Goal: Transaction & Acquisition: Purchase product/service

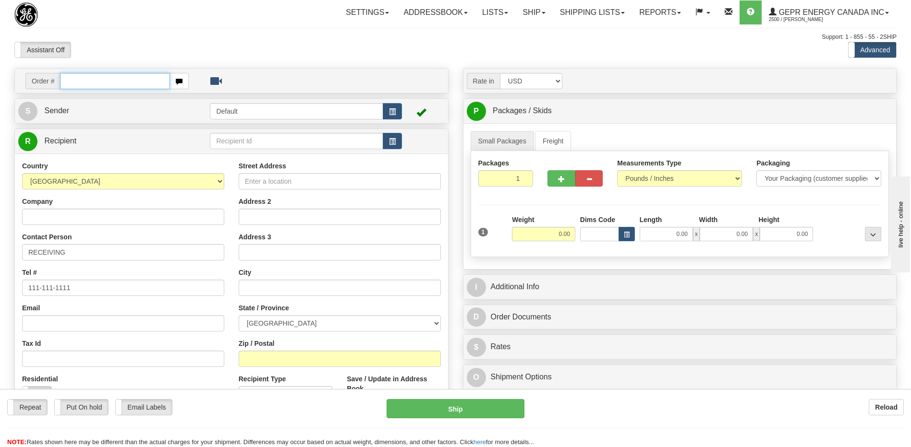
click at [98, 81] on input "text" at bounding box center [114, 81] width 109 height 16
paste input "86686098"
type input "86686098"
click at [117, 51] on body "Training Course Close Toggle navigation Settings Shipping Preferences New Recip…" at bounding box center [459, 223] width 918 height 447
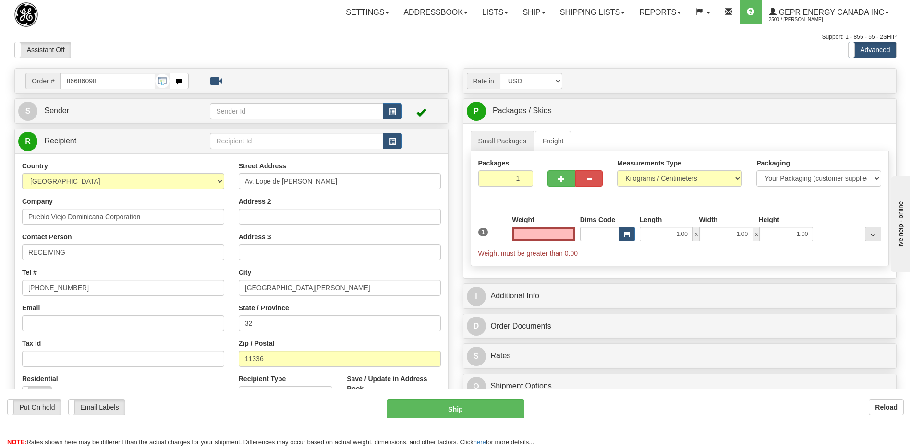
type input "0.00"
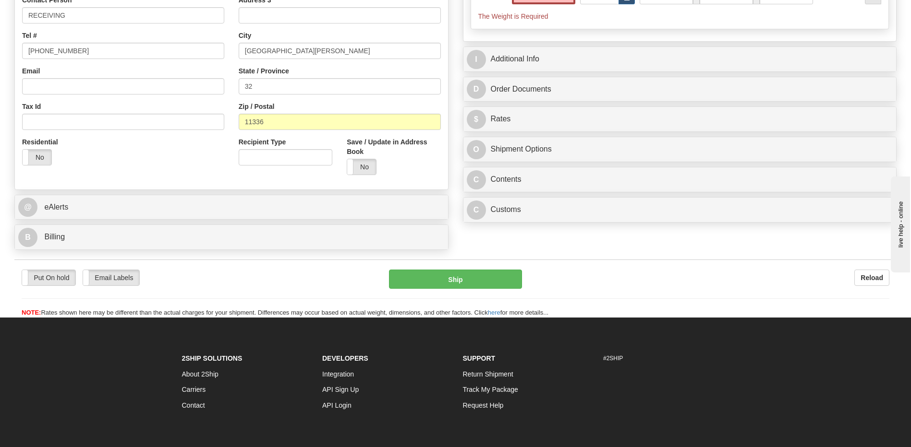
scroll to position [240, 0]
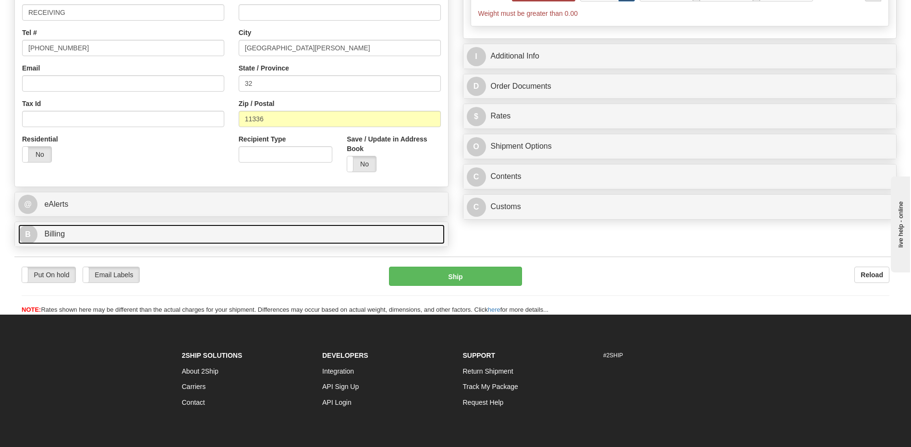
click at [140, 235] on link "B Billing" at bounding box center [231, 235] width 426 height 20
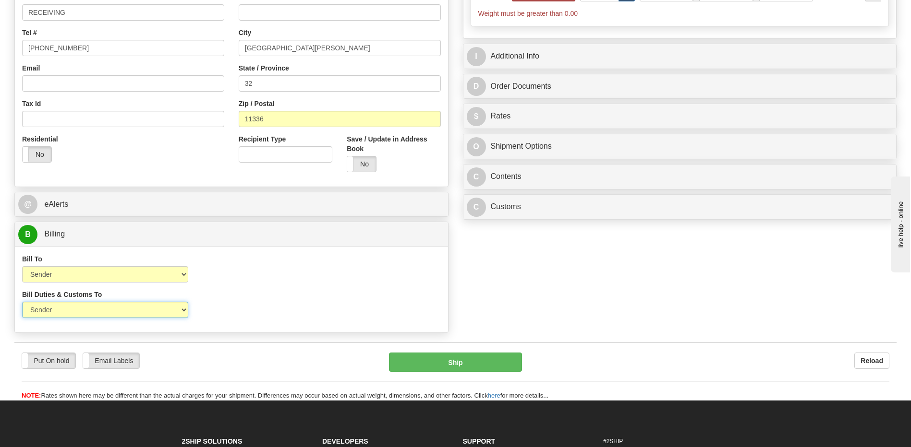
click at [126, 314] on select "Sender Recipient Third Party" at bounding box center [105, 310] width 166 height 16
select select "2"
click at [22, 302] on select "Sender Recipient Third Party" at bounding box center [105, 310] width 166 height 16
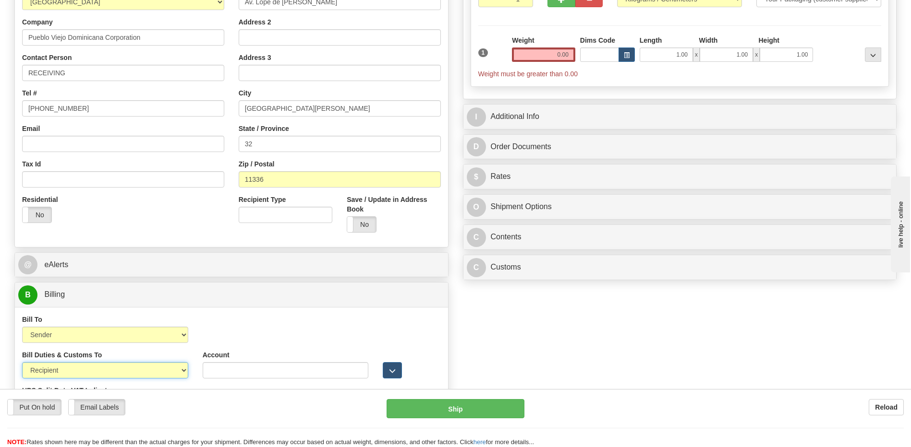
scroll to position [96, 0]
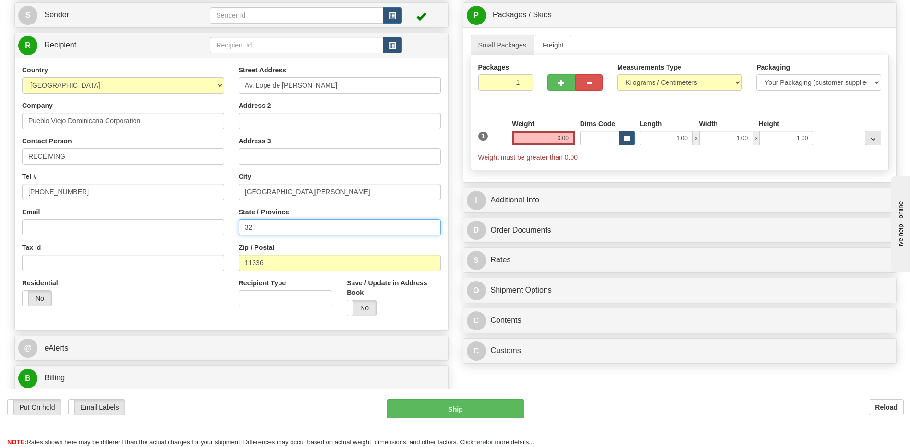
drag, startPoint x: 255, startPoint y: 228, endPoint x: 217, endPoint y: 220, distance: 38.6
click at [242, 230] on input "32" at bounding box center [340, 227] width 202 height 16
drag, startPoint x: 317, startPoint y: 90, endPoint x: 197, endPoint y: 79, distance: 120.5
click at [197, 79] on div "Country [GEOGRAPHIC_DATA] [GEOGRAPHIC_DATA] [GEOGRAPHIC_DATA] [GEOGRAPHIC_DATA]…" at bounding box center [231, 194] width 433 height 258
paste input "Novo Centro Plaza, 16th Floor"
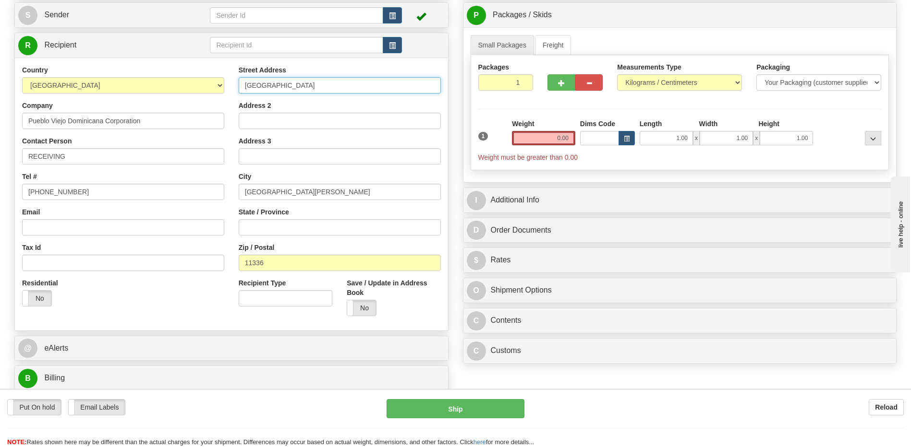
type input "Novo Centro Plaza, 16th Floor"
click at [564, 137] on input "0.00" at bounding box center [543, 138] width 63 height 14
type input "0.00"
click at [567, 141] on input "0.00" at bounding box center [543, 138] width 63 height 14
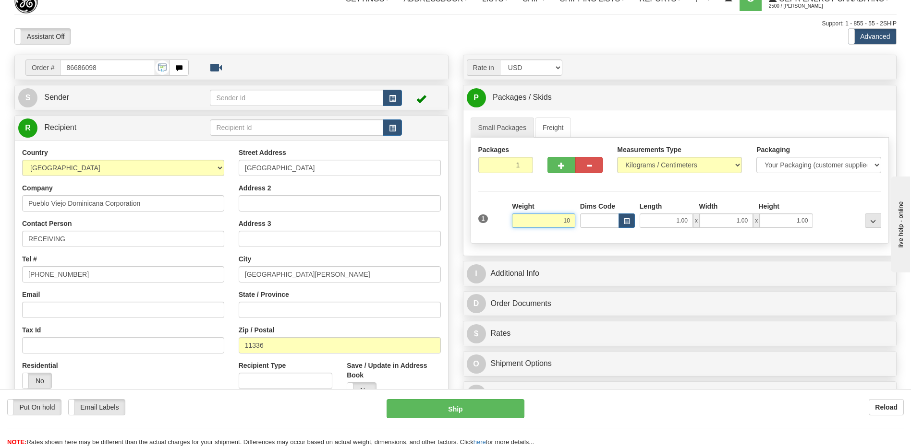
scroll to position [0, 0]
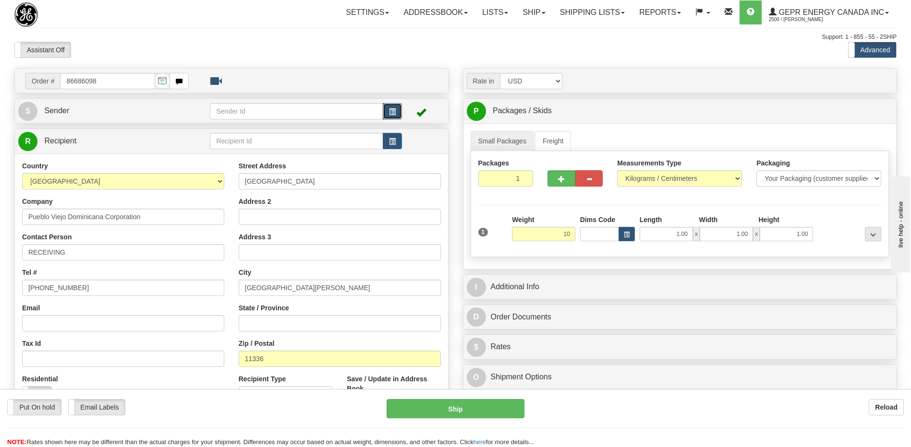
type input "10.00"
click at [399, 108] on button "button" at bounding box center [392, 111] width 19 height 16
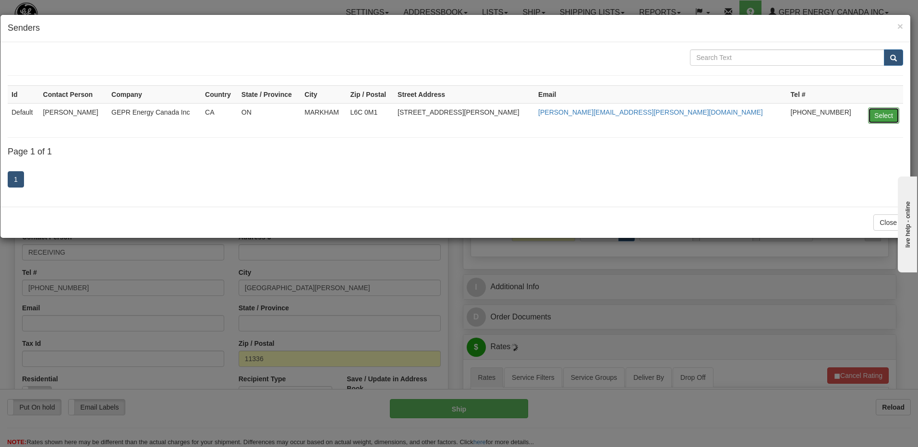
click at [884, 114] on button "Select" at bounding box center [883, 116] width 31 height 16
type input "Default"
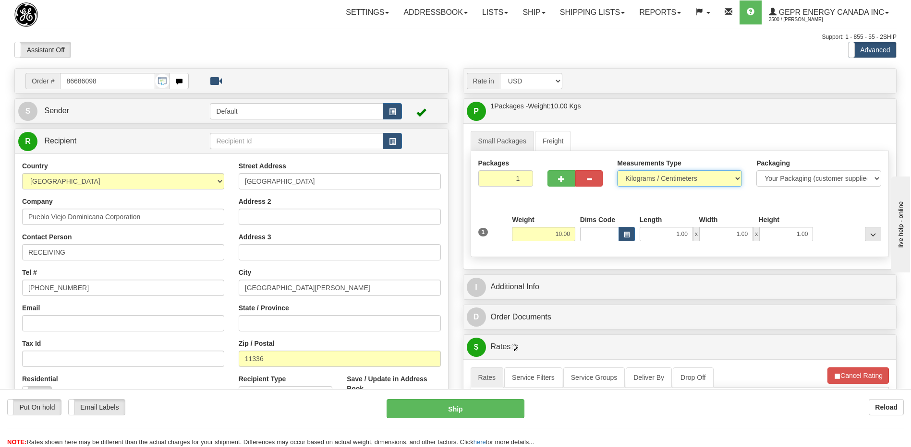
click at [649, 181] on select "Pounds / Inches Kilograms / Centimeters" at bounding box center [679, 178] width 125 height 16
select select "0"
click at [617, 170] on select "Pounds / Inches Kilograms / Centimeters" at bounding box center [679, 178] width 125 height 16
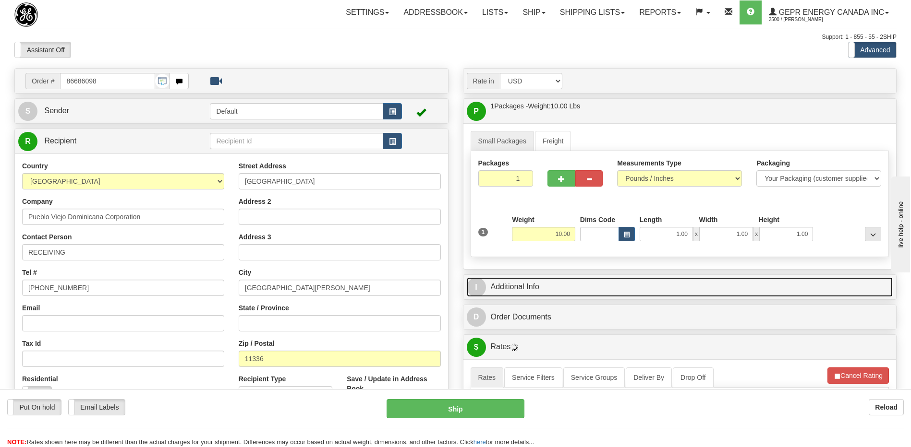
click at [555, 291] on link "I Additional Info" at bounding box center [680, 287] width 426 height 20
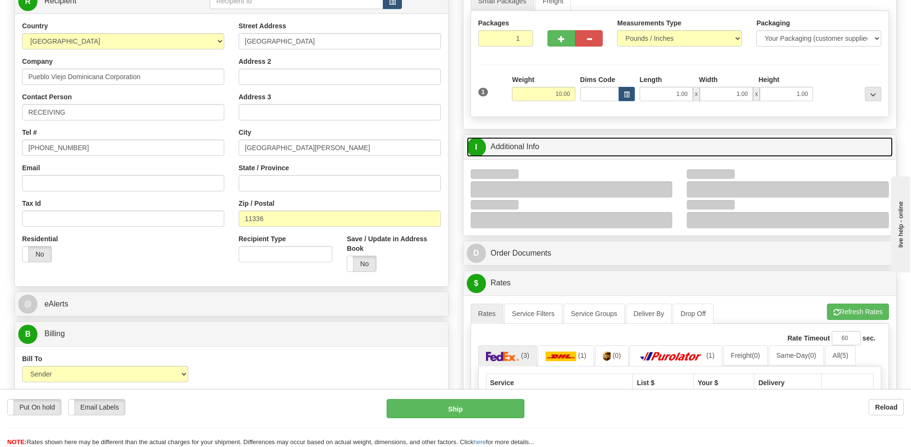
scroll to position [144, 0]
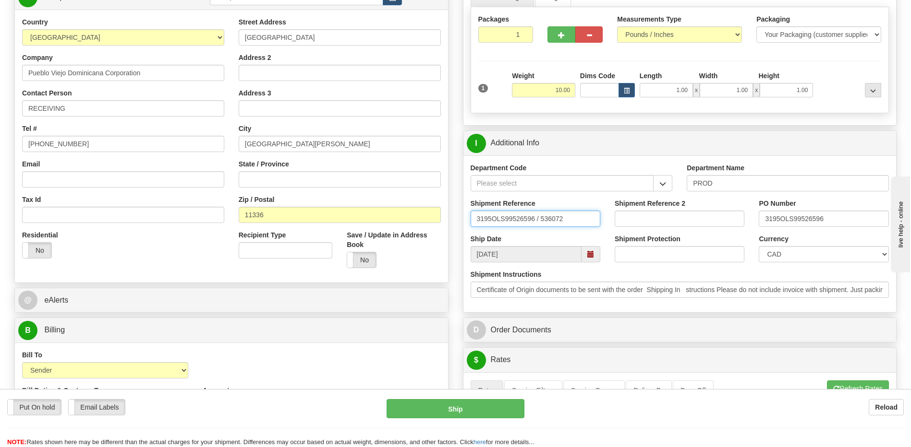
drag, startPoint x: 546, startPoint y: 221, endPoint x: 389, endPoint y: 222, distance: 157.0
type input "5399005657"
drag, startPoint x: 853, startPoint y: 218, endPoint x: 724, endPoint y: 218, distance: 129.1
click at [724, 218] on div "Shipment Reference 5399005657 Shipment Reference 2 PO Number 3195OLS99526596" at bounding box center [679, 217] width 433 height 36
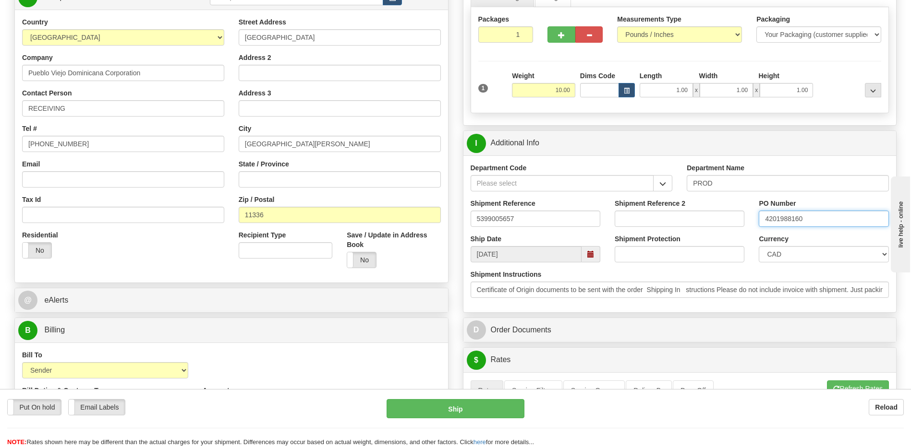
type input "4201988160"
click at [769, 253] on select "CAD USD EUR ZAR RON ANG ARN AUD AUS AWG BBD BFR BGN BHD BMD BND BRC BRL CHP CKZ…" at bounding box center [823, 254] width 130 height 16
select select "1"
click at [758, 246] on select "CAD USD EUR ZAR RON ANG ARN AUD AUS AWG BBD BFR BGN BHD BMD BND BRC BRL CHP CKZ…" at bounding box center [823, 254] width 130 height 16
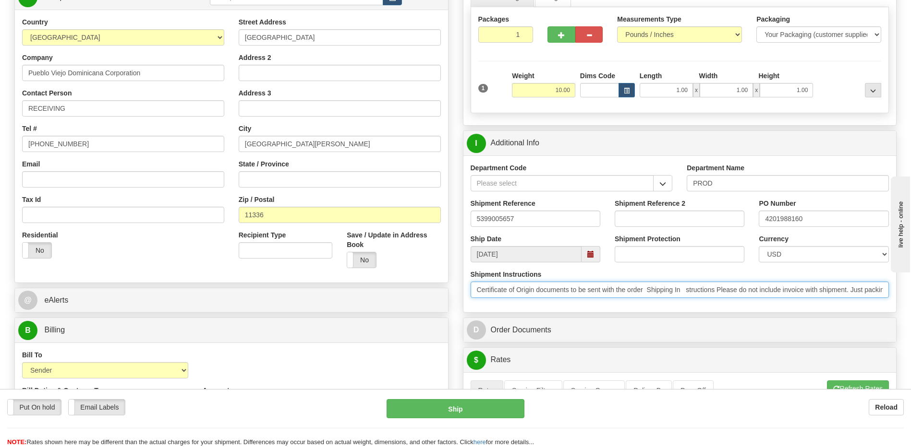
scroll to position [0, 28]
drag, startPoint x: 479, startPoint y: 293, endPoint x: 900, endPoint y: 301, distance: 421.1
click at [900, 301] on div "Rate in Account Currency ARN AWG AUD AUS BHD BBD BFR BMD BRC BRL GBP UKL BND BG…" at bounding box center [680, 324] width 448 height 801
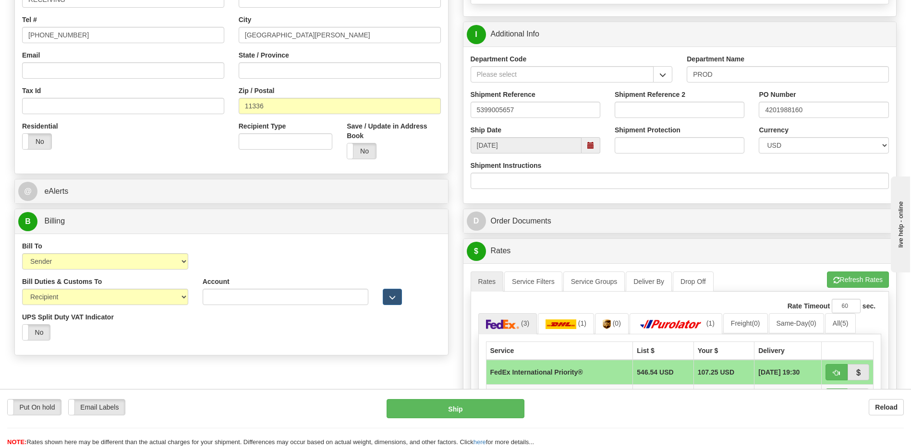
scroll to position [96, 0]
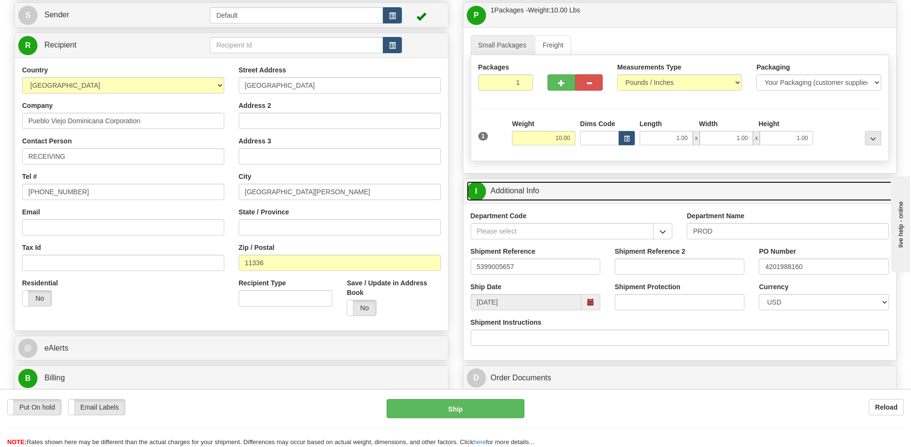
drag, startPoint x: 544, startPoint y: 193, endPoint x: 553, endPoint y: 204, distance: 14.0
click at [544, 193] on link "I Additional Info" at bounding box center [680, 191] width 426 height 20
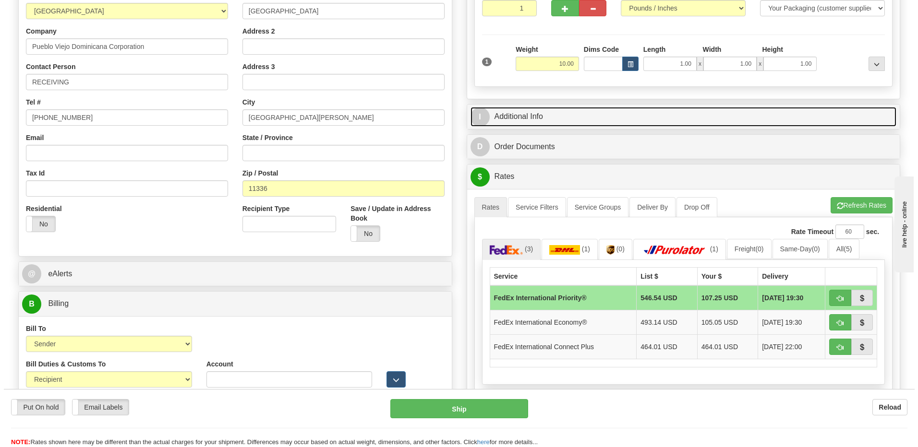
scroll to position [240, 0]
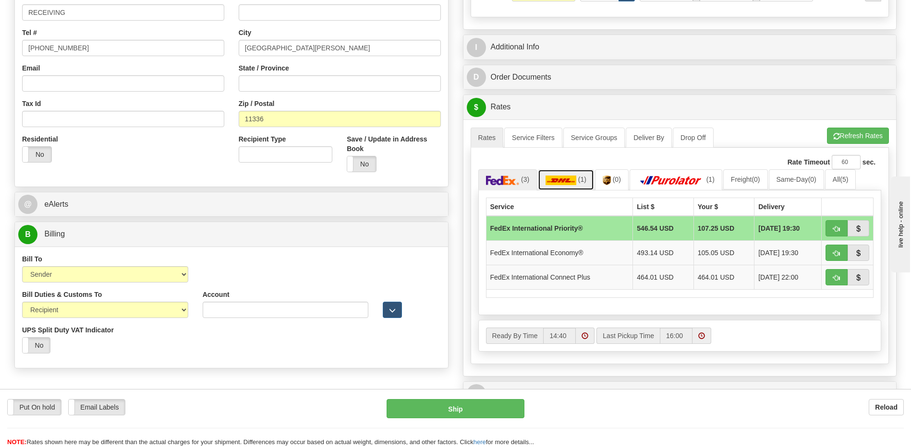
drag, startPoint x: 564, startPoint y: 178, endPoint x: 870, endPoint y: 168, distance: 306.9
click at [564, 178] on img at bounding box center [560, 181] width 31 height 10
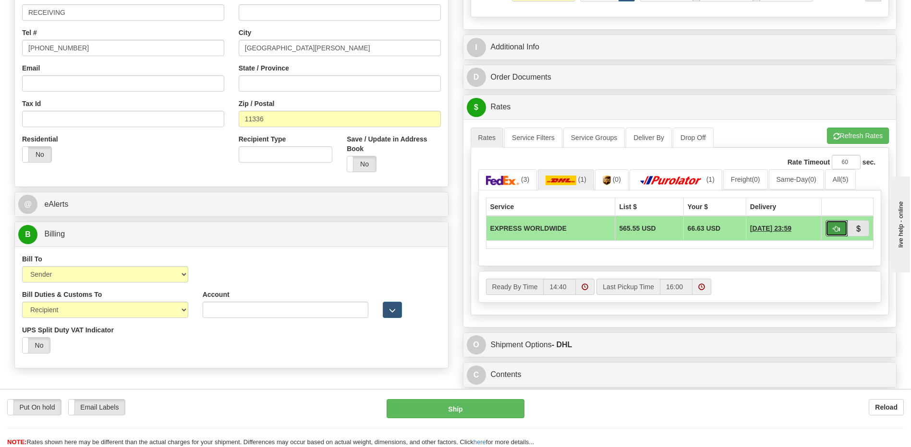
drag, startPoint x: 832, startPoint y: 228, endPoint x: 790, endPoint y: 259, distance: 52.5
click at [832, 228] on button "button" at bounding box center [836, 228] width 22 height 16
type input "P"
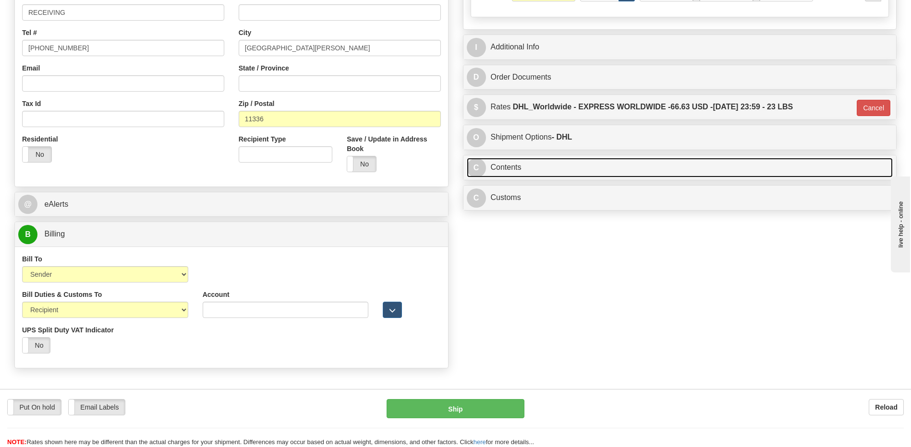
click at [553, 173] on link "C Contents" at bounding box center [680, 168] width 426 height 20
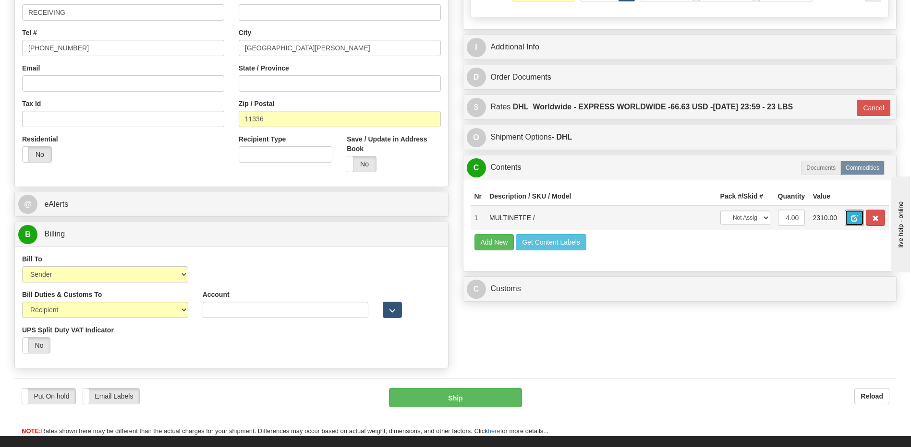
click at [851, 217] on span "button" at bounding box center [854, 219] width 7 height 6
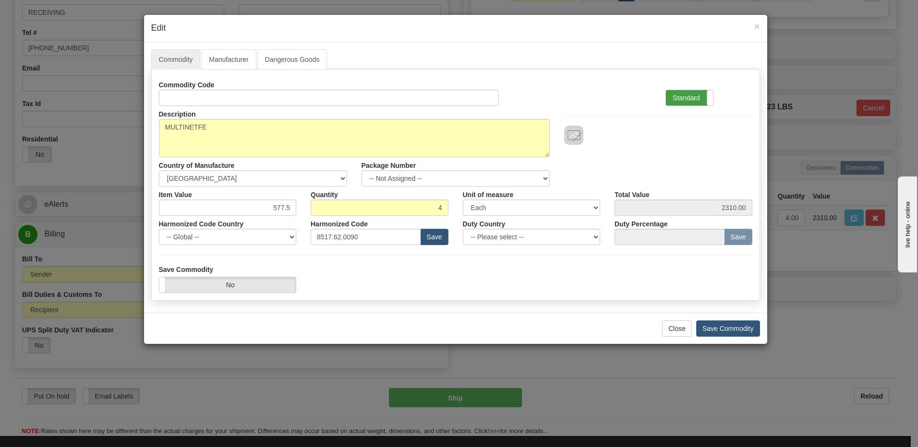
click at [691, 90] on label "Standard" at bounding box center [689, 97] width 47 height 15
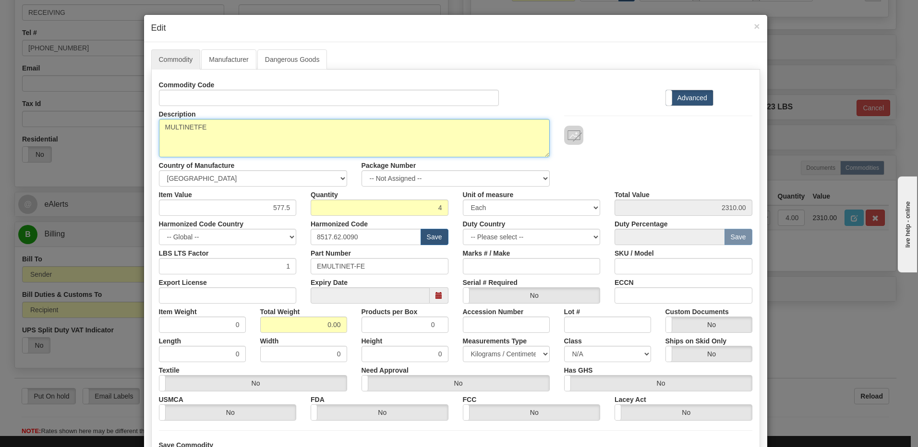
click at [161, 126] on textarea "MULTINETFE" at bounding box center [354, 138] width 391 height 38
paste textarea "Multinet - Serial to Ethernet Converter"
type textarea "Multinet - Serial to Ethernet Converter P/N MULTINETFE"
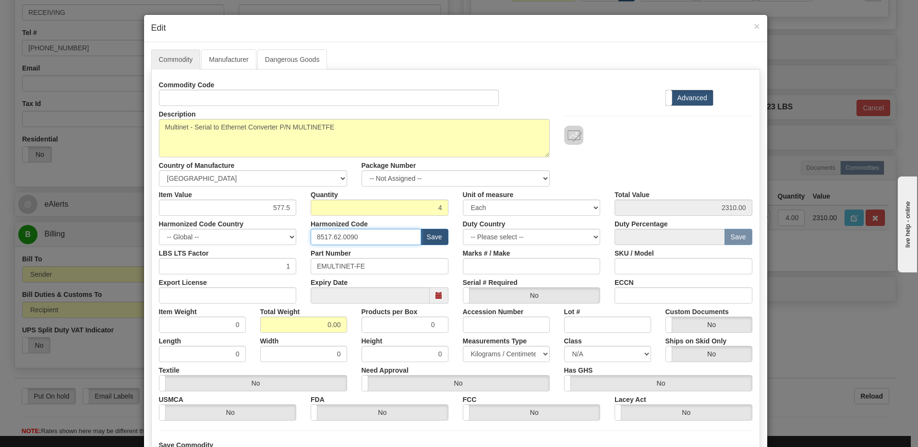
click at [368, 242] on input "8517.62.0090" at bounding box center [366, 237] width 110 height 16
drag, startPoint x: 372, startPoint y: 270, endPoint x: 154, endPoint y: 252, distance: 218.2
click at [157, 252] on div "LBS LTS Factor 1 Part Number EMULTINET-FE Marks # / Make SKU / Model" at bounding box center [456, 259] width 608 height 29
drag, startPoint x: 318, startPoint y: 328, endPoint x: 385, endPoint y: 324, distance: 66.4
click at [385, 324] on div "Item Weight 0 Total Weight 0.00 Products per Box 0 Accession Number Lot # Custo…" at bounding box center [456, 318] width 608 height 29
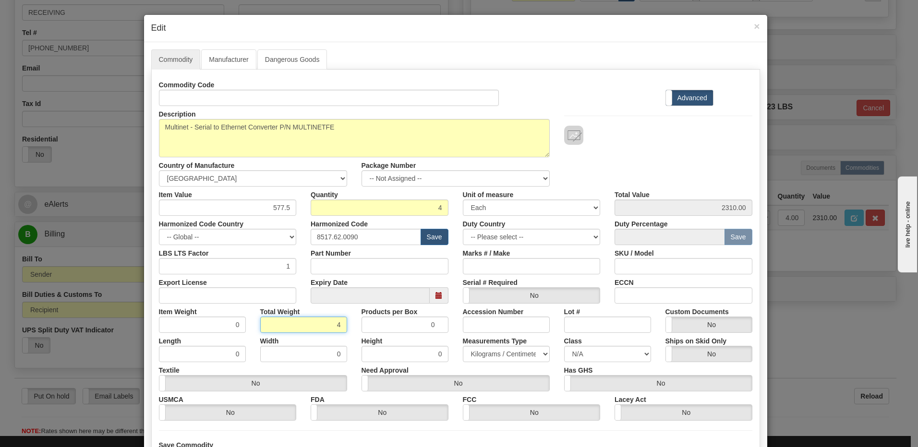
type input "4"
type input "1.0000"
click at [212, 325] on input "1.0000" at bounding box center [202, 325] width 87 height 16
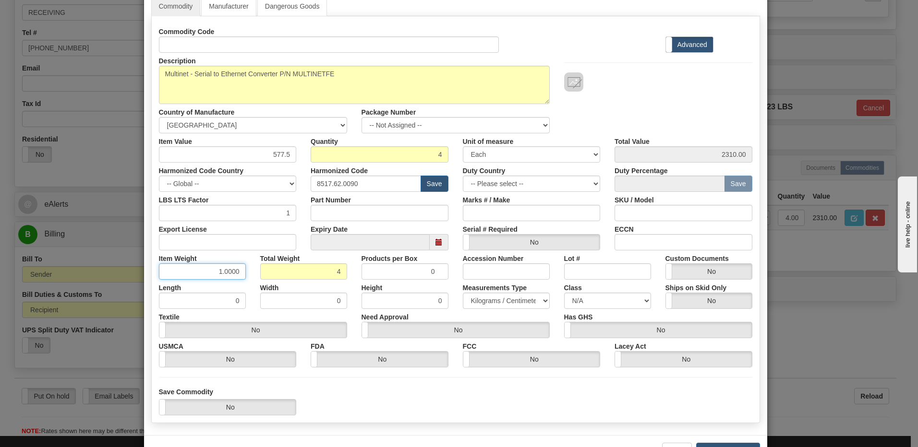
scroll to position [87, 0]
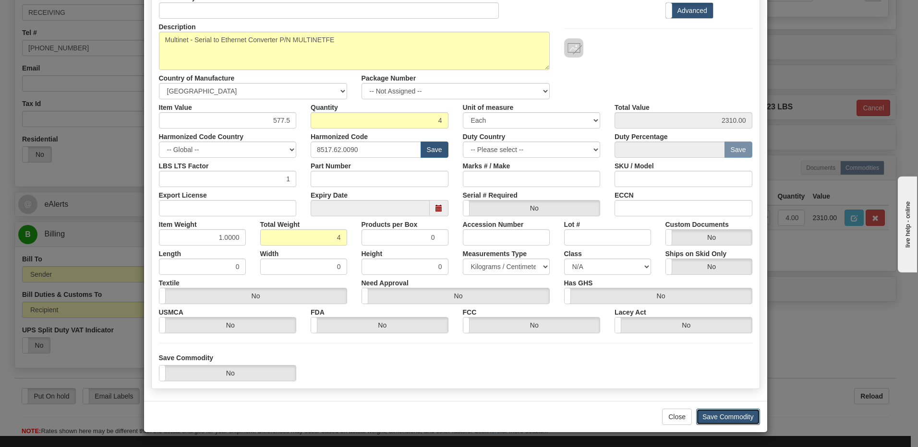
click at [719, 418] on button "Save Commodity" at bounding box center [728, 417] width 64 height 16
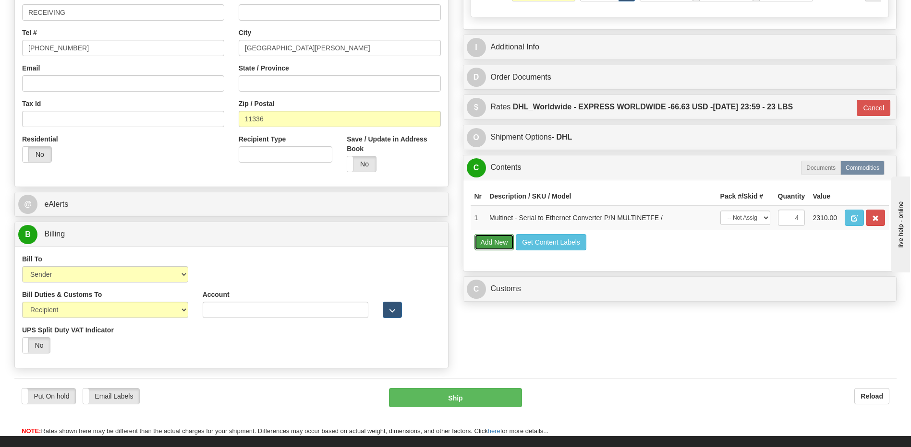
click at [498, 244] on button "Add New" at bounding box center [494, 242] width 40 height 16
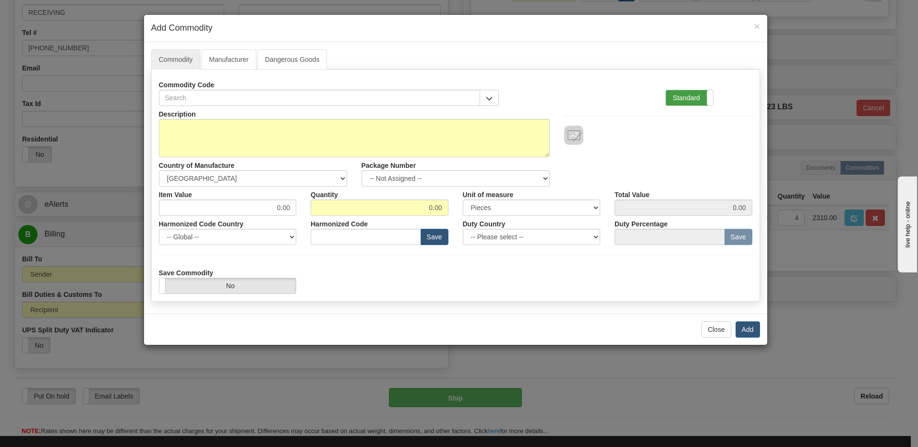
drag, startPoint x: 697, startPoint y: 103, endPoint x: 368, endPoint y: 156, distance: 334.1
click at [697, 103] on label "Standard" at bounding box center [689, 97] width 47 height 15
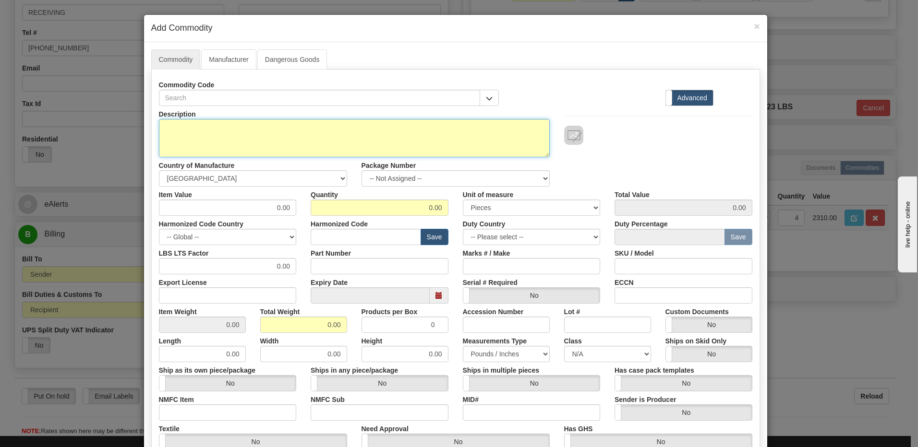
click at [262, 139] on textarea "Description" at bounding box center [354, 138] width 391 height 38
type textarea "FREIGHT"
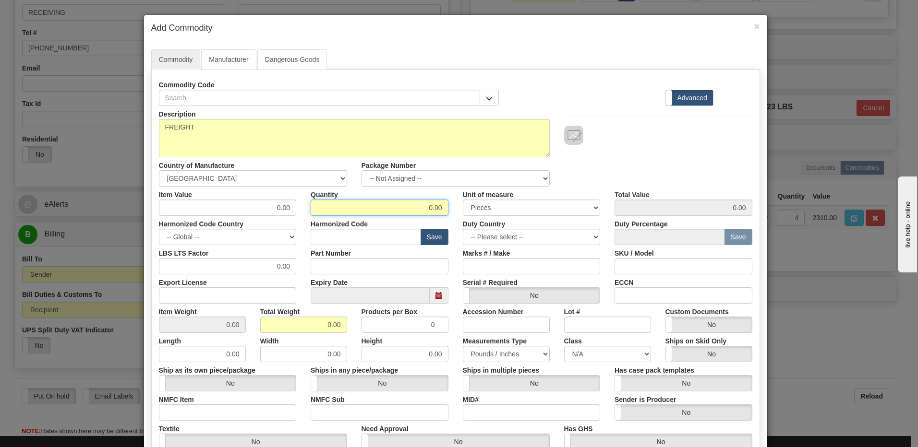
drag, startPoint x: 417, startPoint y: 210, endPoint x: 486, endPoint y: 219, distance: 69.7
click at [486, 219] on div "Description FREIGHT Country of Manufacture -- Unknown -- AFGHANISTAN ALAND ISLA…" at bounding box center [455, 317] width 593 height 422
type input "1"
click at [261, 328] on input "0.00" at bounding box center [303, 325] width 87 height 16
drag, startPoint x: 275, startPoint y: 326, endPoint x: 457, endPoint y: 330, distance: 182.9
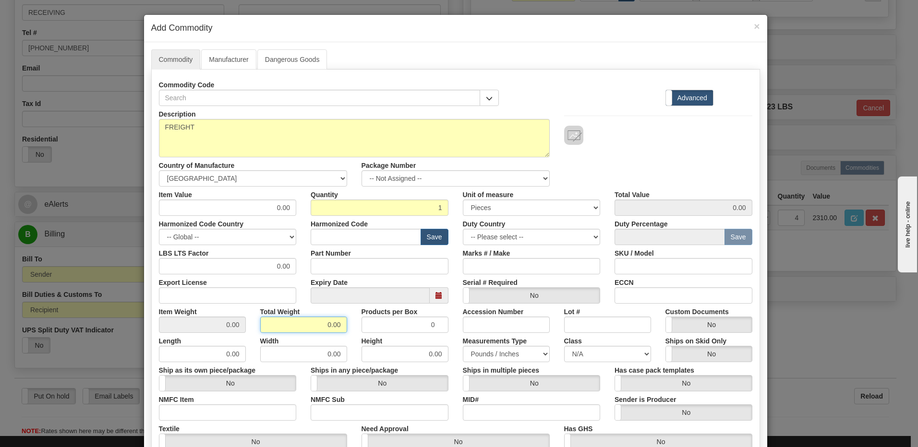
click at [457, 330] on div "Item Weight 0.00 Total Weight 0.00 Products per Box 0 Accession Number Lot # Cu…" at bounding box center [456, 318] width 608 height 29
type input "1"
type input "1.0000"
click at [165, 213] on input "0.00" at bounding box center [228, 208] width 138 height 16
drag, startPoint x: 220, startPoint y: 211, endPoint x: 409, endPoint y: 194, distance: 190.3
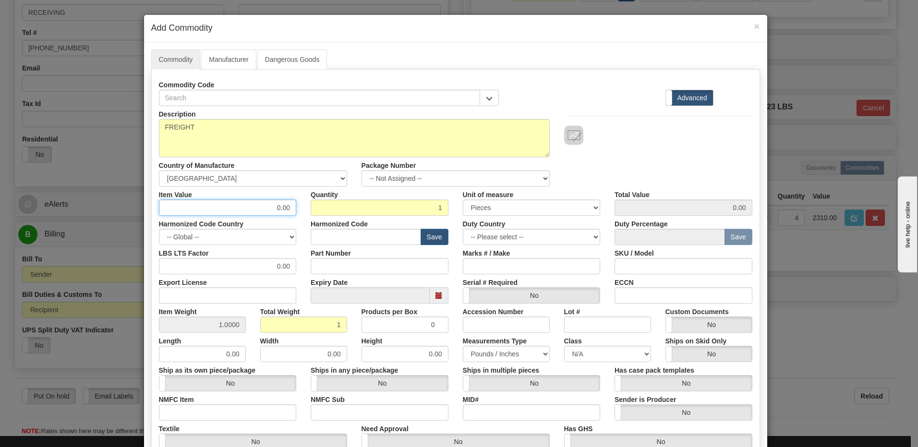
click at [409, 194] on div "Item Value 0.00 Quantity 1 Unit of measure 3 Thousand Square Inches Adjustments…" at bounding box center [456, 201] width 608 height 29
type input "74.62"
click at [415, 207] on input "1" at bounding box center [380, 208] width 138 height 16
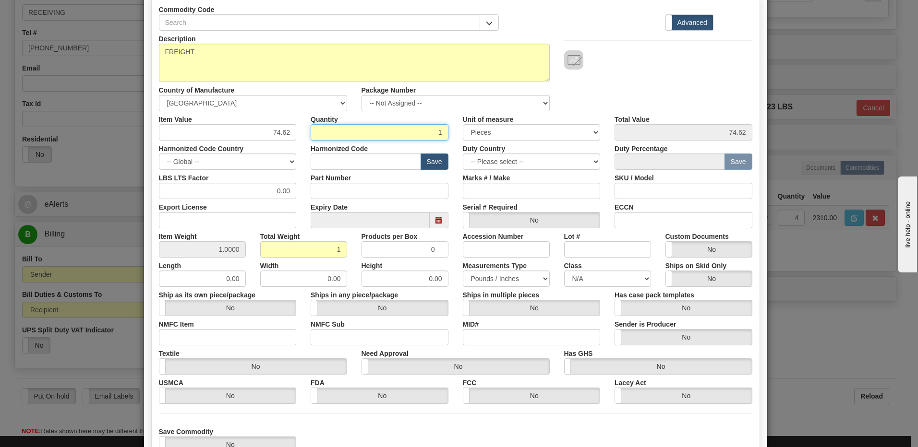
scroll to position [147, 0]
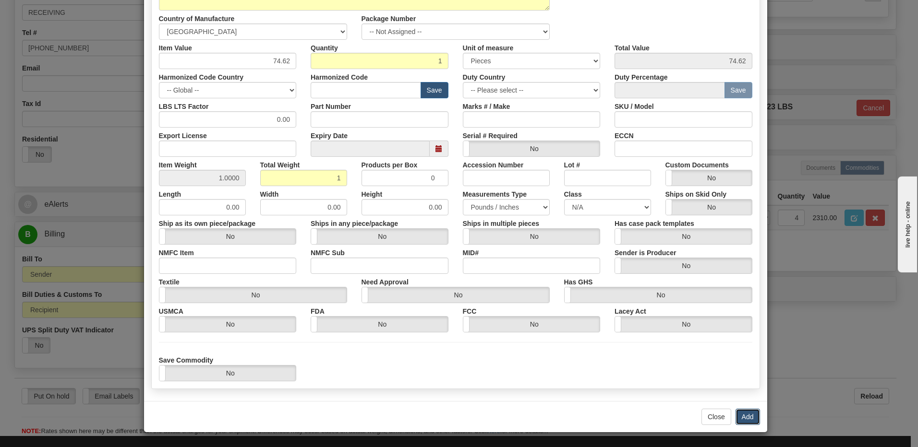
click at [743, 414] on button "Add" at bounding box center [747, 417] width 24 height 16
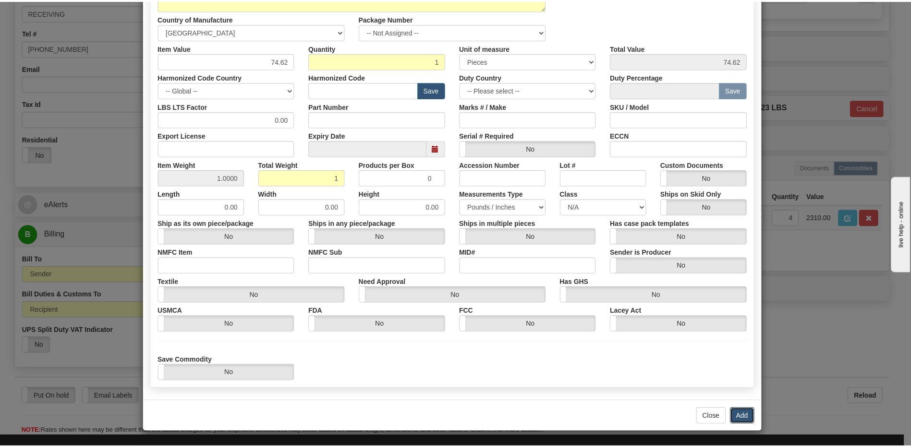
scroll to position [0, 0]
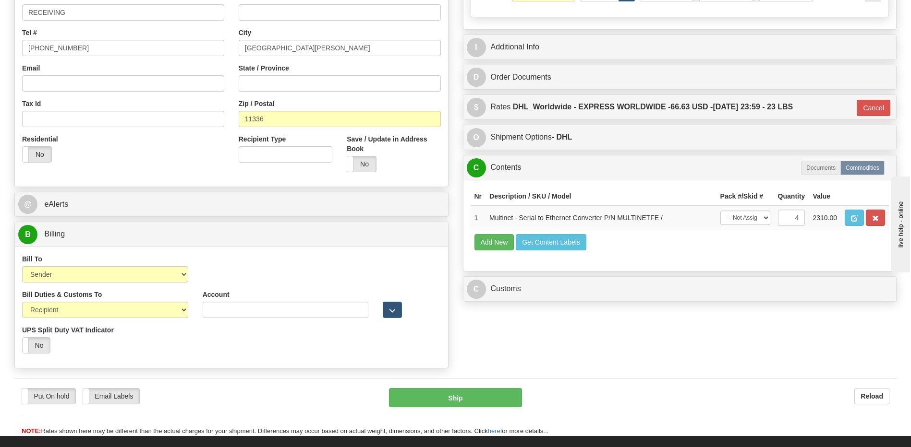
click at [577, 271] on div "Nr Description / SKU / Model Pack #/Skid # Quantity Value 1 Multinet - Serial t…" at bounding box center [679, 225] width 433 height 91
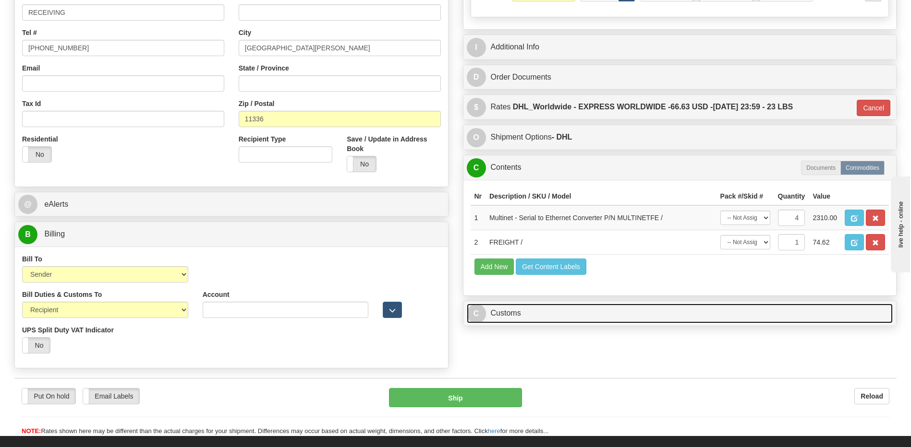
click at [527, 316] on link "C Customs" at bounding box center [680, 314] width 426 height 20
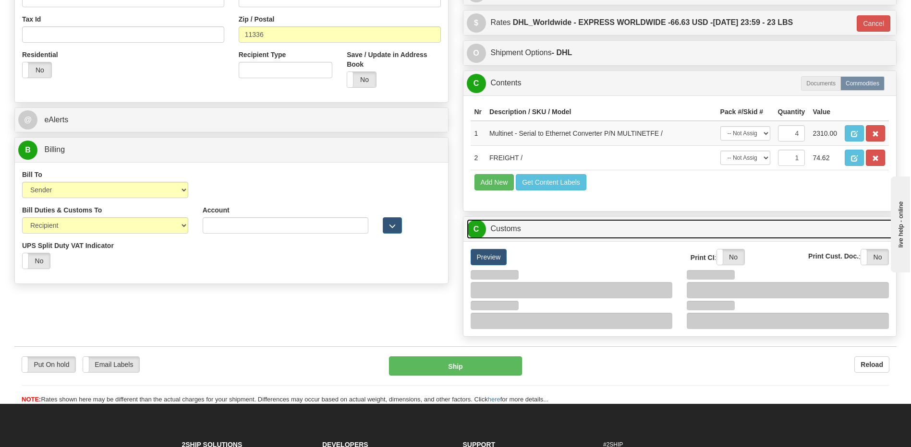
scroll to position [384, 0]
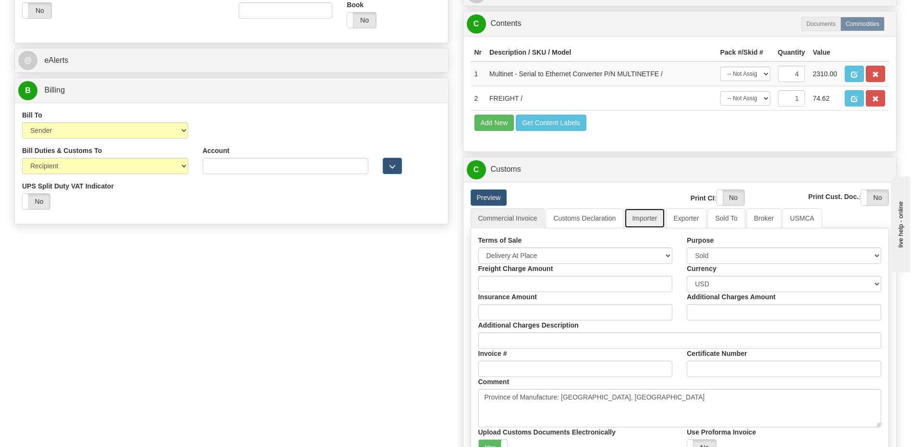
click at [640, 220] on link "Importer" at bounding box center [644, 218] width 40 height 20
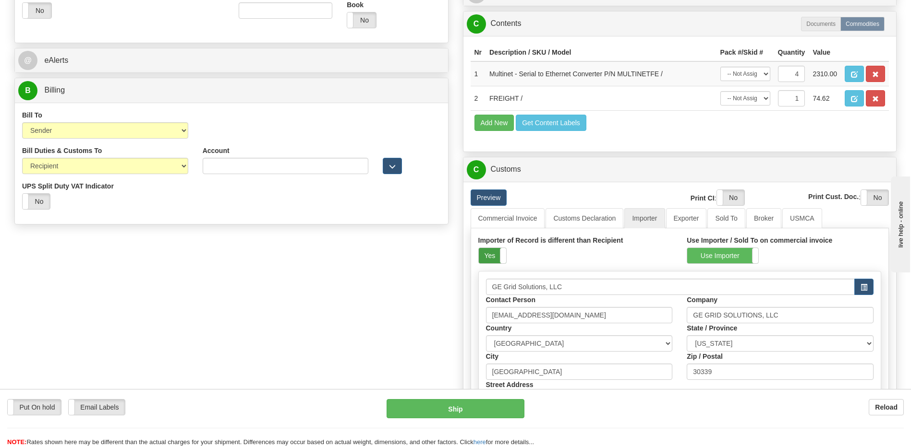
click at [493, 259] on label "Yes" at bounding box center [492, 255] width 27 height 15
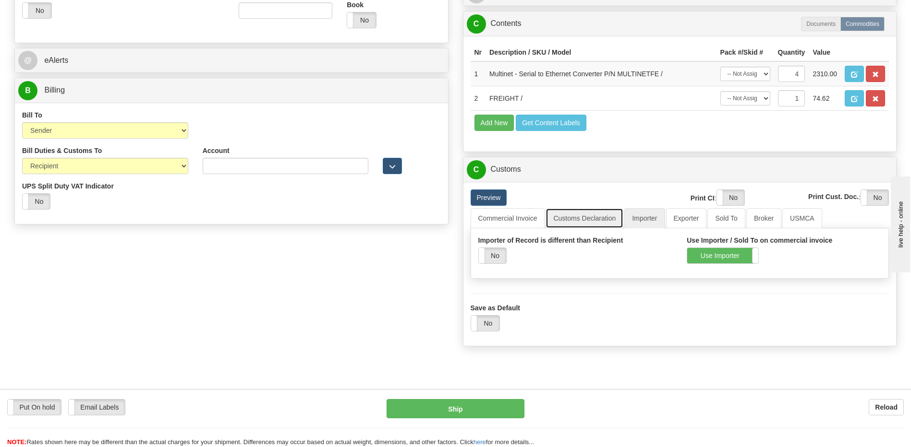
click at [580, 217] on link "Customs Declaration" at bounding box center [584, 218] width 78 height 20
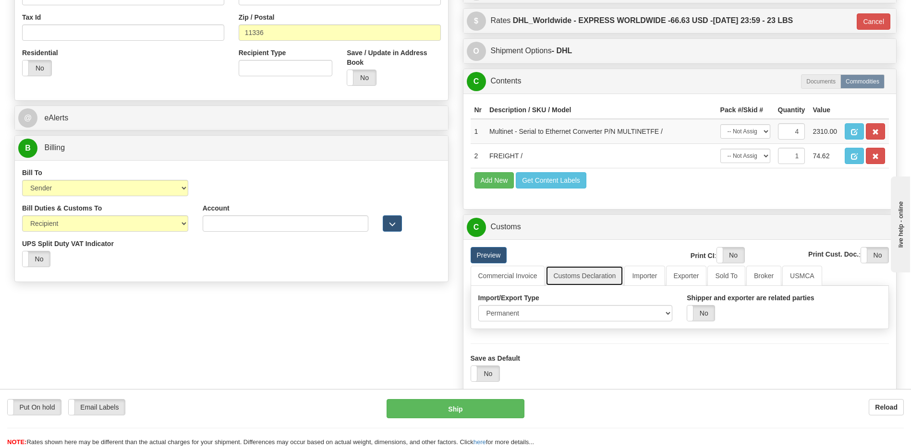
scroll to position [240, 0]
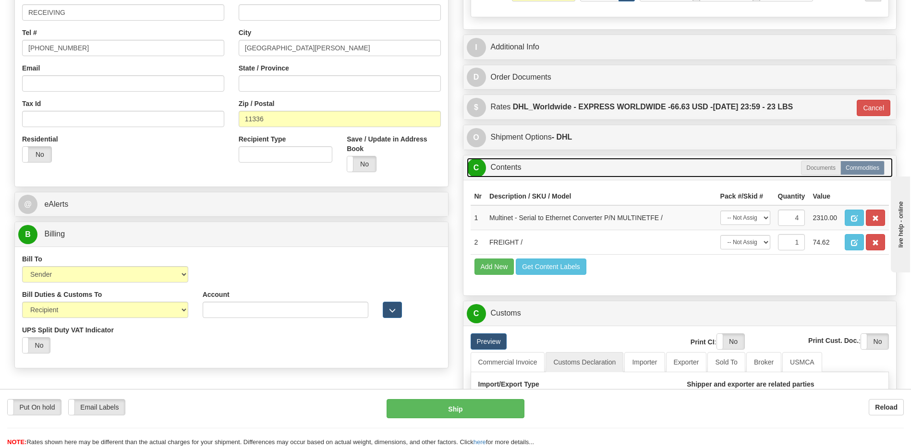
click at [528, 167] on link "C Contents" at bounding box center [680, 168] width 426 height 20
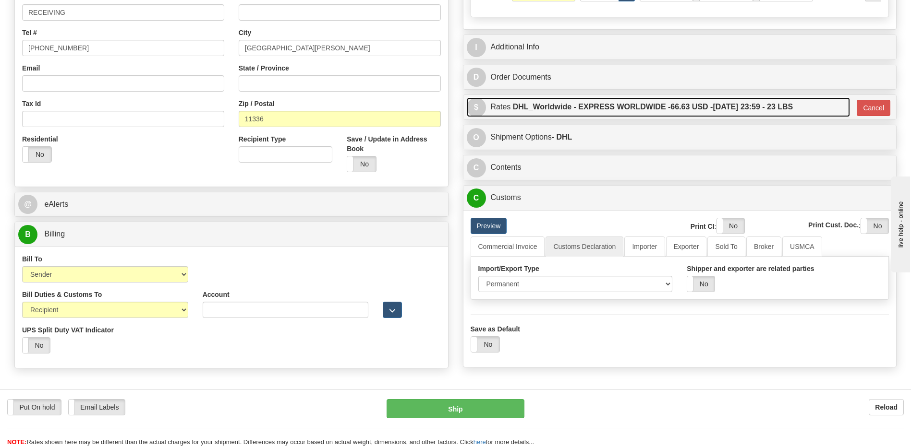
click at [550, 112] on label "DHL_Worldwide - EXPRESS WORLDWIDE - 66.63 USD - 09/01/2025 23:59 - 23 LBS" at bounding box center [653, 106] width 280 height 19
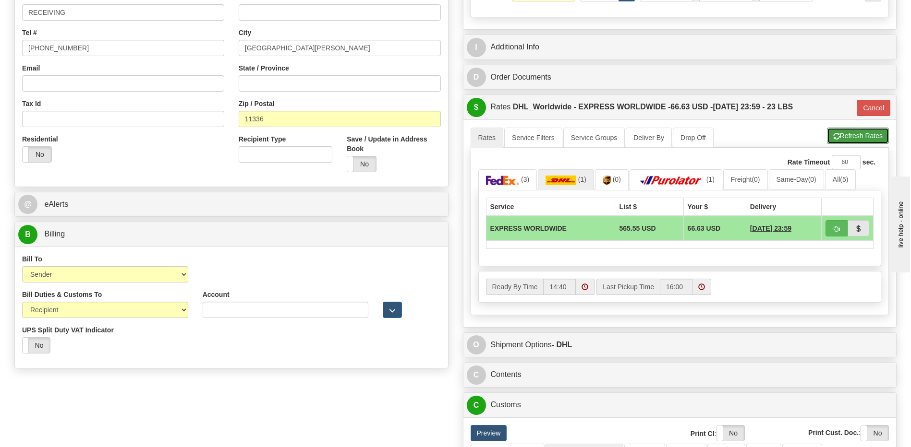
click at [850, 140] on button "Refresh Rates" at bounding box center [858, 136] width 62 height 16
type input "P"
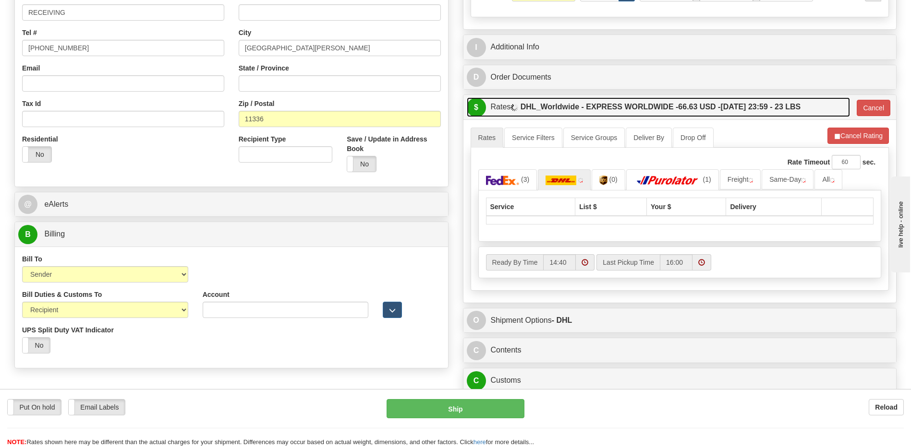
click at [744, 109] on label "DHL_Worldwide - EXPRESS WORLDWIDE - 66.63 USD - 09/01/2025 23:59 - 23 LBS" at bounding box center [660, 106] width 280 height 19
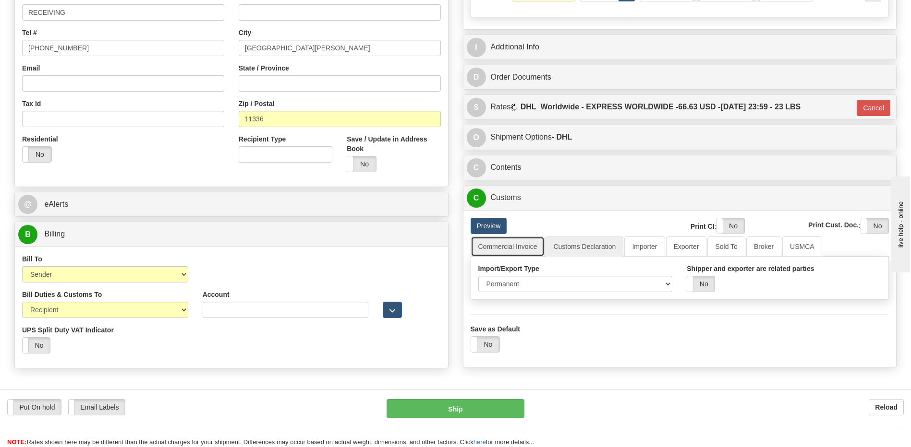
click at [513, 237] on link "Commercial Invoice" at bounding box center [507, 247] width 74 height 20
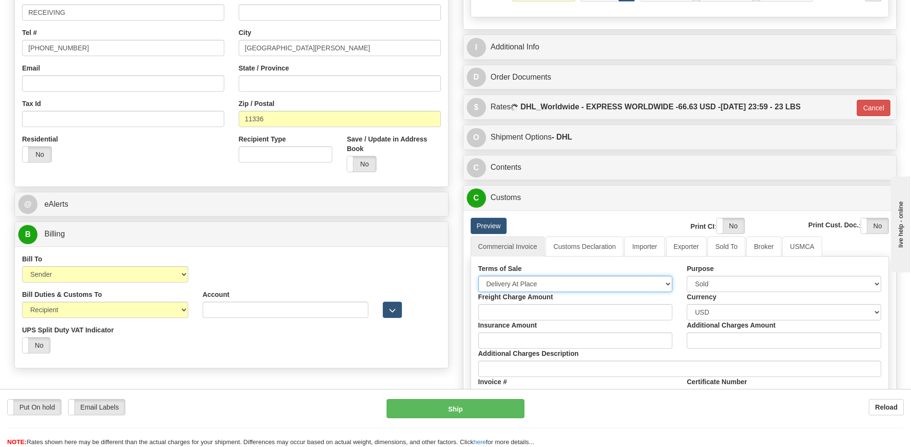
click at [514, 288] on select "Free Carrier Free On Board Ex Works Delivered Duty Unpaid Delivered Duty Paid C…" at bounding box center [575, 284] width 194 height 16
select select "7"
click at [478, 276] on select "Free Carrier Free On Board Ex Works Delivered Duty Unpaid Delivered Duty Paid C…" at bounding box center [575, 284] width 194 height 16
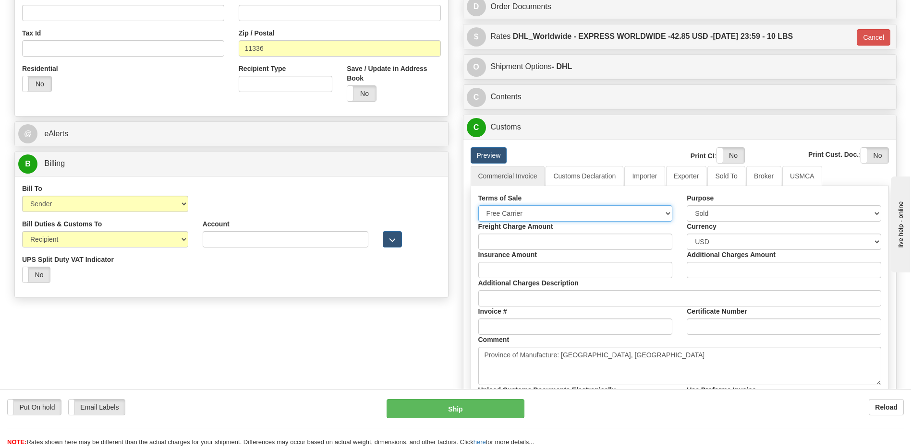
scroll to position [384, 0]
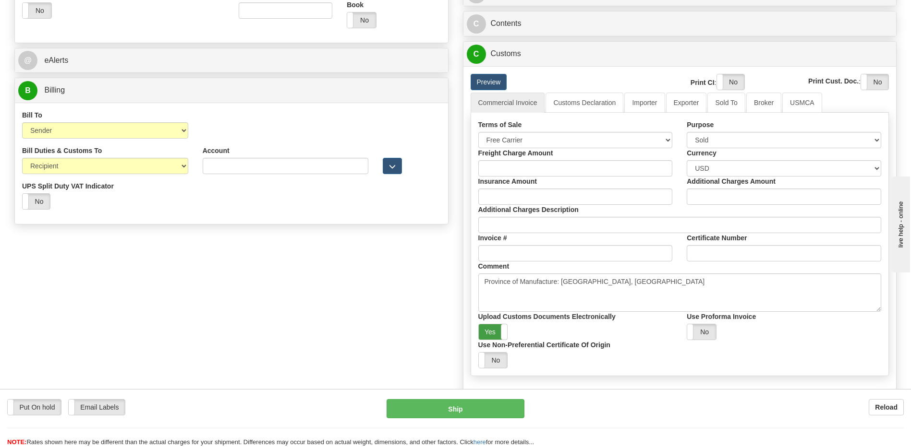
click at [495, 334] on label "Yes" at bounding box center [493, 331] width 29 height 15
click at [728, 81] on label "Yes" at bounding box center [730, 81] width 27 height 15
click at [864, 76] on label "Yes" at bounding box center [874, 81] width 27 height 15
click at [589, 102] on link "Customs Declaration" at bounding box center [584, 103] width 78 height 20
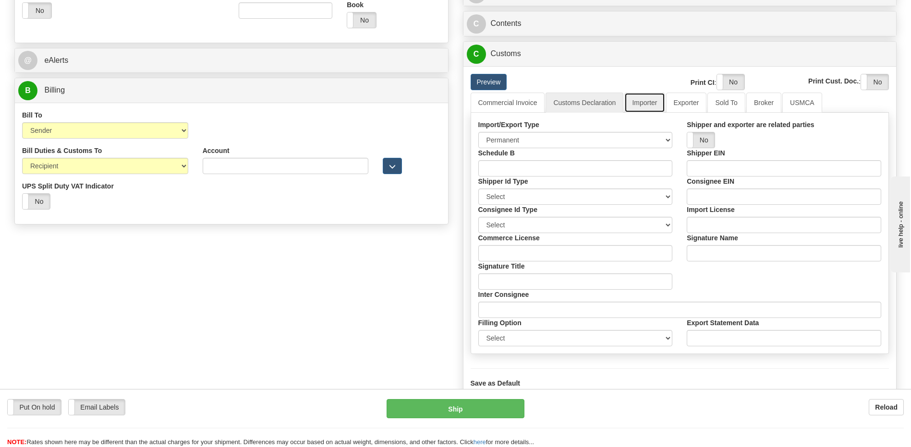
click at [648, 107] on link "Importer" at bounding box center [644, 103] width 40 height 20
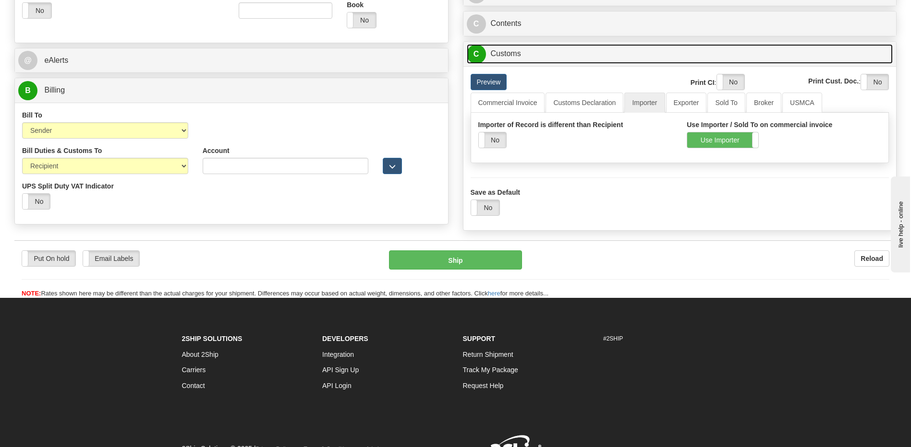
click at [528, 55] on link "C Customs" at bounding box center [680, 54] width 426 height 20
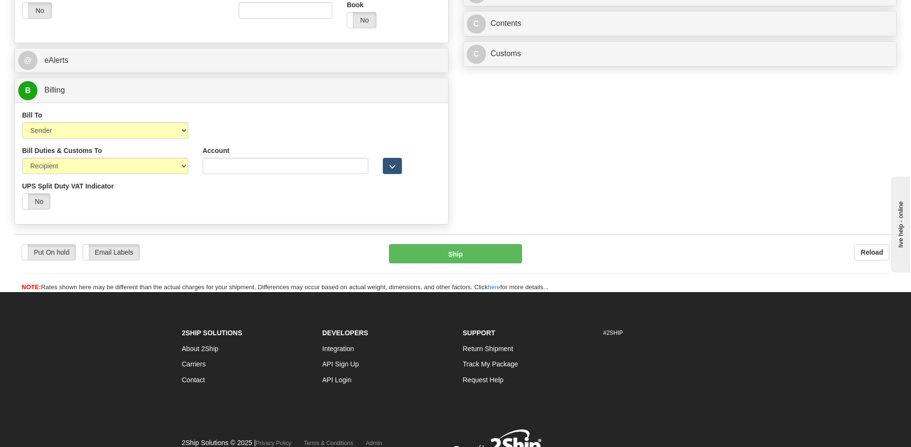
click at [247, 80] on div "B Billing" at bounding box center [231, 90] width 433 height 24
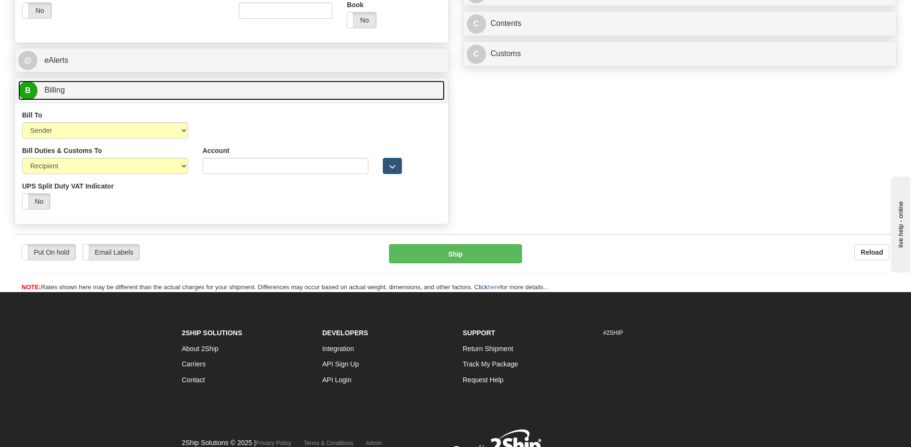
click at [247, 86] on link "B Billing" at bounding box center [231, 91] width 426 height 20
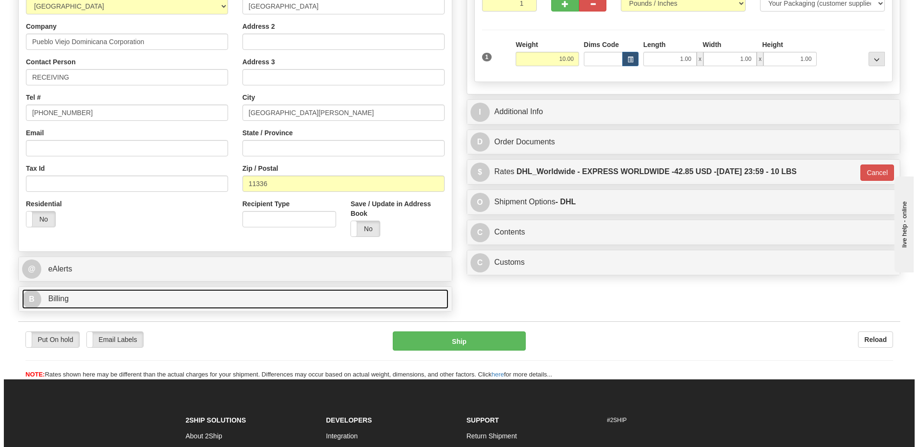
scroll to position [79, 0]
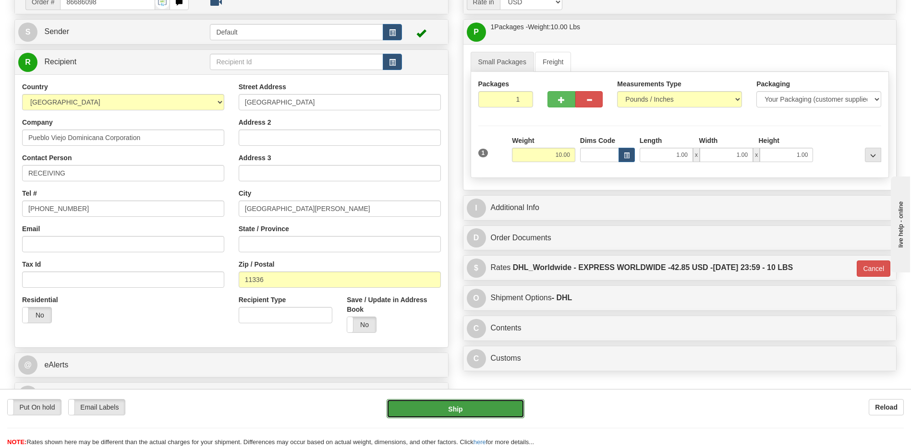
click at [472, 409] on button "Ship" at bounding box center [454, 408] width 137 height 19
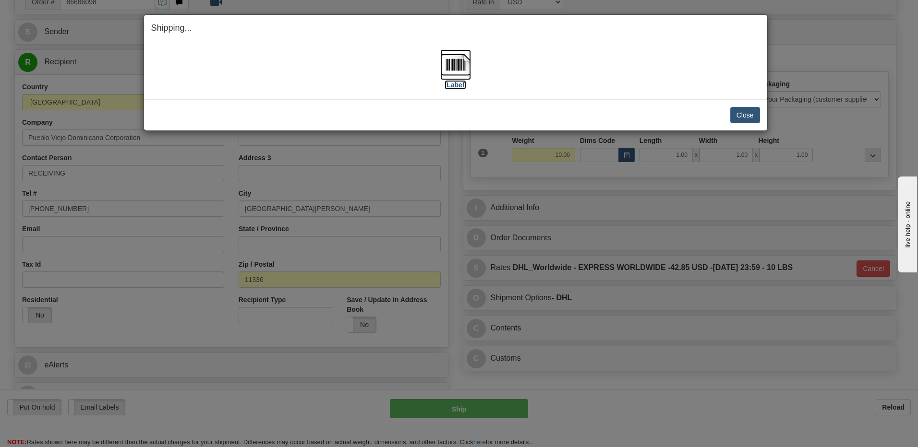
click at [455, 64] on img at bounding box center [455, 64] width 31 height 31
click at [740, 113] on button "Close" at bounding box center [745, 115] width 30 height 16
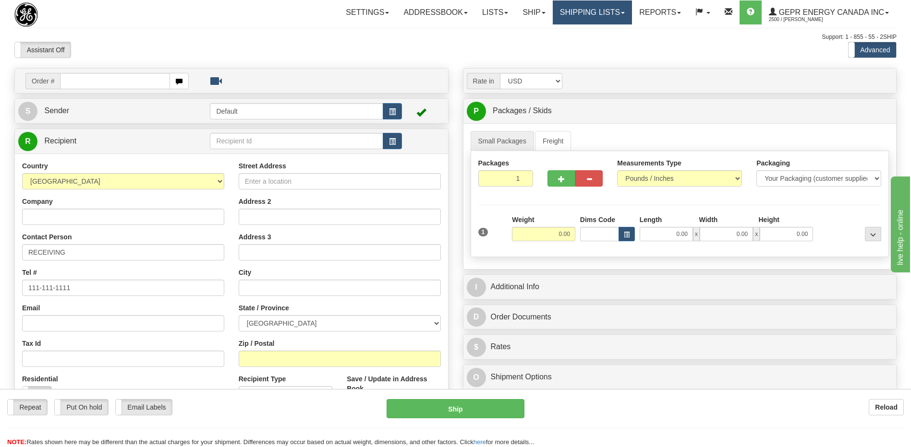
drag, startPoint x: 582, startPoint y: 17, endPoint x: 582, endPoint y: 23, distance: 6.2
click at [582, 17] on link "Shipping lists" at bounding box center [592, 12] width 79 height 24
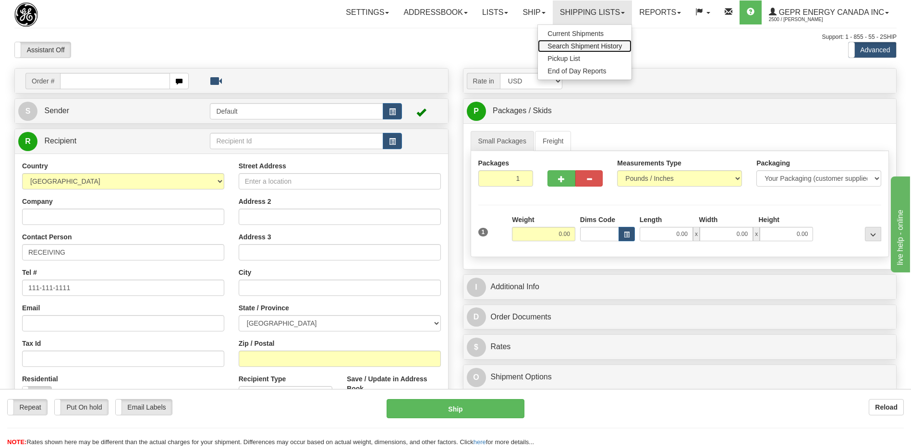
click at [571, 45] on span "Search Shipment History" at bounding box center [584, 46] width 74 height 8
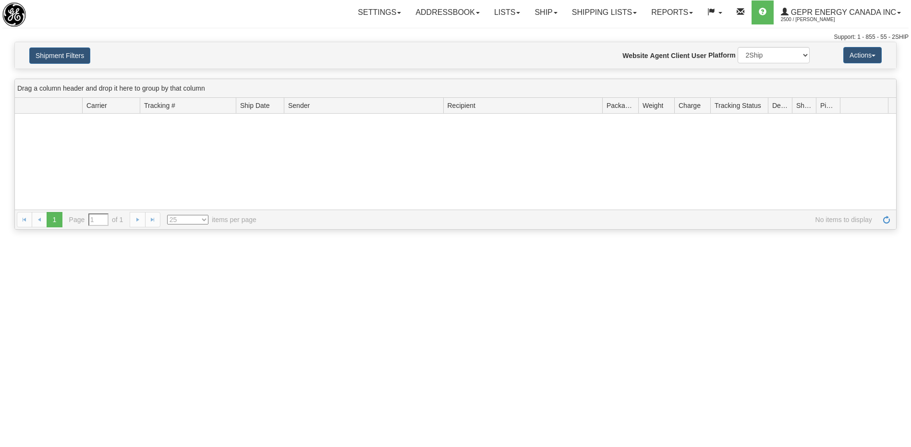
type input "From [DATE] To [DATE]"
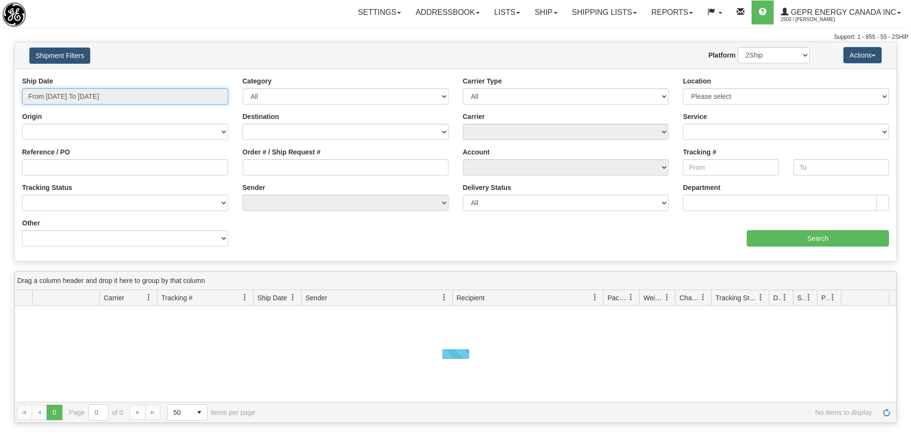
type input "[DATE]"
click at [72, 95] on input "From 08/27/2025 To 08/28/2025" at bounding box center [125, 96] width 206 height 16
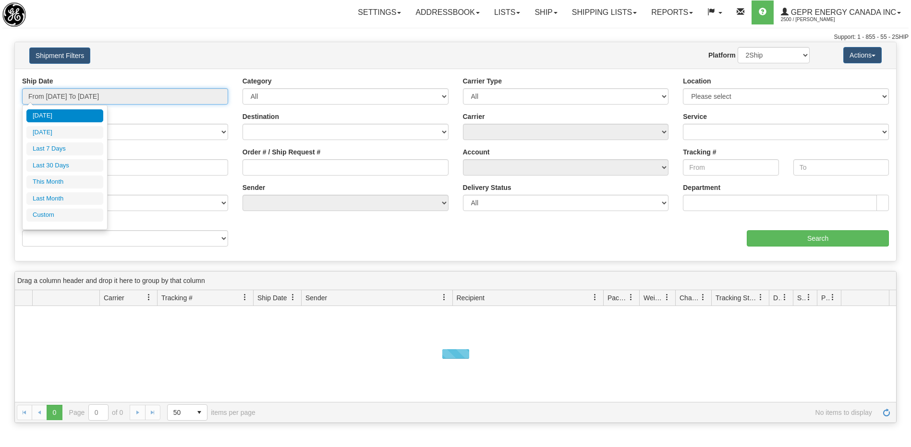
type input "08/27/2025"
type input "[DATE]"
type input "08/01/2025"
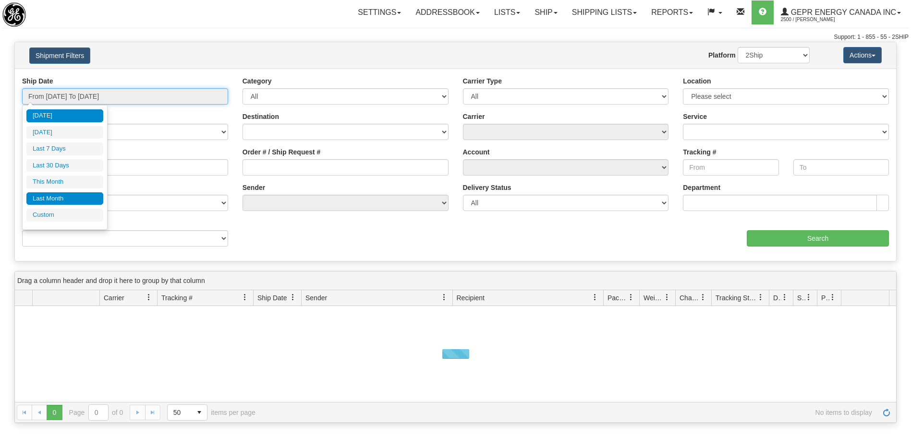
type input "08/31/2025"
type input "07/01/2025"
type input "07/31/2025"
type input "[DATE]"
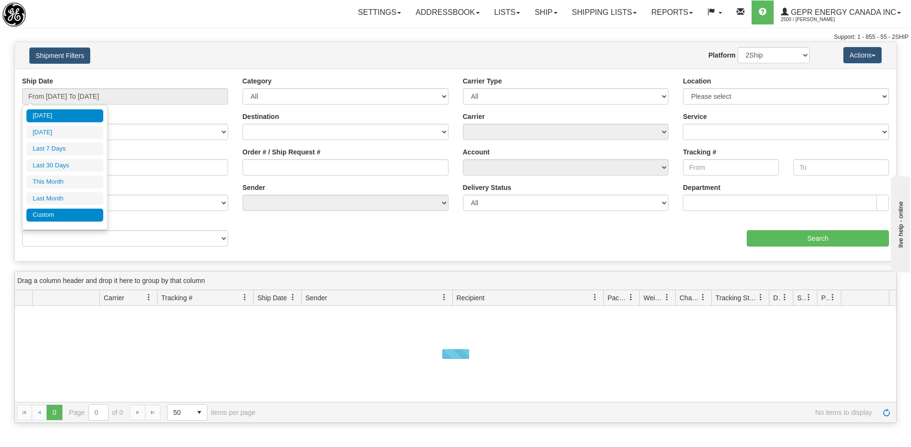
click at [76, 214] on li "Custom" at bounding box center [64, 215] width 77 height 13
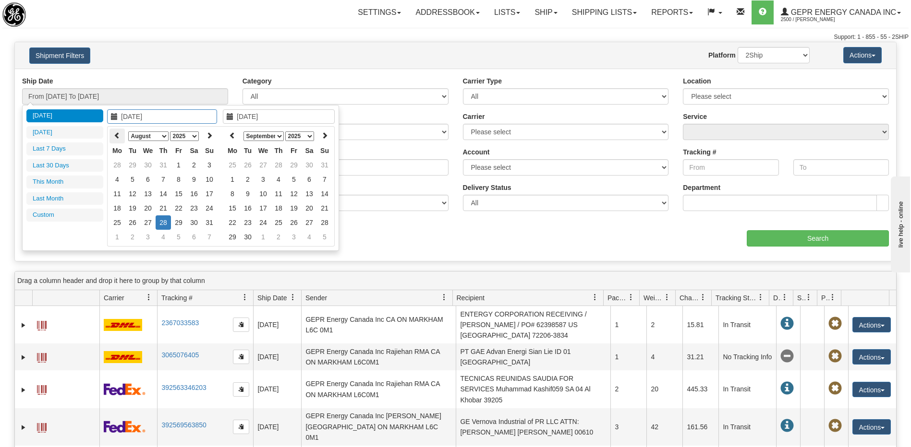
click at [117, 137] on icon at bounding box center [117, 135] width 7 height 7
type input "04/01/2025"
click at [131, 166] on td "1" at bounding box center [132, 165] width 15 height 14
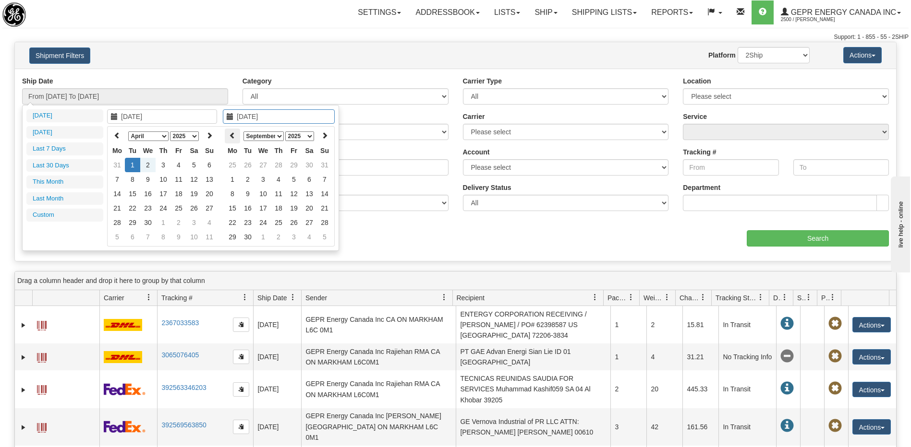
click at [231, 139] on icon at bounding box center [232, 135] width 7 height 7
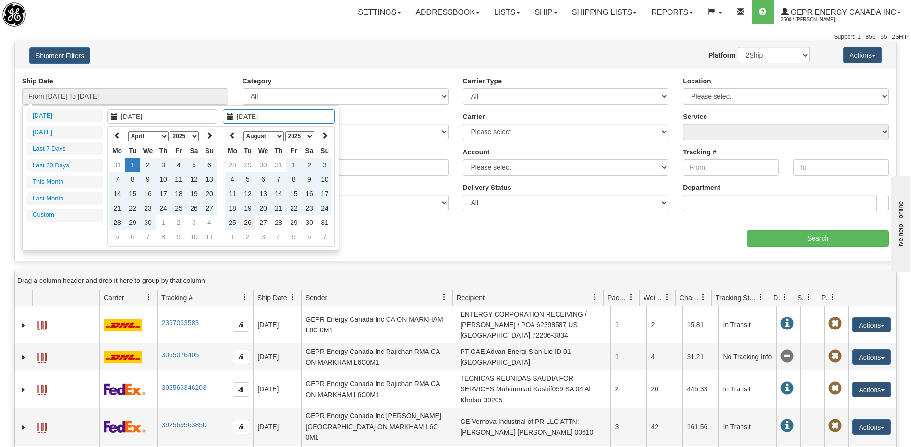
type input "08/26/2025"
click at [249, 221] on td "26" at bounding box center [247, 223] width 15 height 14
type input "From 04/01/2025 To 08/26/2025"
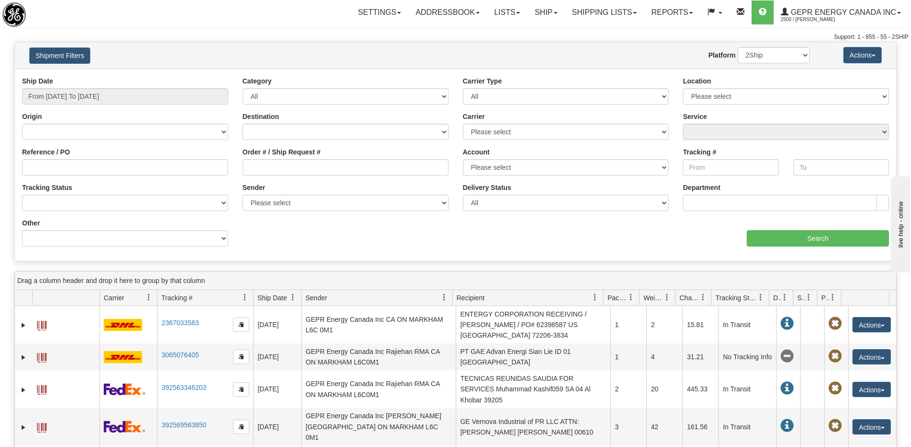
click at [124, 247] on div "Other Billing Account # Billing Type BOL # (LTL) Commodity Or Documents Consoli…" at bounding box center [125, 236] width 220 height 36
click at [124, 240] on select "Billing Account # Billing Type BOL # (LTL) Commodity Or Documents Consolidation…" at bounding box center [125, 238] width 206 height 16
select select "Recipient_ZIP"
click at [22, 230] on select "Billing Account # Billing Type BOL # (LTL) Commodity Or Documents Consolidation…" at bounding box center [125, 238] width 206 height 16
click at [258, 240] on input "Value" at bounding box center [345, 238] width 206 height 16
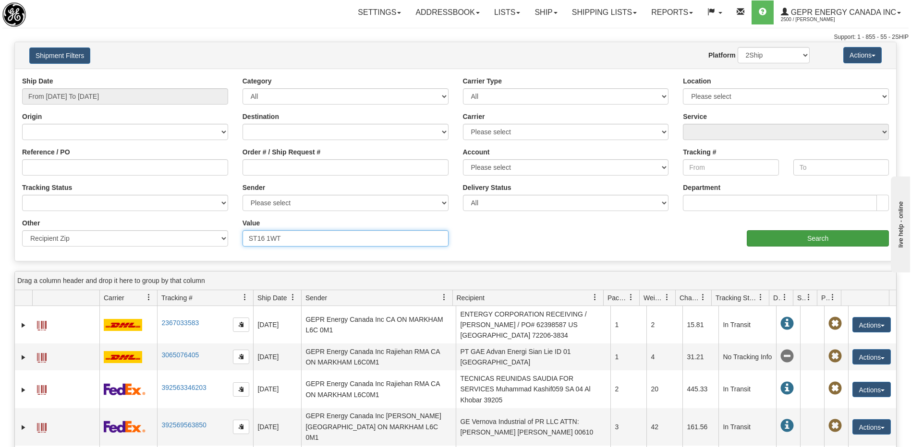
type input "ST16 1WT"
click at [764, 236] on input "Search" at bounding box center [817, 238] width 142 height 16
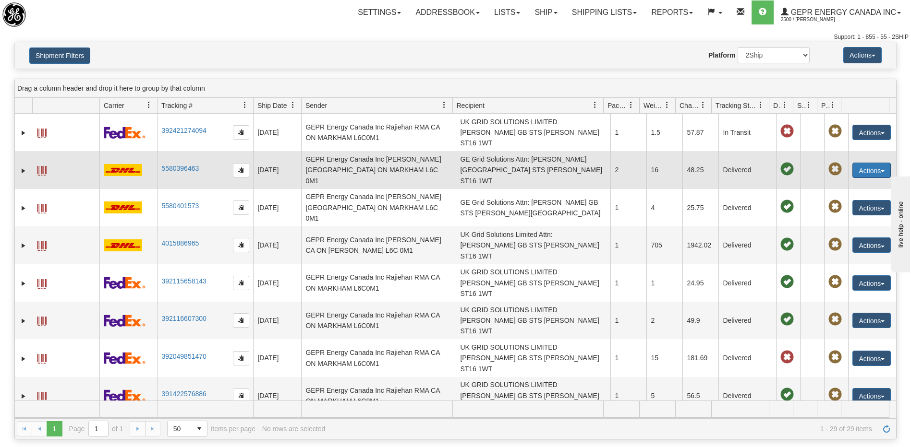
click at [861, 163] on button "Actions" at bounding box center [871, 170] width 38 height 15
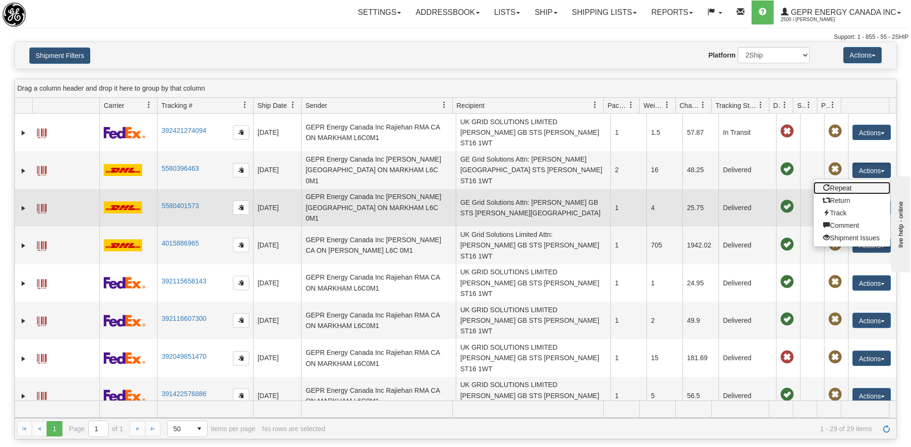
click at [836, 182] on link "Repeat" at bounding box center [851, 188] width 77 height 12
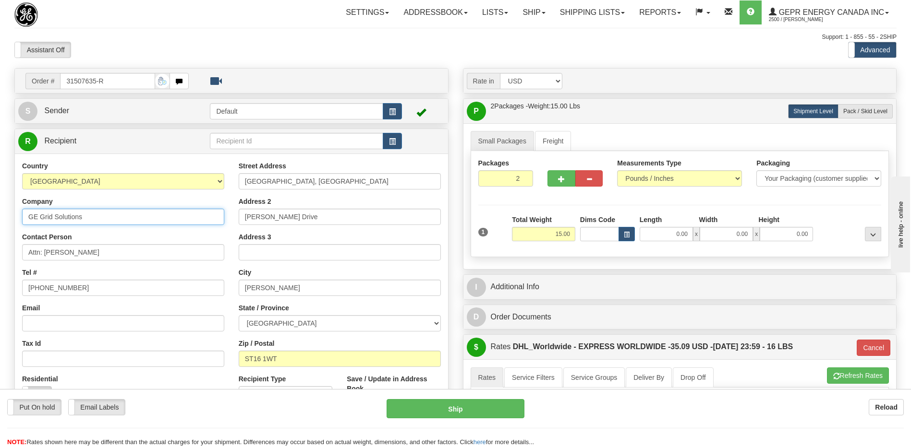
click at [91, 218] on input "GE Grid Solutions" at bounding box center [123, 217] width 202 height 16
type input "GE Grid Solutions (UK)"
drag, startPoint x: 101, startPoint y: 253, endPoint x: 42, endPoint y: 257, distance: 59.2
click at [42, 257] on input "Attn: Hayden Bush" at bounding box center [123, 252] width 202 height 16
type input "Attn: Matthew Batey"
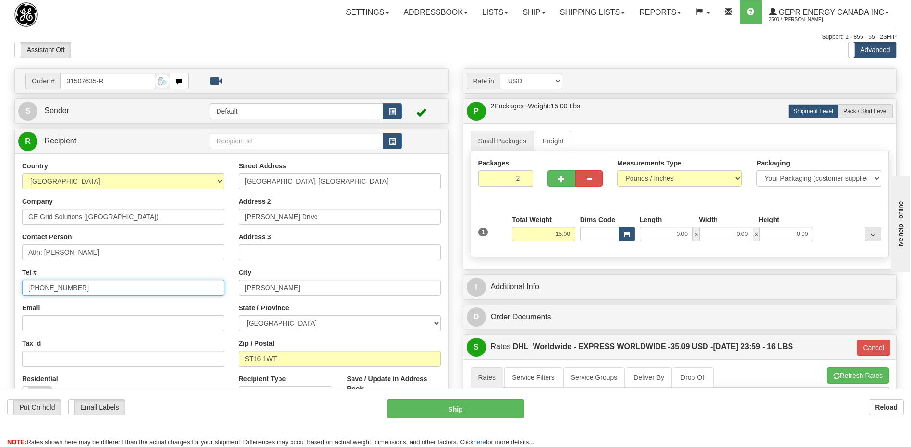
drag, startPoint x: 94, startPoint y: 289, endPoint x: 61, endPoint y: 292, distance: 32.3
click at [58, 291] on input "+44 1785 786694" at bounding box center [123, 288] width 202 height 16
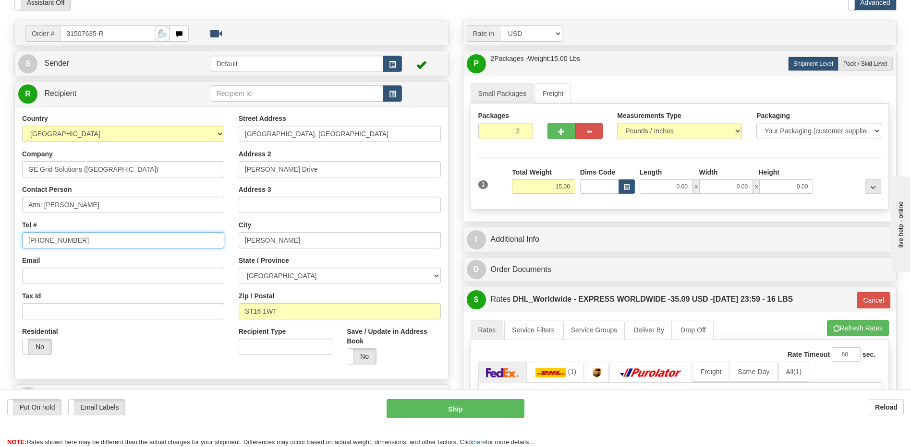
scroll to position [192, 0]
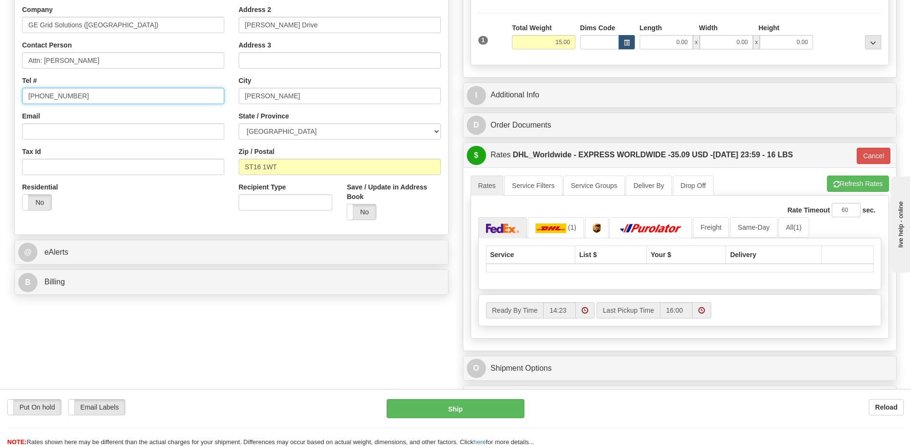
type input "+44 1785 236889"
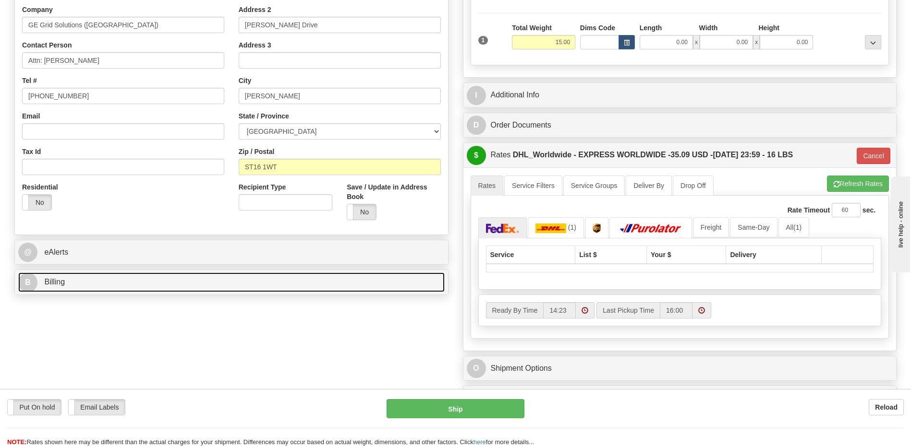
click at [107, 283] on link "B Billing" at bounding box center [231, 283] width 426 height 20
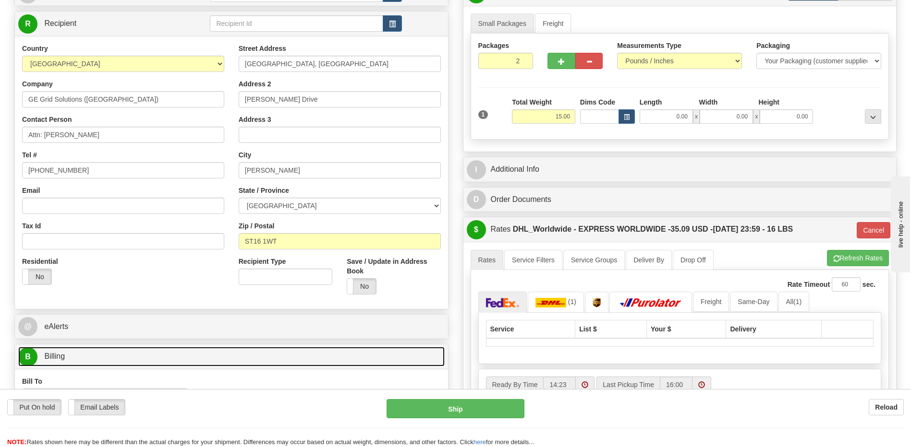
scroll to position [48, 0]
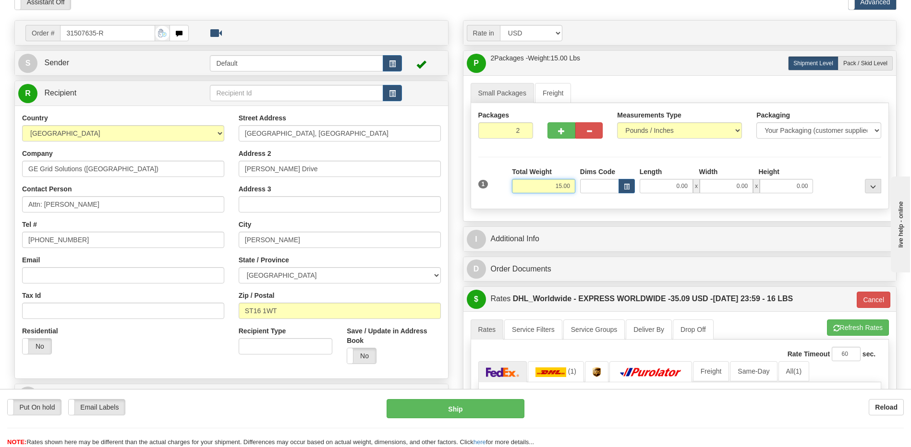
drag, startPoint x: 549, startPoint y: 184, endPoint x: 600, endPoint y: 191, distance: 51.4
click at [600, 191] on div "1 Total Weight 15.00 Dims Code x" at bounding box center [680, 184] width 408 height 34
type input "3"
type input "1"
type input "3.00"
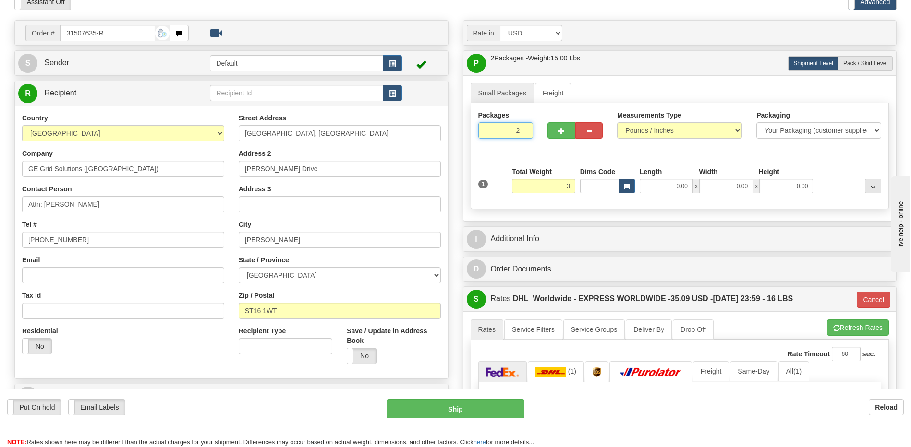
type input "P"
type input "1"
click at [523, 133] on input "1" at bounding box center [505, 130] width 55 height 16
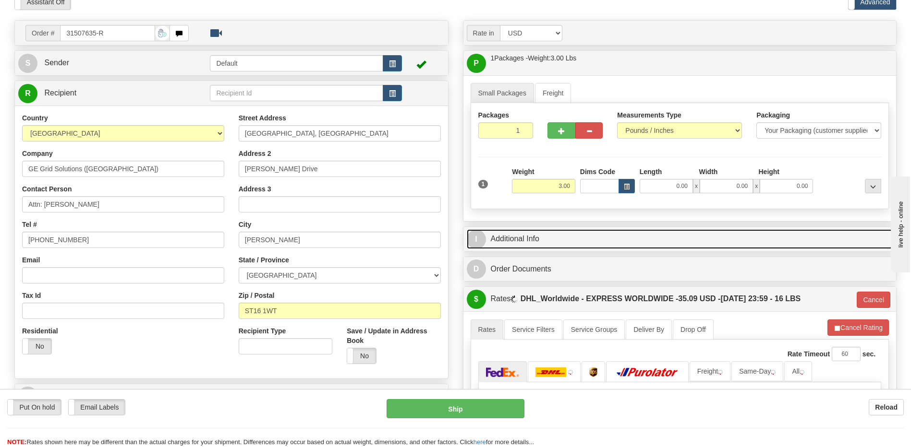
click at [501, 240] on link "I Additional Info" at bounding box center [680, 239] width 426 height 20
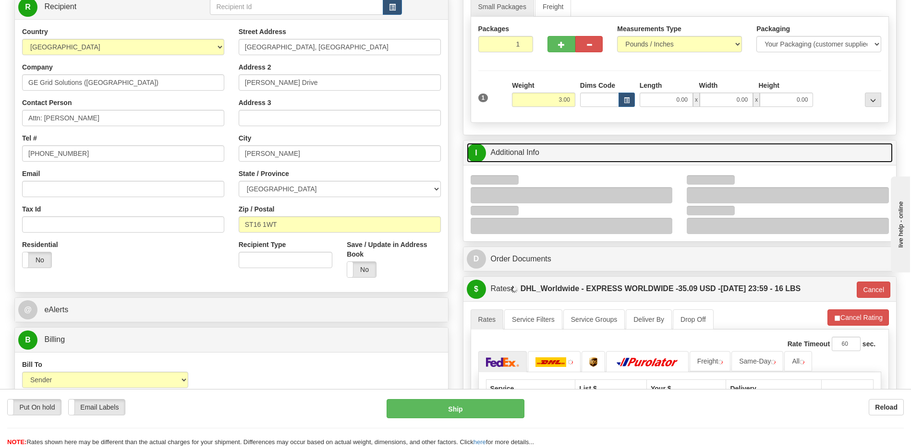
scroll to position [144, 0]
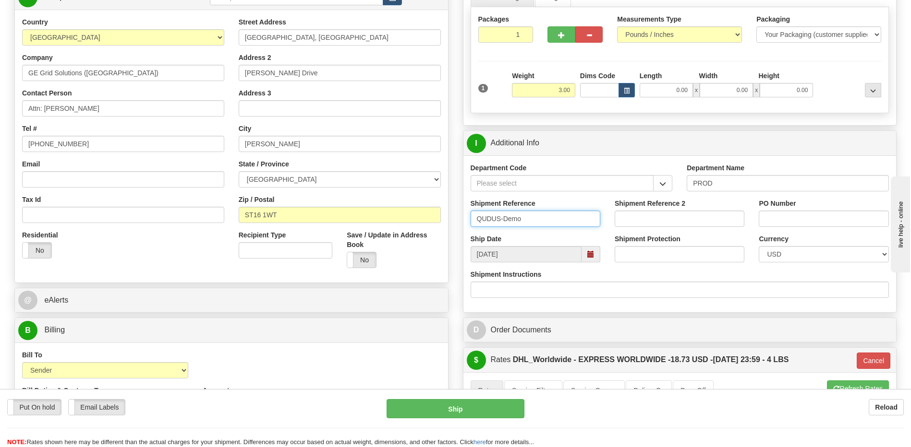
drag, startPoint x: 543, startPoint y: 223, endPoint x: 312, endPoint y: 226, distance: 230.9
type input "Michael B."
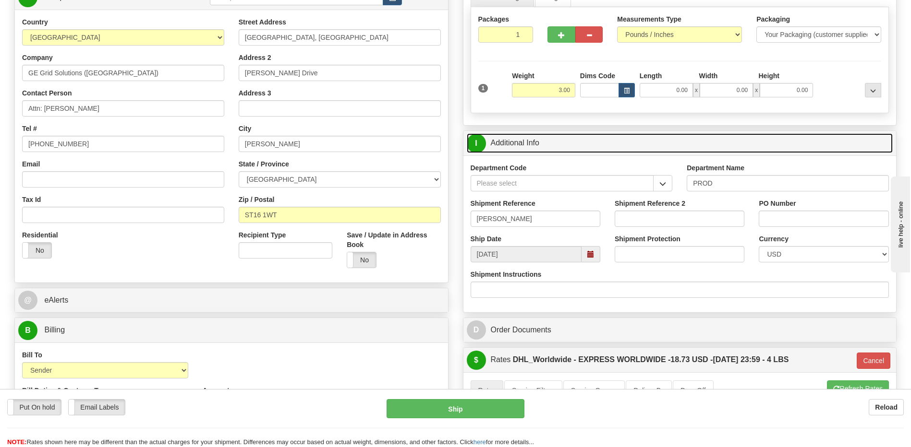
click at [518, 141] on link "I Additional Info" at bounding box center [680, 143] width 426 height 20
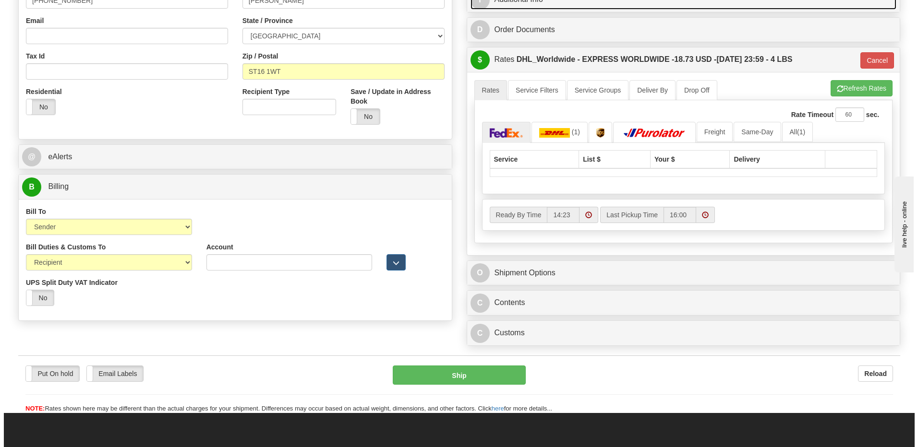
scroll to position [288, 0]
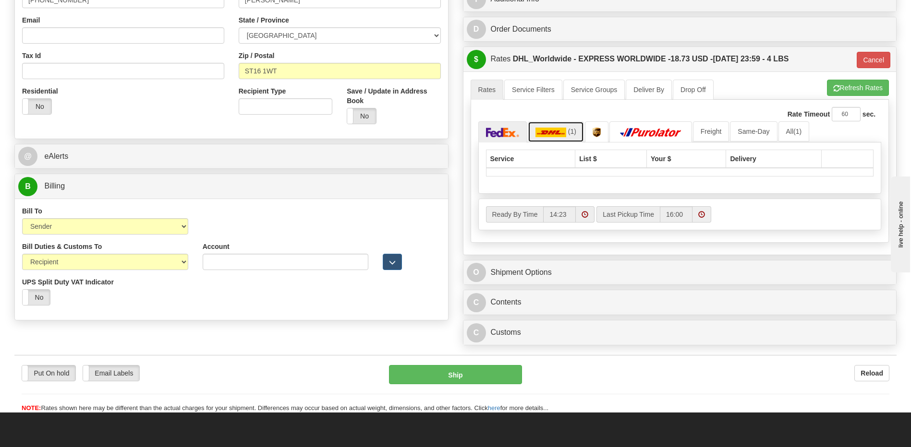
click at [565, 136] on img at bounding box center [550, 133] width 31 height 10
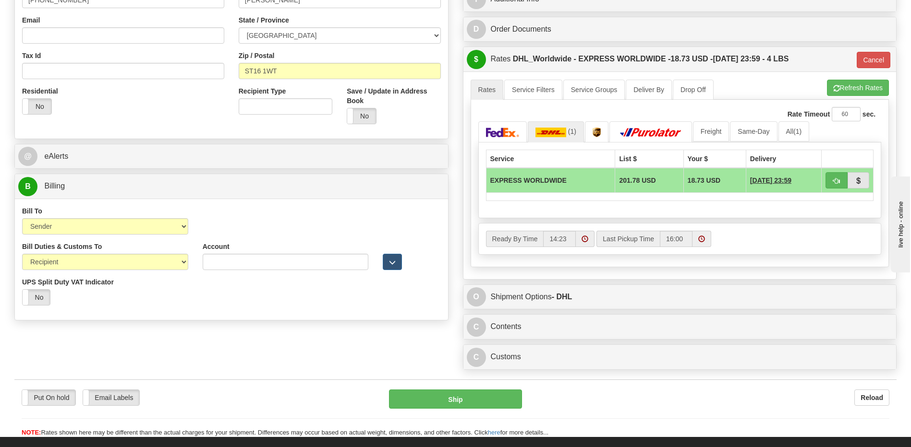
click at [576, 72] on div "A change has been made which could impact your rate estimate. To ensure the est…" at bounding box center [679, 175] width 433 height 207
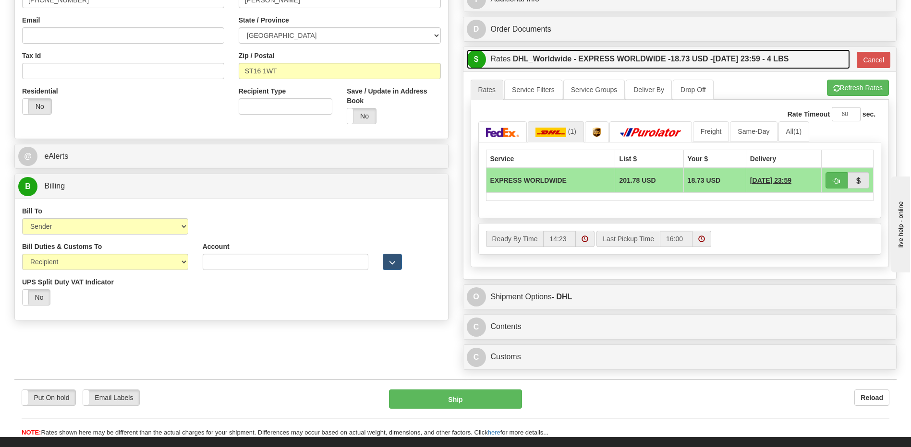
click at [577, 61] on label "DHL_Worldwide - EXPRESS WORLDWIDE - 18.73 USD - 09/01/2025 23:59 - 4 LBS" at bounding box center [651, 58] width 276 height 19
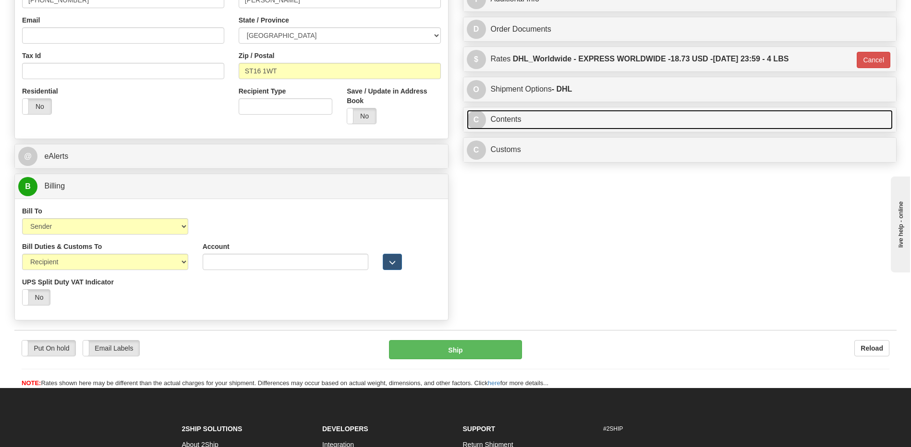
click at [538, 124] on link "C Contents" at bounding box center [680, 120] width 426 height 20
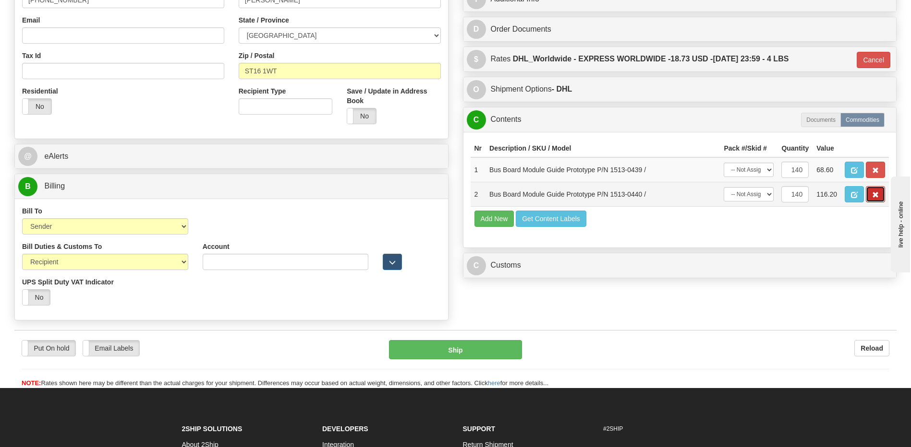
click at [871, 197] on button "button" at bounding box center [874, 194] width 19 height 16
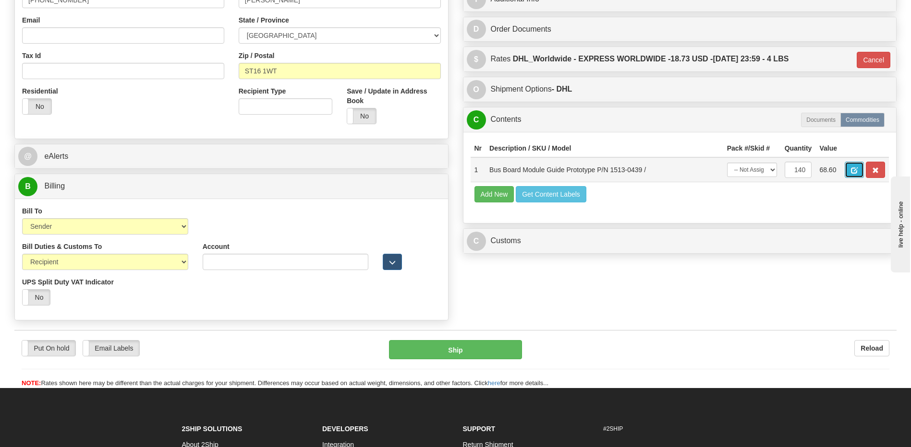
click at [852, 174] on button "button" at bounding box center [853, 170] width 19 height 16
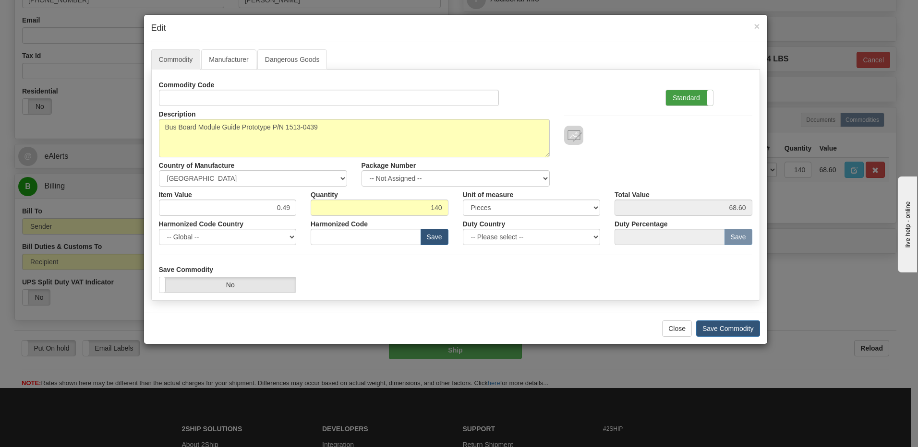
click at [683, 99] on label "Standard" at bounding box center [689, 97] width 47 height 15
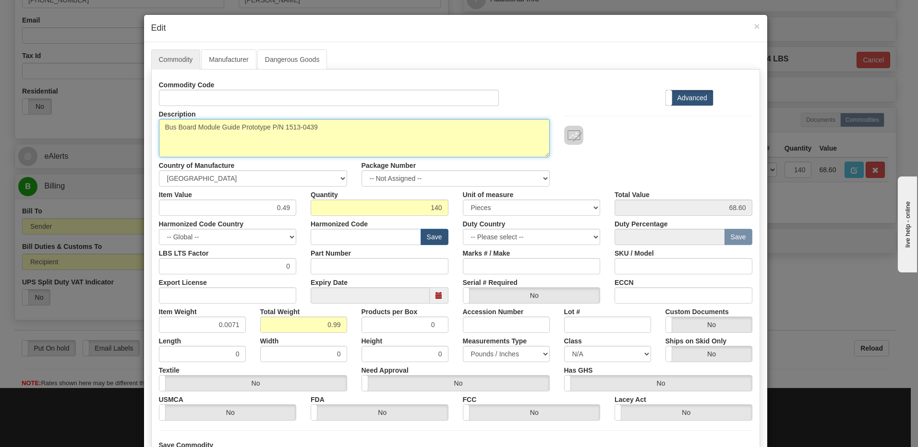
drag, startPoint x: 345, startPoint y: 134, endPoint x: 125, endPoint y: 129, distance: 220.4
click at [125, 129] on div "× Edit Commodity Manufacturer Dangerous Goods Commodity Code Standard Advanced …" at bounding box center [459, 223] width 918 height 447
type textarea "GE Retrofit Labels"
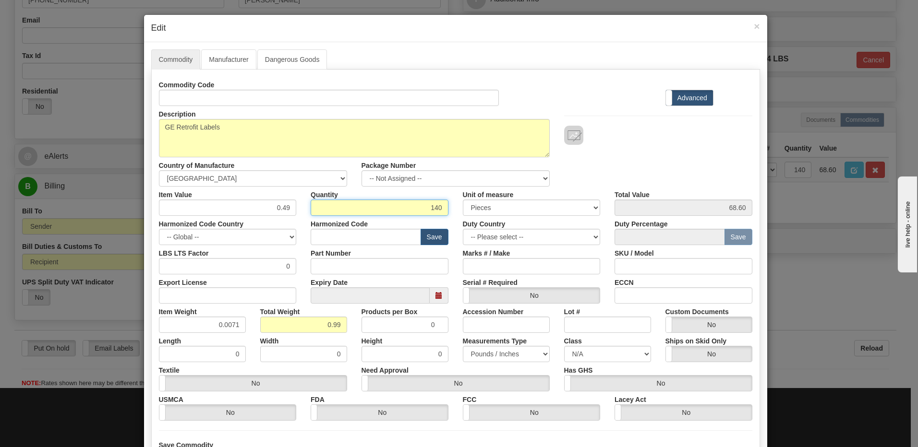
drag, startPoint x: 424, startPoint y: 211, endPoint x: 460, endPoint y: 210, distance: 36.0
click at [460, 210] on div "Item Value 0.49 Quantity 140 Unit of measure 3 Thousand Square Inches Adjustmen…" at bounding box center [456, 201] width 608 height 29
type input "1"
type input "0.49"
click at [261, 326] on input "0.01" at bounding box center [303, 325] width 87 height 16
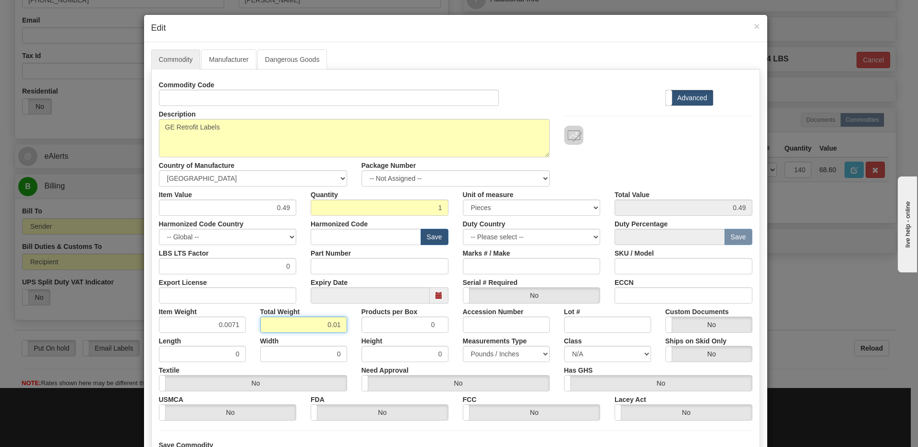
click at [346, 333] on div "Commodity Code Standard Advanced Description Bus Board Module Guide Prototype P…" at bounding box center [455, 249] width 593 height 344
type input "1"
type input "1.0000"
click at [191, 326] on input "1.0000" at bounding box center [202, 325] width 87 height 16
drag, startPoint x: 261, startPoint y: 204, endPoint x: 467, endPoint y: 214, distance: 205.7
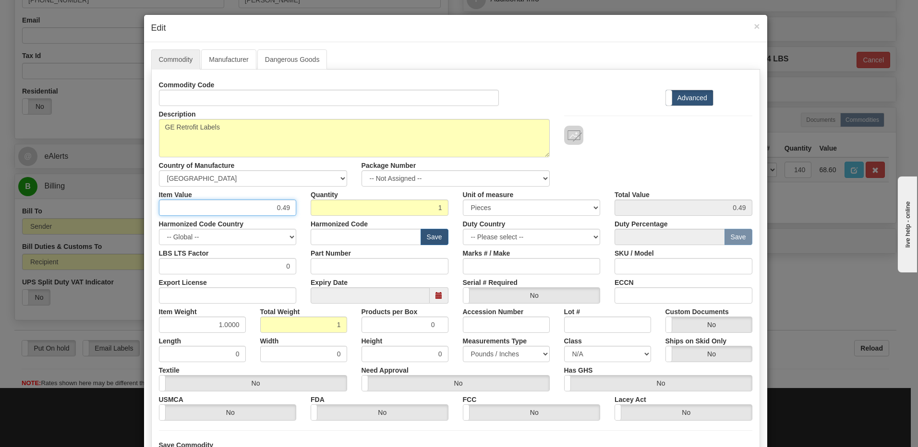
click at [467, 214] on div "Item Value 0.49 Quantity 1 Unit of measure 3 Thousand Square Inches Adjustments…" at bounding box center [456, 201] width 608 height 29
type input "100.00"
click at [640, 205] on input "100.00" at bounding box center [683, 208] width 138 height 16
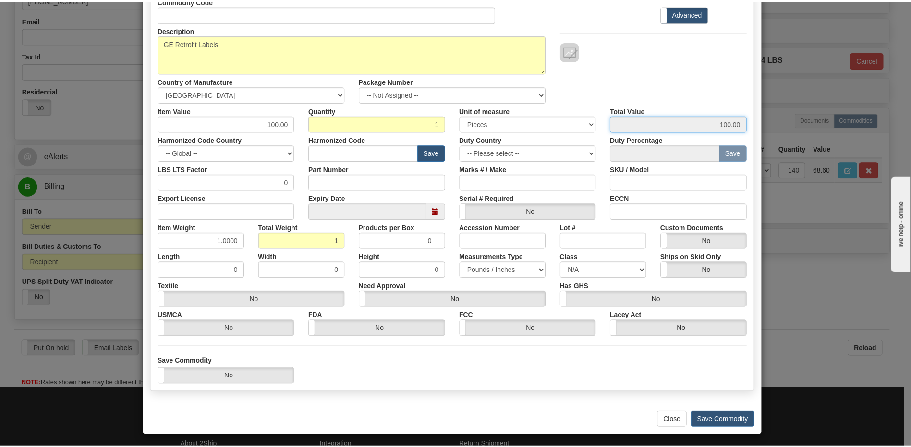
scroll to position [87, 0]
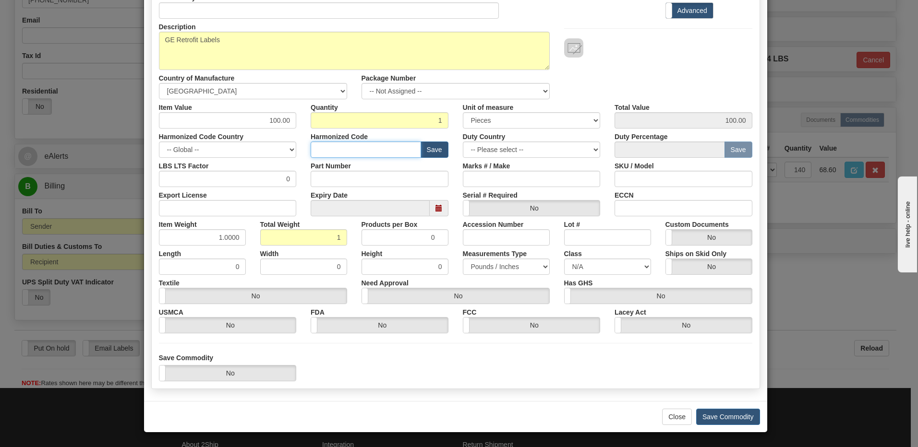
click at [347, 149] on input "text" at bounding box center [366, 150] width 110 height 16
type input "8538.90.00"
click at [723, 415] on button "Save Commodity" at bounding box center [728, 417] width 64 height 16
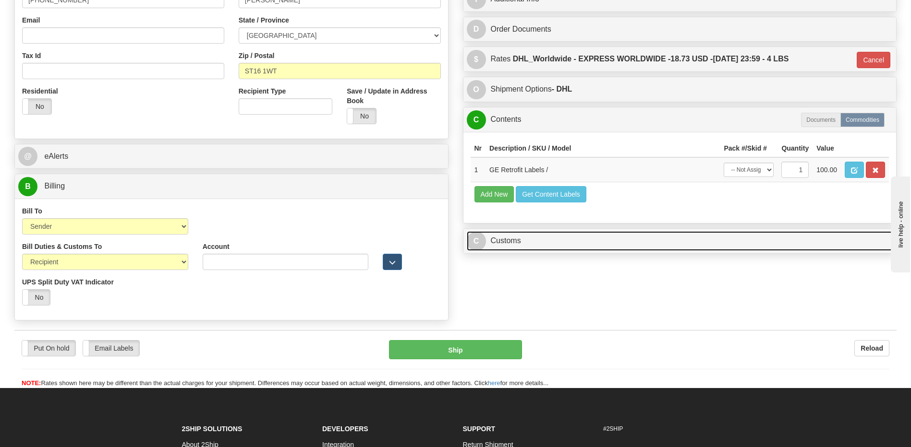
drag, startPoint x: 549, startPoint y: 242, endPoint x: 536, endPoint y: 210, distance: 34.9
click at [548, 242] on link "C Customs" at bounding box center [680, 241] width 426 height 20
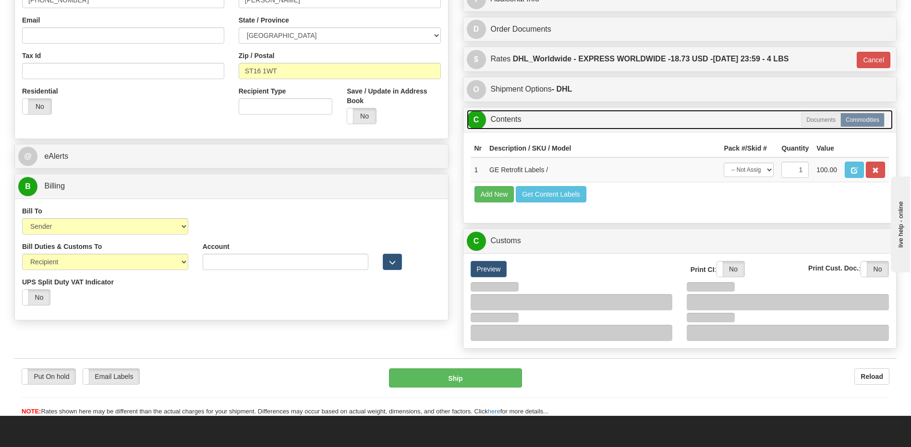
click at [516, 119] on link "C Contents" at bounding box center [680, 120] width 426 height 20
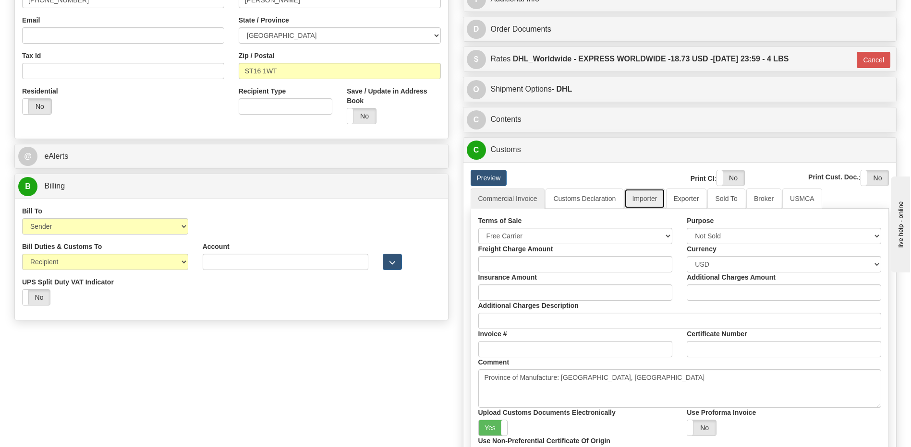
click at [645, 202] on link "Importer" at bounding box center [644, 199] width 40 height 20
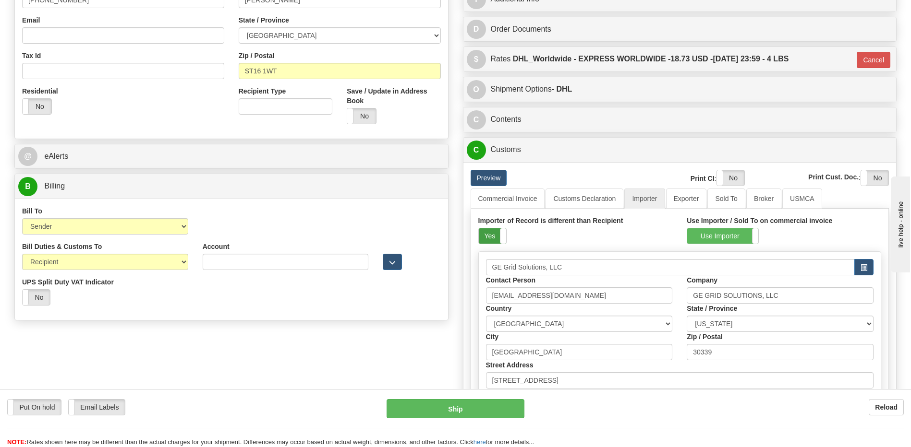
click at [494, 235] on label "Yes" at bounding box center [492, 235] width 27 height 15
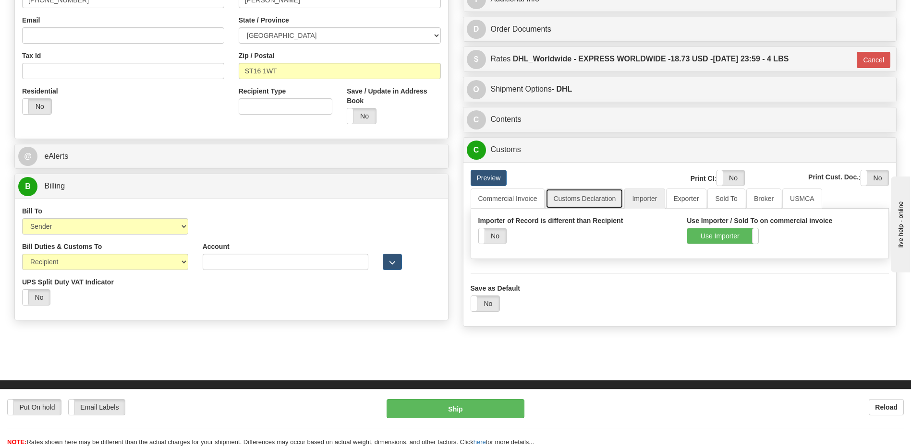
click at [581, 203] on link "Customs Declaration" at bounding box center [584, 199] width 78 height 20
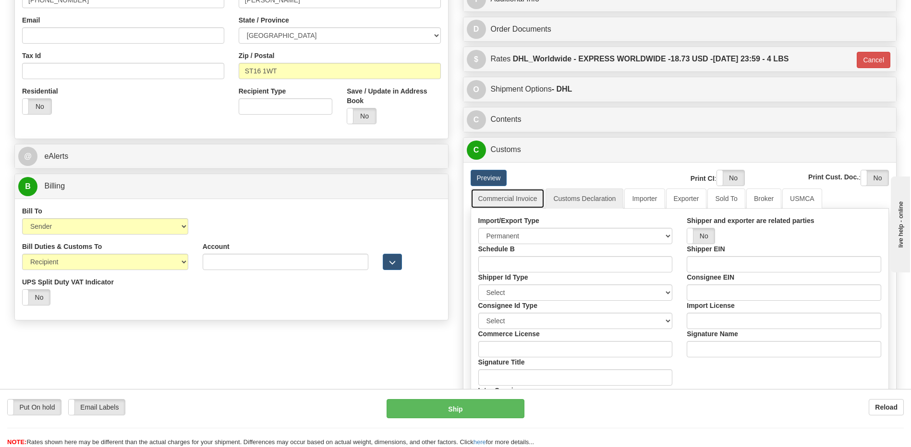
click at [521, 199] on link "Commercial Invoice" at bounding box center [507, 199] width 74 height 20
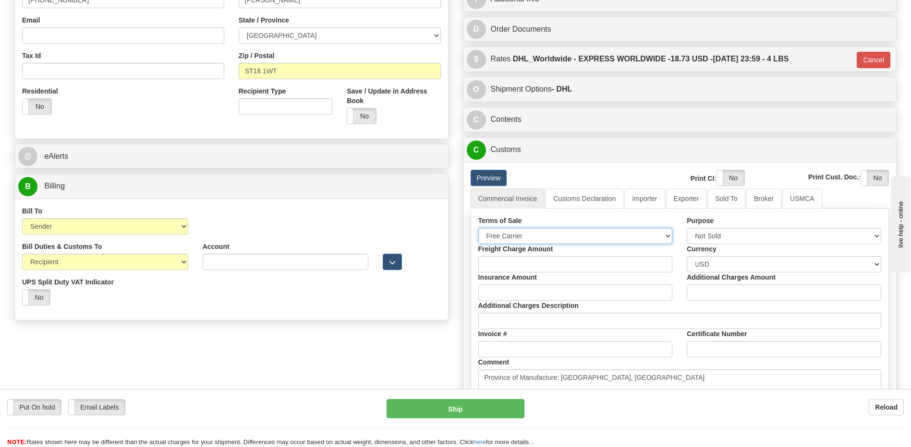
click at [519, 233] on select "Free Carrier Free On Board Ex Works Delivered Duty Unpaid Delivered Duty Paid C…" at bounding box center [575, 236] width 194 height 16
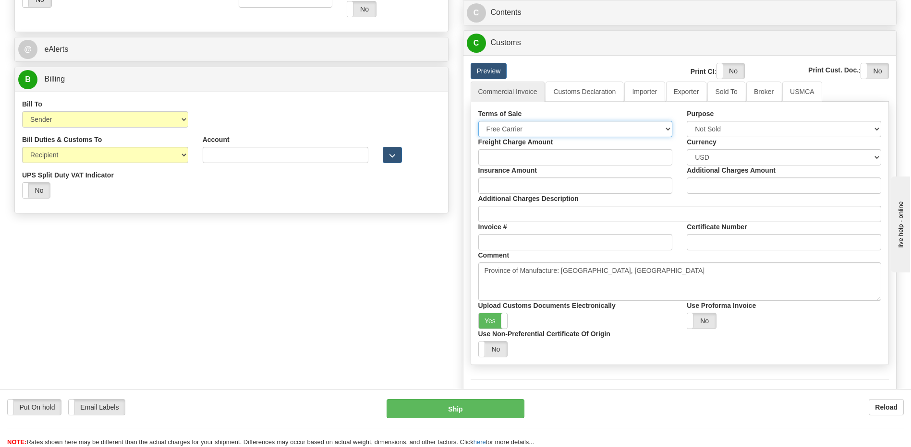
scroll to position [384, 0]
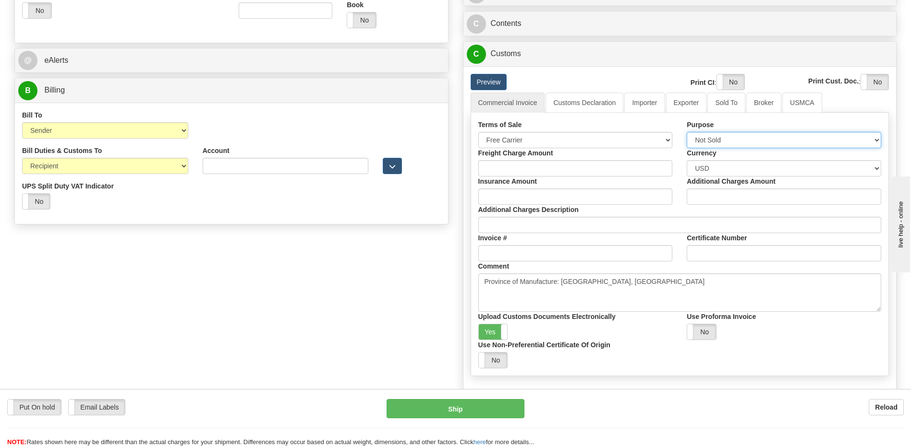
click at [715, 137] on select "Sold Not Sold Gift Sample Repair and Return Personal Effects Merchandise Danger…" at bounding box center [783, 140] width 194 height 16
drag, startPoint x: 715, startPoint y: 137, endPoint x: 708, endPoint y: 136, distance: 7.8
click at [715, 137] on select "Sold Not Sold Gift Sample Repair and Return Personal Effects Merchandise Danger…" at bounding box center [783, 140] width 194 height 16
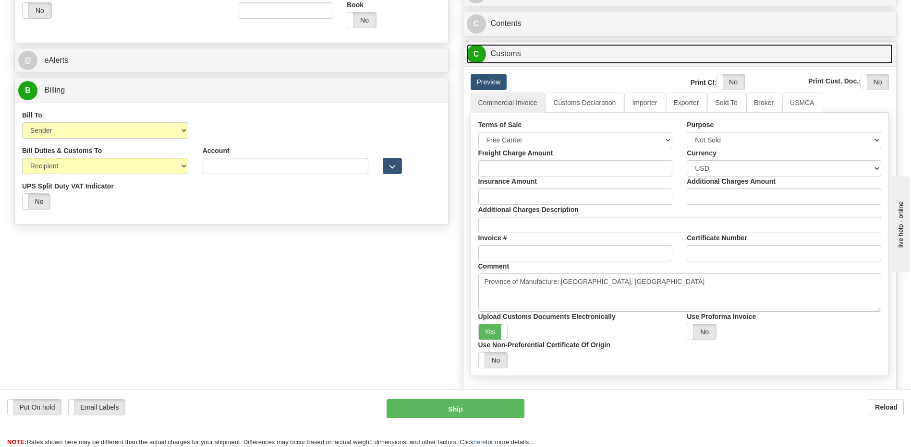
click at [543, 57] on link "C Customs" at bounding box center [680, 54] width 426 height 20
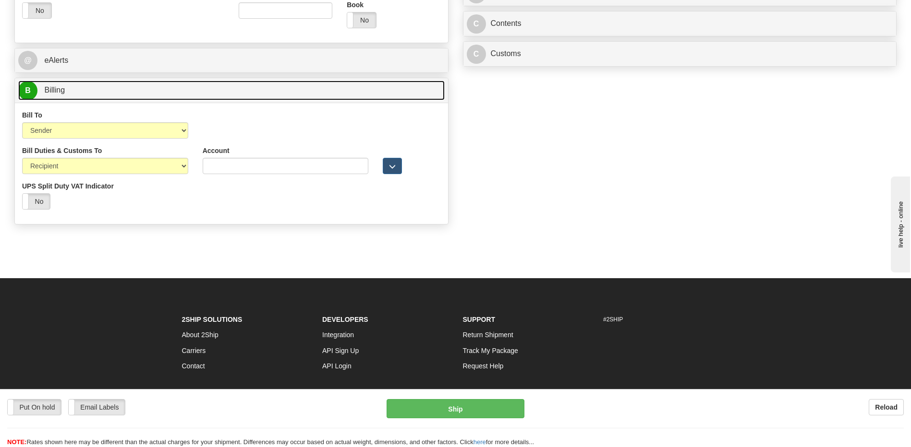
click at [244, 93] on link "B Billing" at bounding box center [231, 91] width 426 height 20
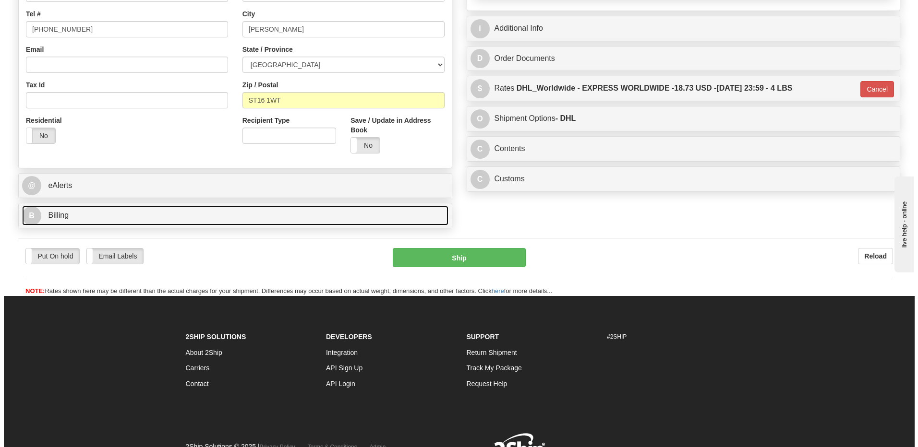
scroll to position [133, 0]
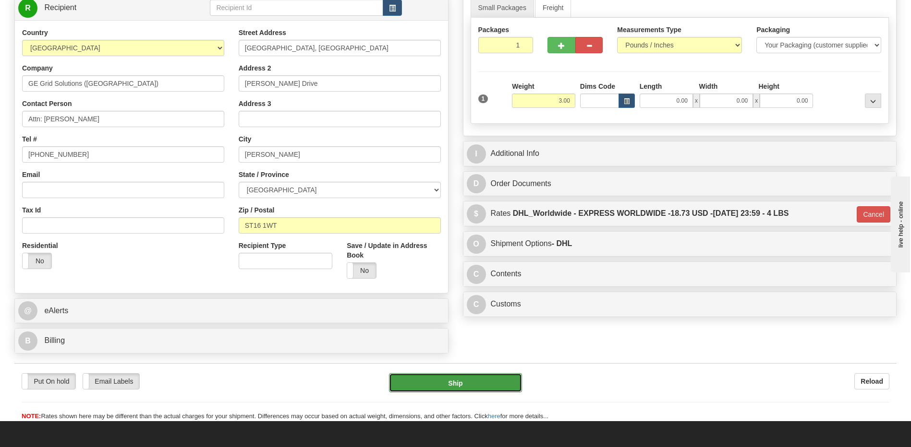
click at [451, 384] on button "Ship" at bounding box center [455, 382] width 132 height 19
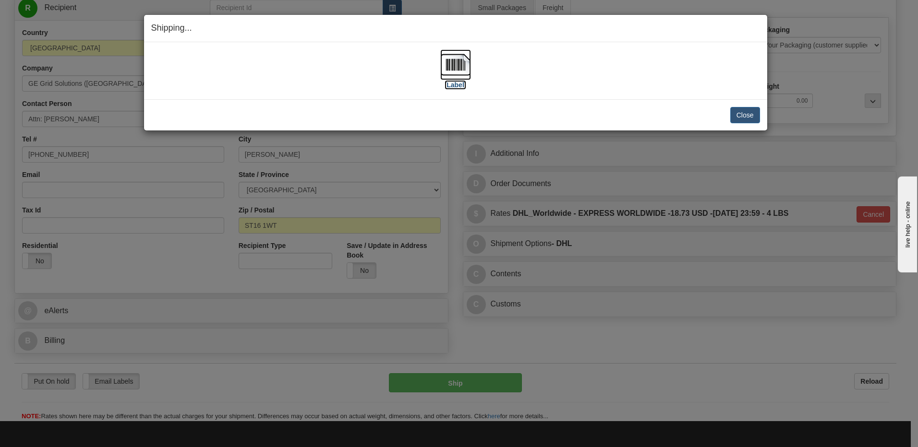
click at [458, 61] on img at bounding box center [455, 64] width 31 height 31
click at [745, 114] on button "Close" at bounding box center [745, 115] width 30 height 16
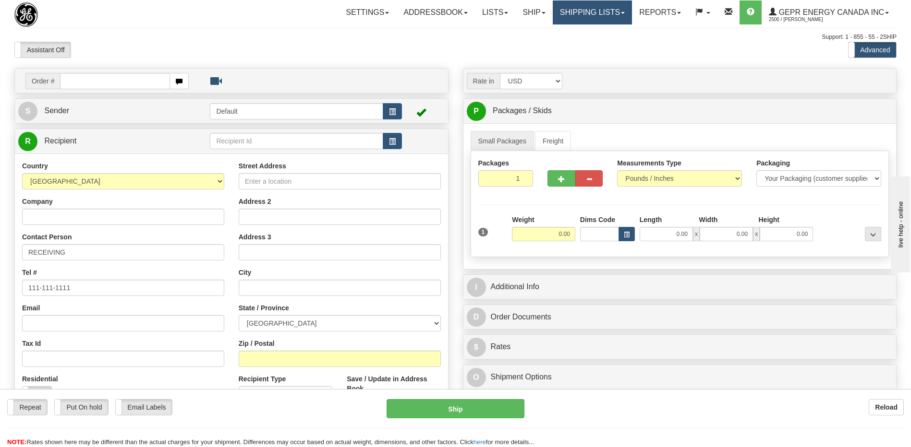
click at [572, 15] on link "Shipping lists" at bounding box center [592, 12] width 79 height 24
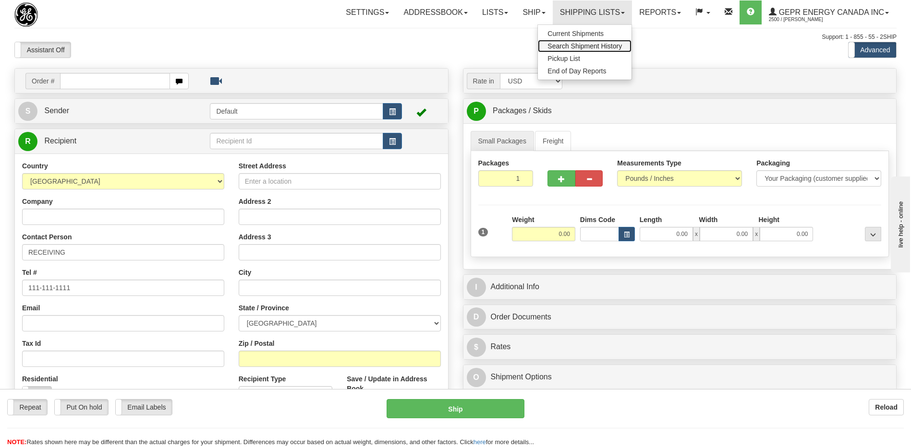
click at [570, 47] on span "Search Shipment History" at bounding box center [584, 46] width 74 height 8
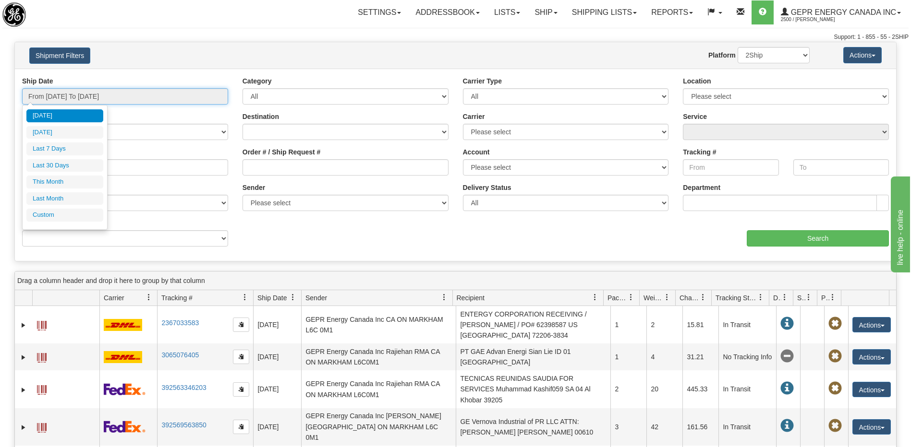
type input "[DATE]"
click at [165, 99] on input "From [DATE] To [DATE]" at bounding box center [125, 96] width 206 height 16
type input "[DATE]"
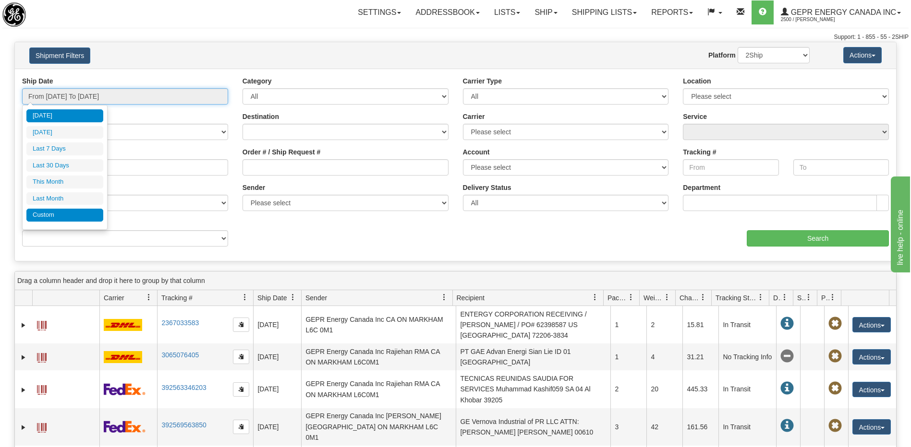
type input "[DATE]"
click at [79, 215] on li "Custom" at bounding box center [64, 215] width 77 height 13
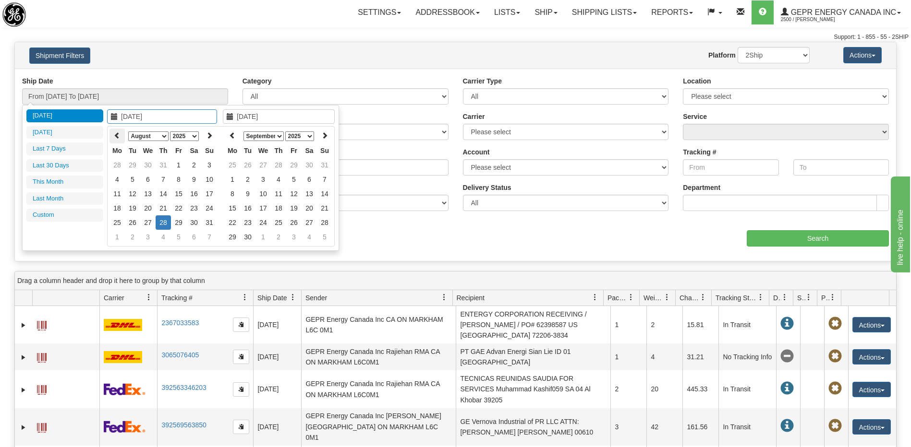
click at [119, 138] on icon at bounding box center [117, 135] width 7 height 7
type input "02/01/2025"
click at [196, 165] on td "1" at bounding box center [193, 165] width 15 height 14
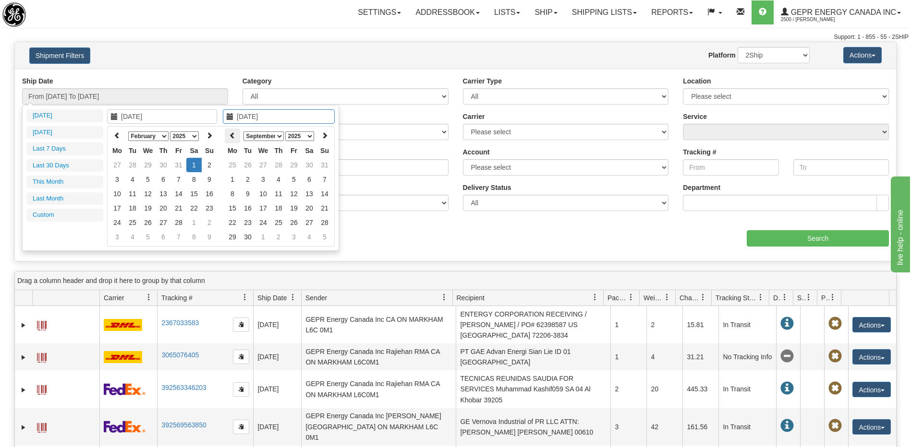
click at [229, 137] on icon at bounding box center [232, 135] width 7 height 7
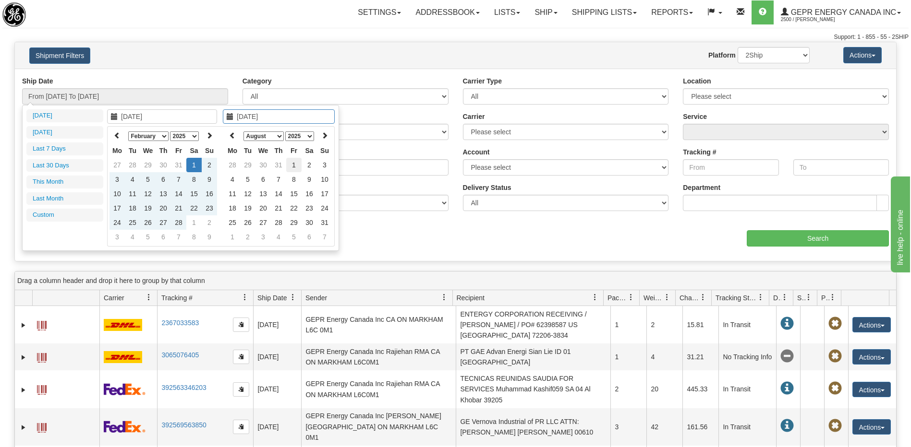
type input "08/01/2025"
click at [295, 162] on td "1" at bounding box center [293, 165] width 15 height 14
type input "From 02/01/2025 To 08/01/2025"
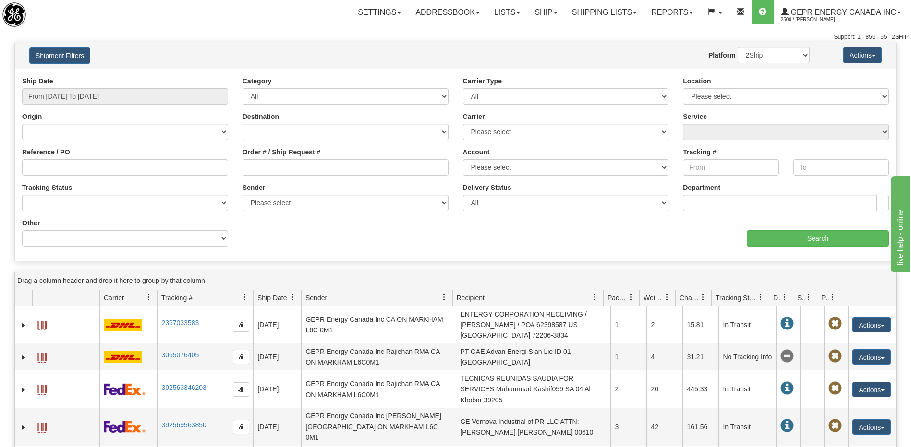
click at [158, 248] on div "Other Billing Account # Billing Type BOL # (LTL) Commodity Or Documents Consoli…" at bounding box center [125, 236] width 220 height 36
drag, startPoint x: 130, startPoint y: 236, endPoint x: 131, endPoint y: 230, distance: 5.8
click at [130, 236] on select "Billing Account # Billing Type BOL # (LTL) Commodity Or Documents Consolidation…" at bounding box center [125, 238] width 206 height 16
select select "Recipient_ZIP"
click at [22, 230] on select "Billing Account # Billing Type BOL # (LTL) Commodity Or Documents Consolidation…" at bounding box center [125, 238] width 206 height 16
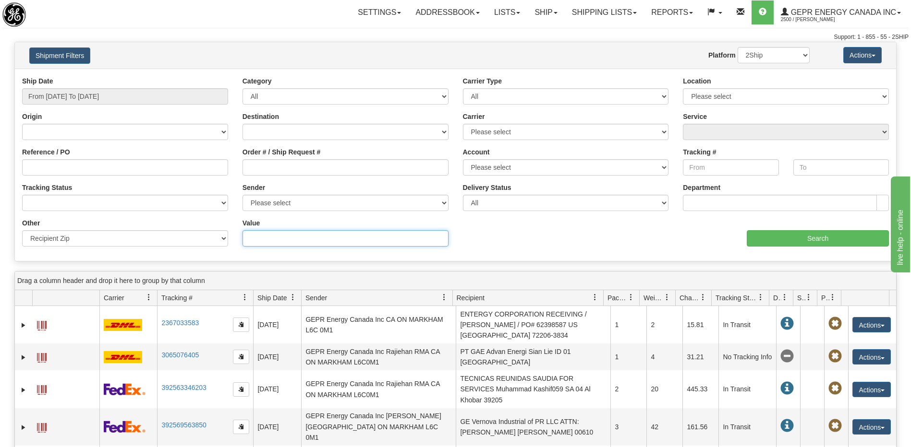
click at [286, 246] on input "Value" at bounding box center [345, 238] width 206 height 16
paste input "33178"
type input "33178"
click at [806, 240] on input "Search" at bounding box center [817, 238] width 142 height 16
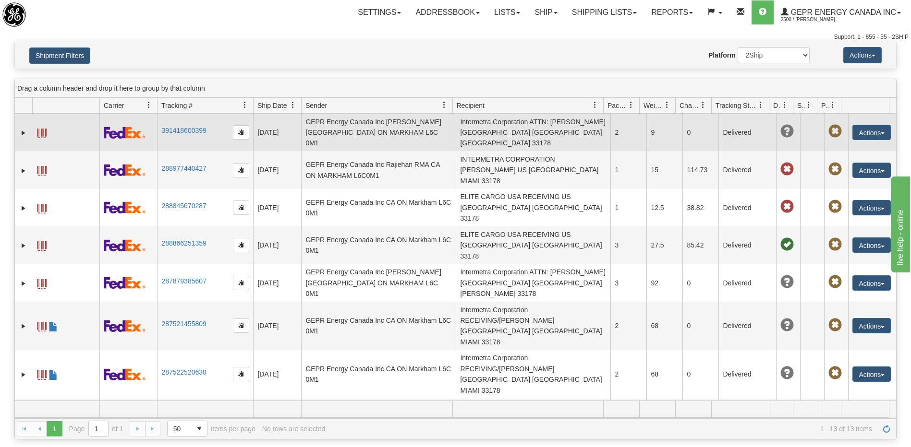
click at [493, 126] on td "Intermetra Corporation ATTN: Irma Castillo US FL MIAMI 33178" at bounding box center [533, 132] width 155 height 37
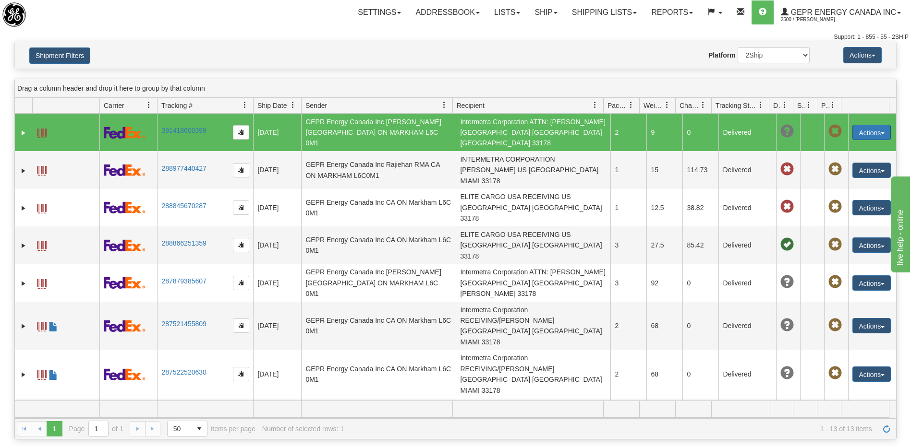
click at [855, 125] on button "Actions" at bounding box center [871, 132] width 38 height 15
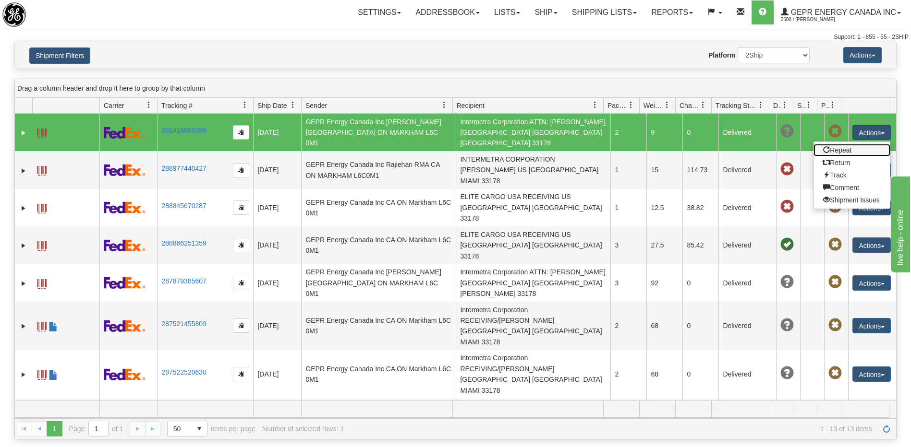
click at [840, 146] on link "Repeat" at bounding box center [851, 150] width 77 height 12
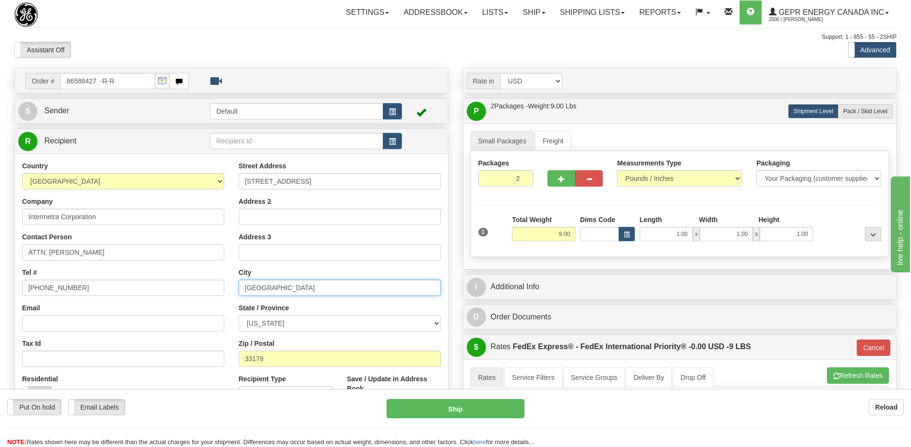
drag, startPoint x: 287, startPoint y: 291, endPoint x: 214, endPoint y: 291, distance: 73.0
click at [214, 291] on div "Country [GEOGRAPHIC_DATA] [GEOGRAPHIC_DATA] [GEOGRAPHIC_DATA] [GEOGRAPHIC_DATA]…" at bounding box center [231, 290] width 433 height 258
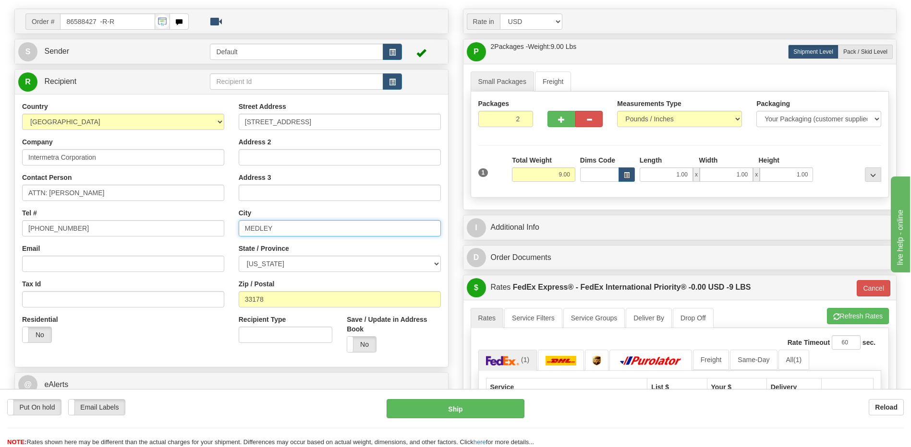
scroll to position [192, 0]
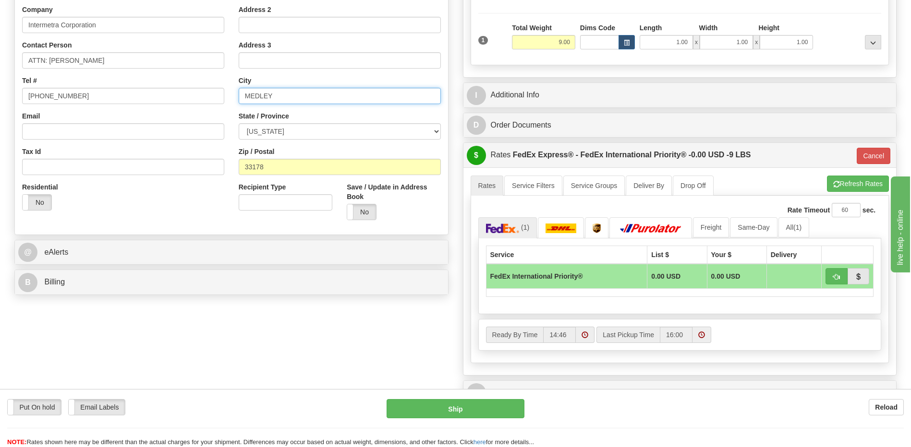
type input "MEDLEY"
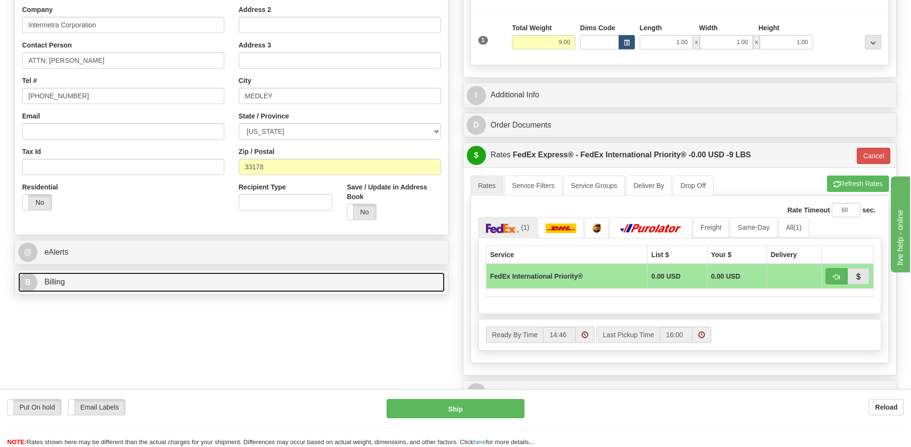
click at [93, 282] on link "B Billing" at bounding box center [231, 283] width 426 height 20
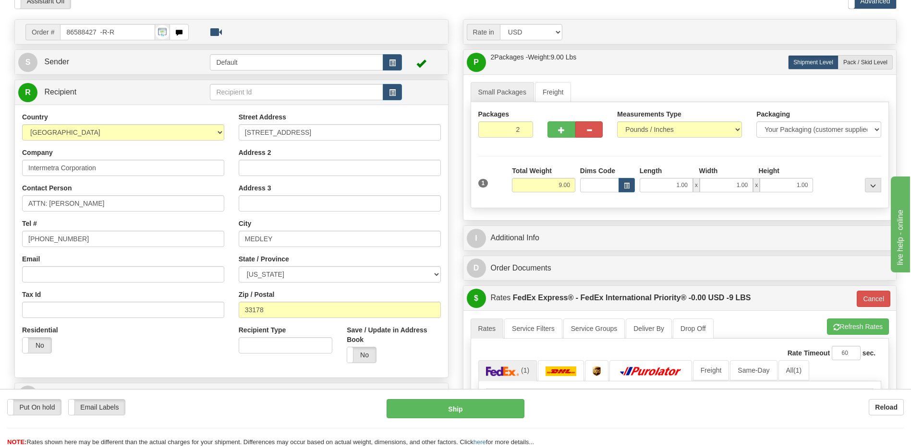
scroll to position [48, 0]
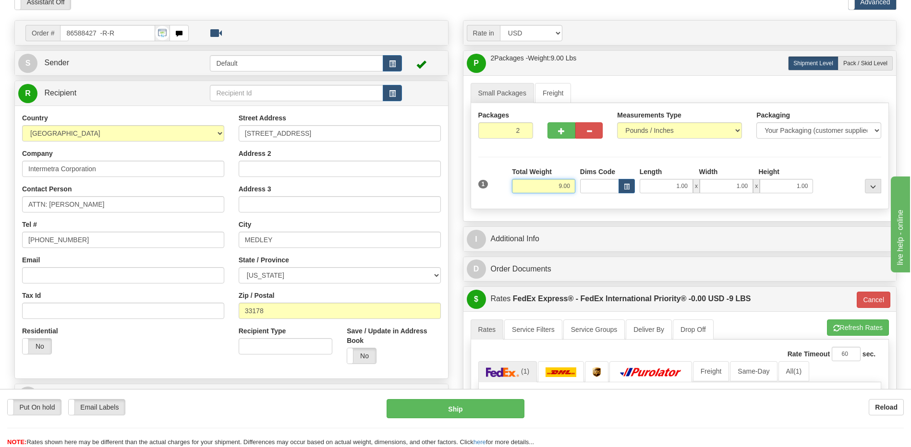
drag, startPoint x: 553, startPoint y: 189, endPoint x: 599, endPoint y: 185, distance: 46.7
click at [599, 185] on div "1 Total Weight 9.00 Dims Code x" at bounding box center [680, 184] width 408 height 34
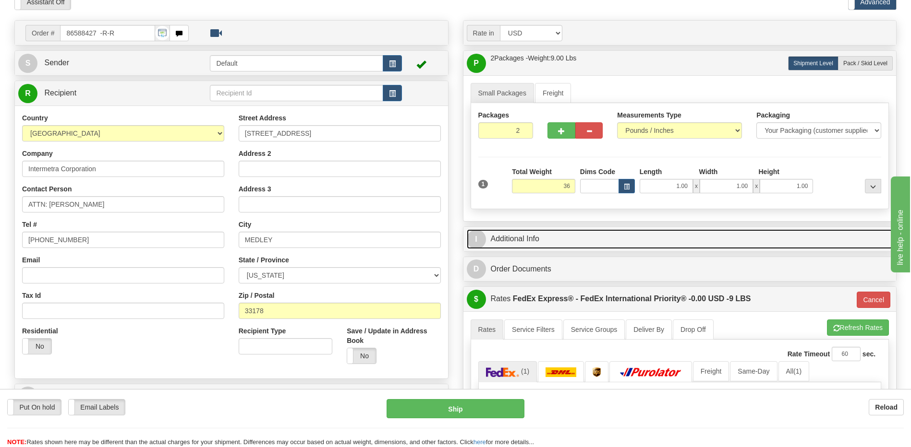
type input "36.00"
type input "01"
click at [603, 241] on link "I Additional Info" at bounding box center [680, 239] width 426 height 20
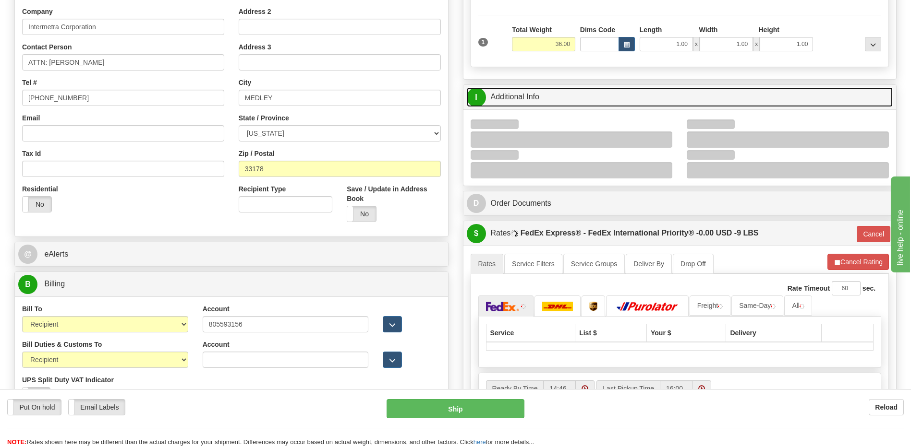
scroll to position [192, 0]
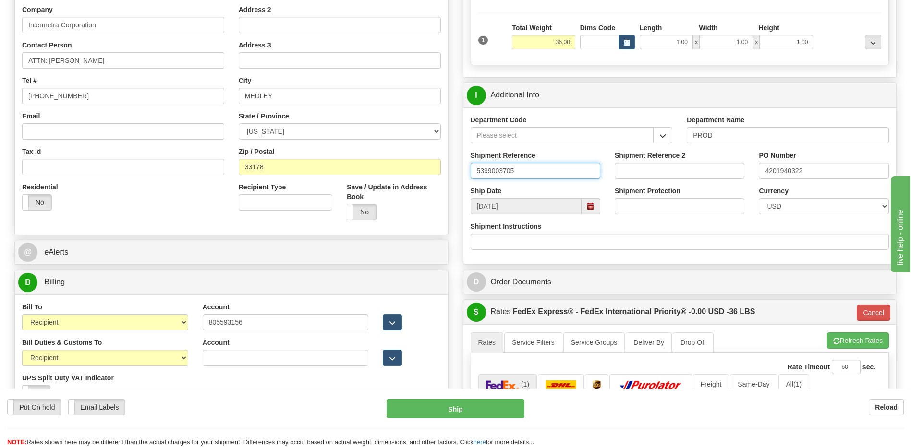
drag, startPoint x: 556, startPoint y: 174, endPoint x: 501, endPoint y: 175, distance: 54.7
click at [501, 175] on input "5399003705" at bounding box center [535, 171] width 130 height 16
type input "5399004611"
click at [818, 170] on input "4201940322" at bounding box center [823, 171] width 130 height 16
type input "4201961457"
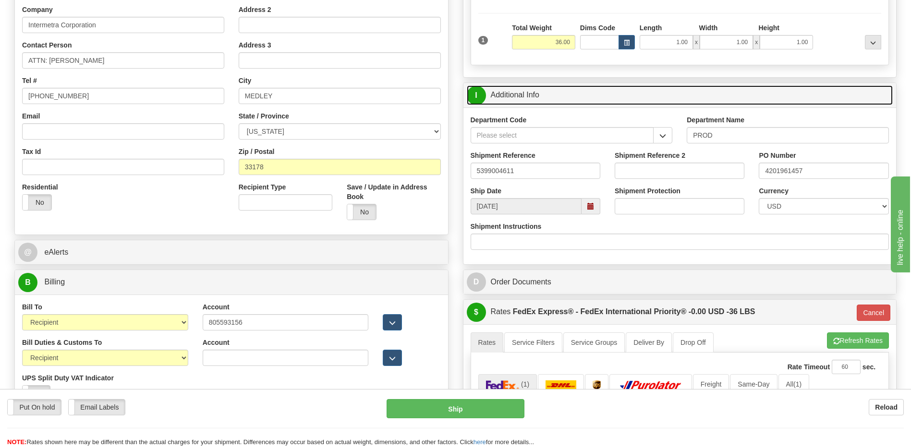
click at [527, 91] on link "I Additional Info" at bounding box center [680, 95] width 426 height 20
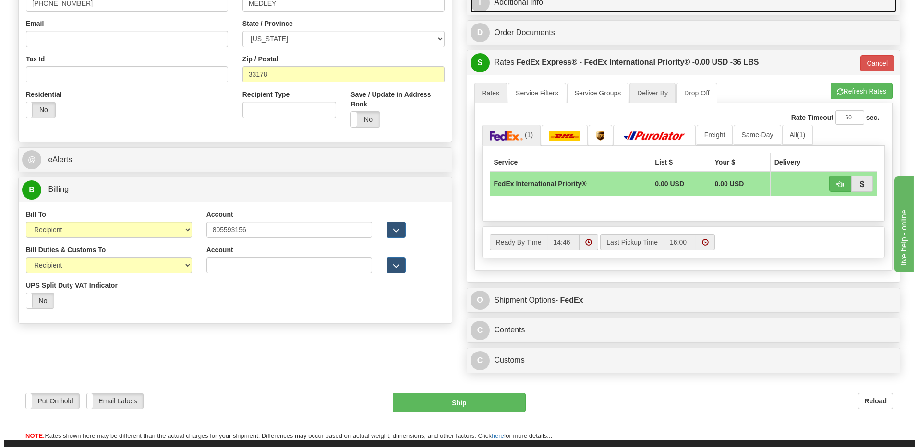
scroll to position [336, 0]
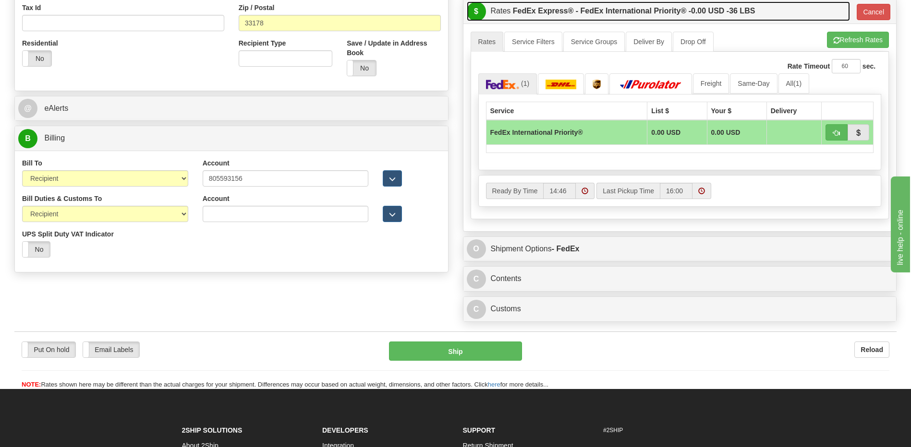
click at [653, 16] on label "FedEx Express® - FedEx International Priority® - 0.00 USD - 36 LBS" at bounding box center [634, 10] width 242 height 19
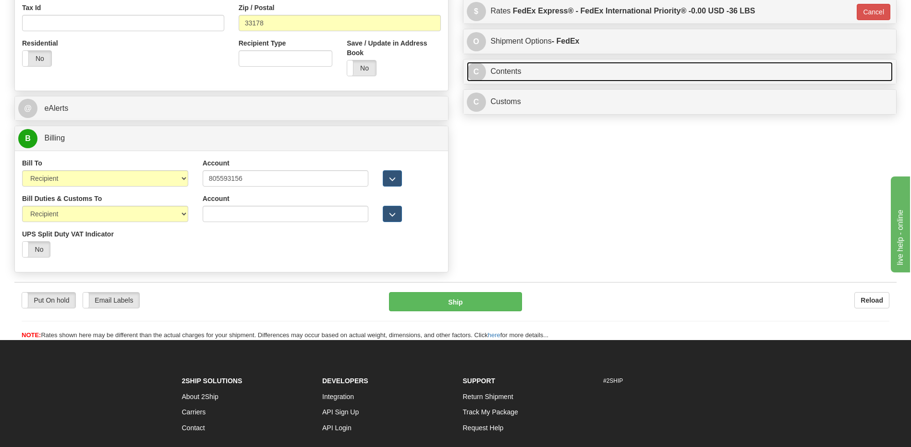
click at [541, 74] on link "C Contents" at bounding box center [680, 72] width 426 height 20
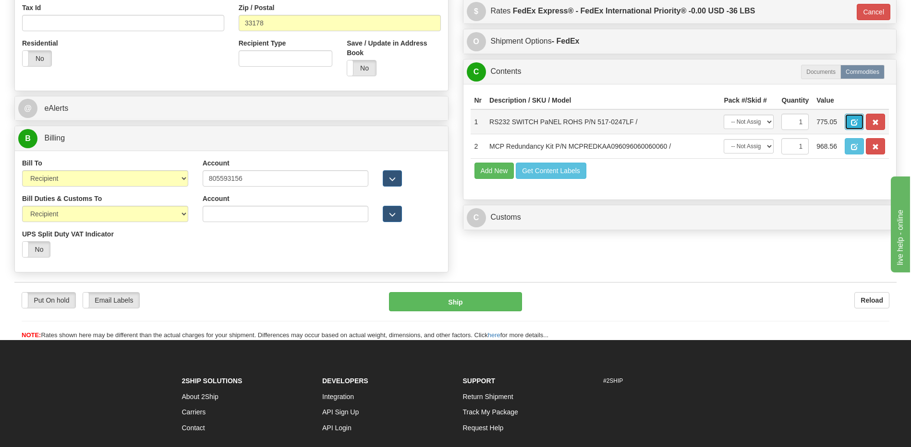
click at [849, 121] on button "button" at bounding box center [853, 122] width 19 height 16
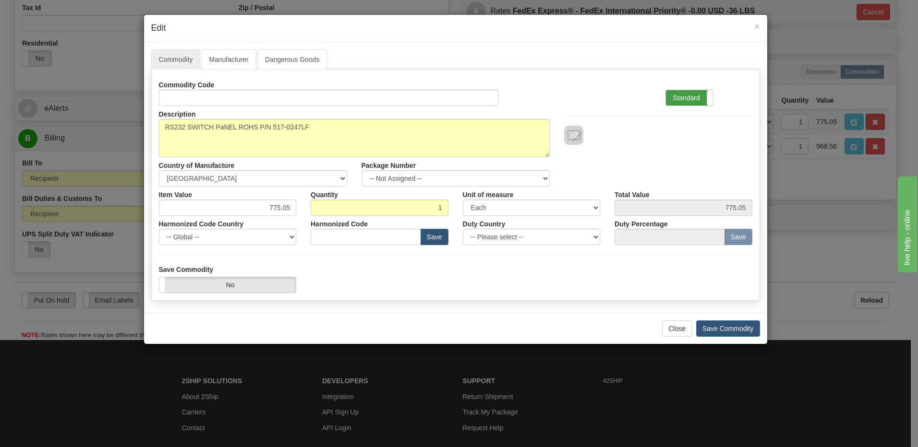
click at [685, 98] on label "Standard" at bounding box center [689, 97] width 47 height 15
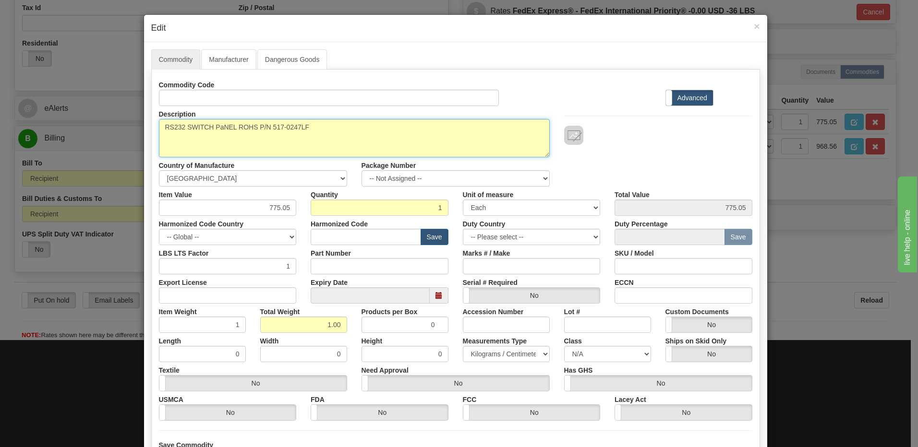
drag, startPoint x: 324, startPoint y: 131, endPoint x: 117, endPoint y: 140, distance: 207.6
click at [117, 140] on div "× Edit Commodity Manufacturer Dangerous Goods Commodity Code Standard Advanced …" at bounding box center [459, 223] width 918 height 447
paste textarea "Substation Gateway"
click at [227, 124] on textarea "RS232 SWITCH PaNEL ROHS P/N 517-0247LF" at bounding box center [354, 138] width 391 height 38
paste textarea "G500DHH8TTFFFFBUUUUUDUUUSCA00016UUUUUUU"
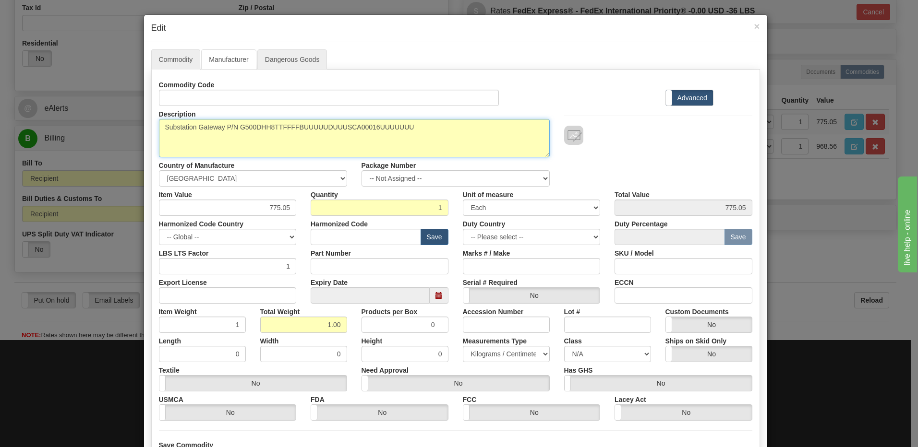
type textarea "Substation Gateway P/N G500DHH8TTFFFFBUUUUUDUUUSCA00016UUUUUUU"
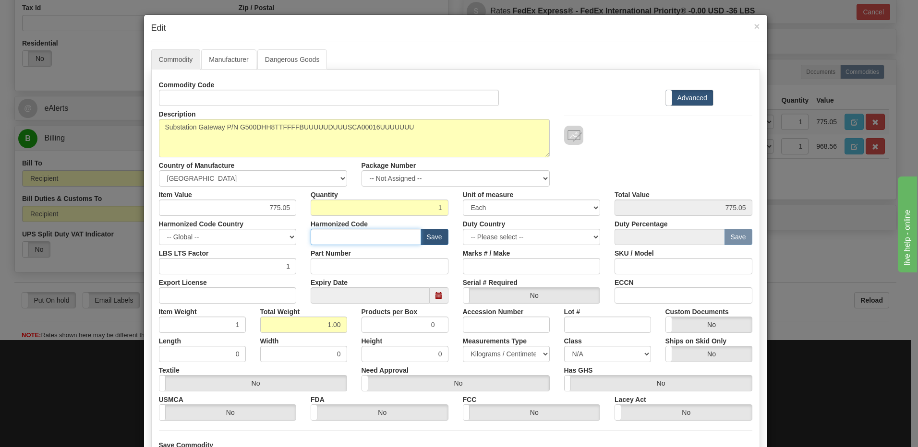
click at [334, 237] on input "text" at bounding box center [366, 237] width 110 height 16
type input "8517.62.0090"
drag, startPoint x: 250, startPoint y: 208, endPoint x: 327, endPoint y: 214, distance: 77.9
click at [327, 214] on div "Item Value 775.05 Quantity 1 Unit of measure 3 Thousand Square Inches Adjustmen…" at bounding box center [456, 201] width 608 height 29
type input "11876.62"
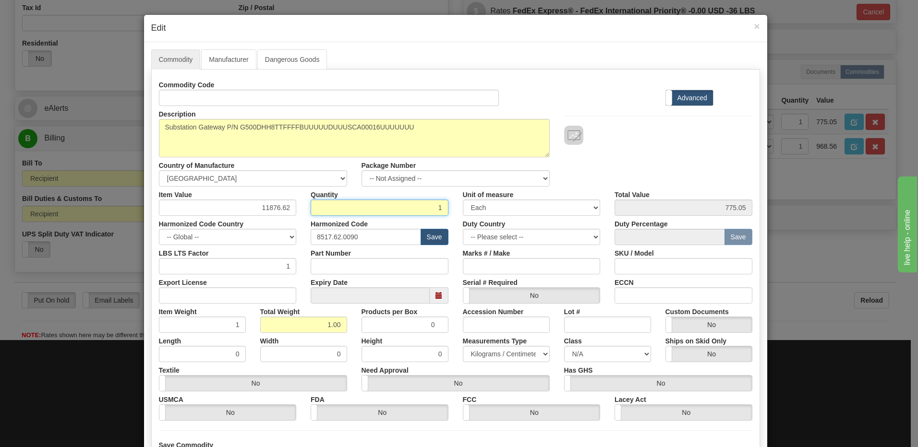
type input "11876.62"
click at [333, 214] on input "1" at bounding box center [380, 208] width 138 height 16
click at [633, 137] on div at bounding box center [658, 135] width 188 height 19
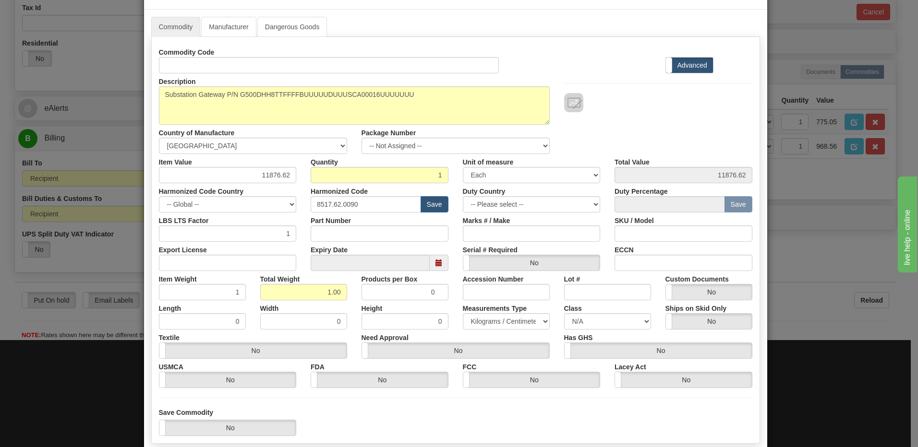
scroll to position [87, 0]
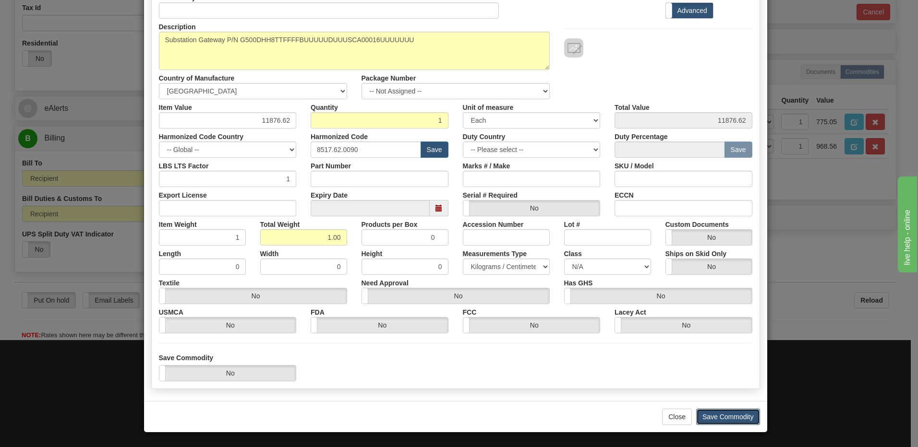
click at [716, 419] on button "Save Commodity" at bounding box center [728, 417] width 64 height 16
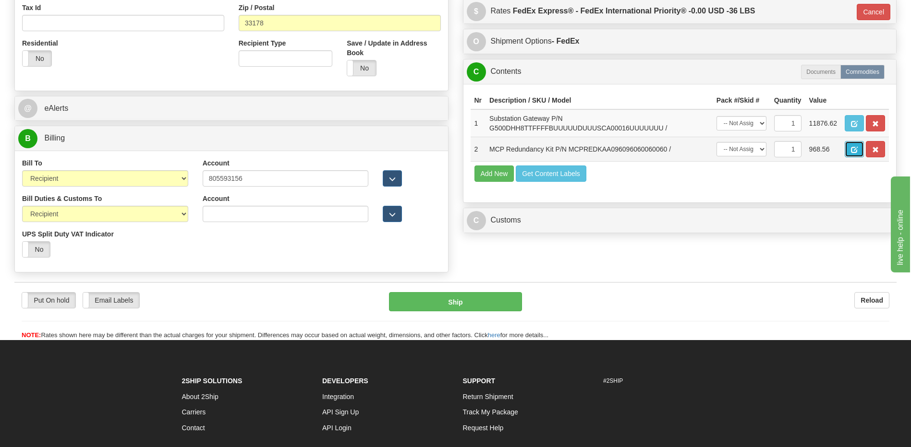
click at [857, 143] on button "button" at bounding box center [853, 149] width 19 height 16
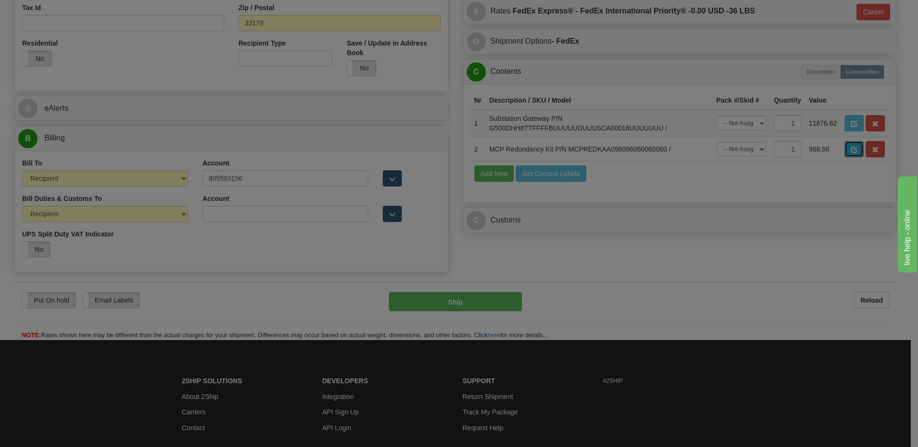
scroll to position [0, 0]
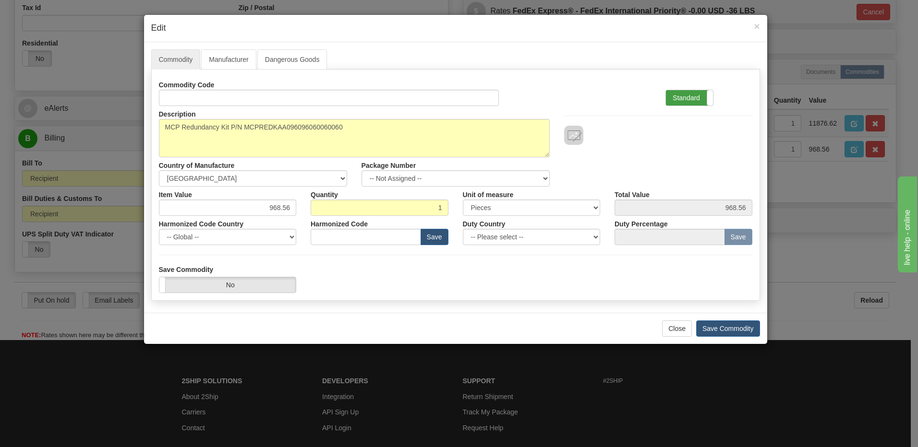
click at [698, 99] on label "Standard" at bounding box center [689, 97] width 47 height 15
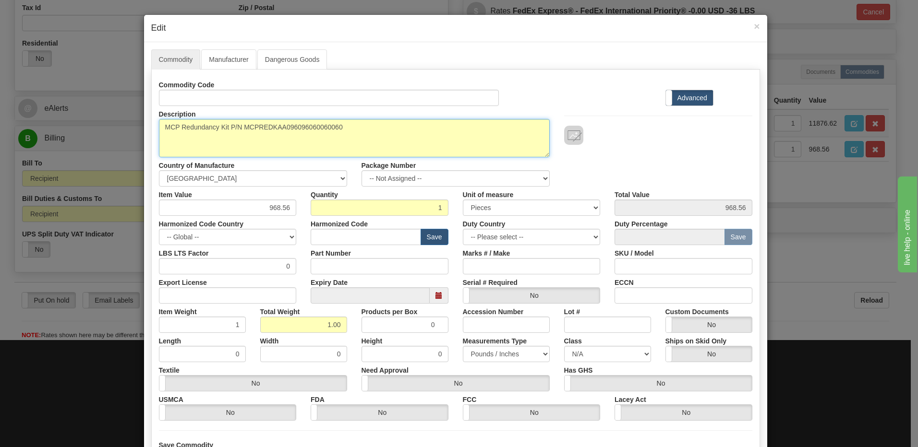
drag, startPoint x: 369, startPoint y: 129, endPoint x: 26, endPoint y: 132, distance: 342.8
click at [26, 132] on div "× Edit Commodity Manufacturer Dangerous Goods Commodity Code Standard Advanced …" at bounding box center [459, 223] width 918 height 447
paste textarea "MCP Substation Gateway Spare Parts"
click at [163, 127] on textarea "MCP Redundancy Kit P/N MCPREDKAA096096060060060" at bounding box center [354, 138] width 391 height 38
type textarea "MCP Substation Gateway Spare Parts"
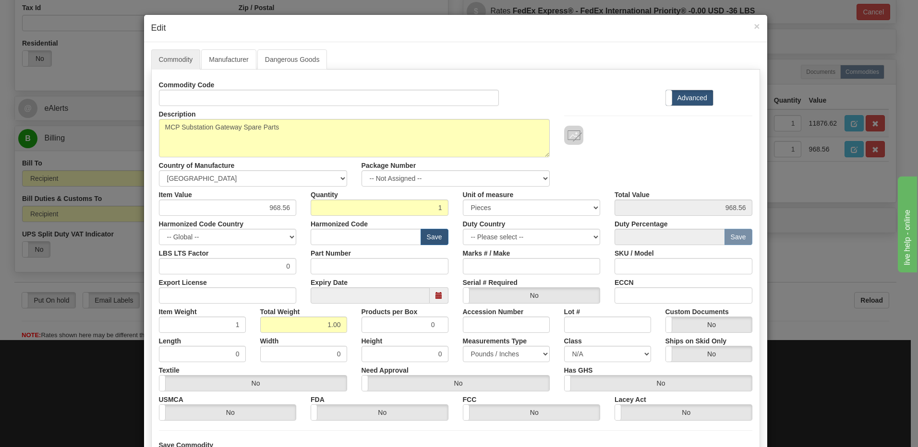
click at [618, 165] on div "Description MCP Redundancy Kit P/N MCPREDKAA096096060060060 Country of Manufact…" at bounding box center [456, 146] width 608 height 81
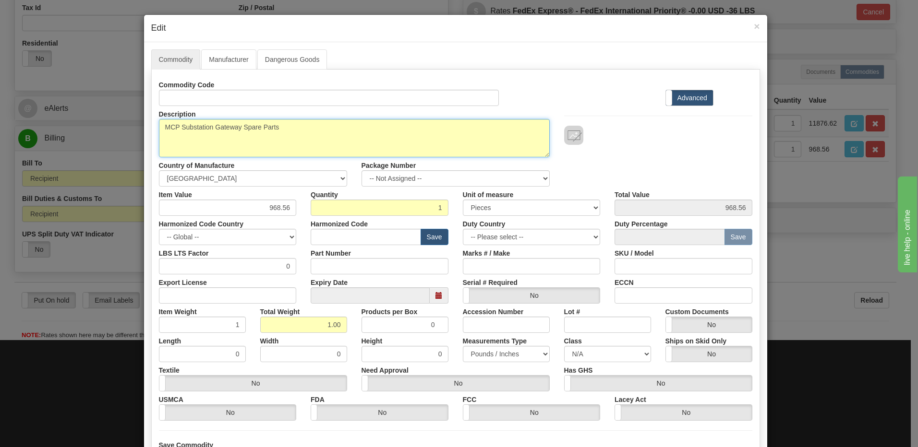
click at [317, 131] on textarea "MCP Redundancy Kit P/N MCPREDKAA096096060060060" at bounding box center [354, 138] width 391 height 38
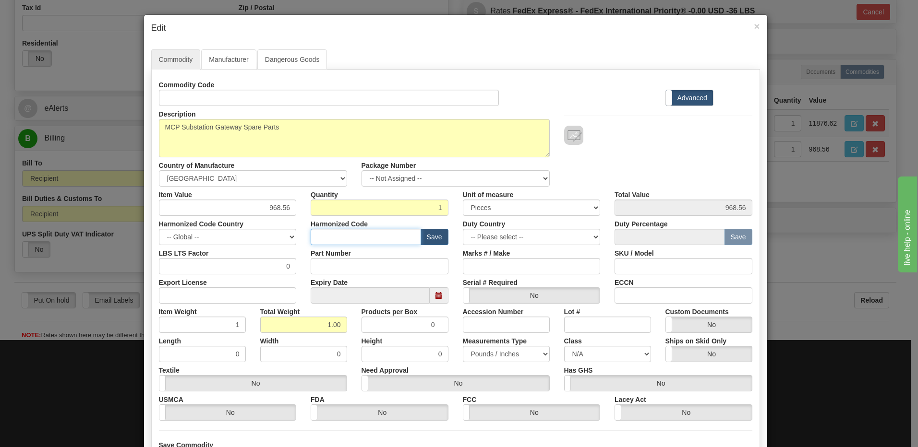
click at [335, 239] on input "text" at bounding box center [366, 237] width 110 height 16
paste input "8517.62.0090"
type input "8517.62.0090"
click at [308, 325] on input "1.00" at bounding box center [303, 325] width 87 height 16
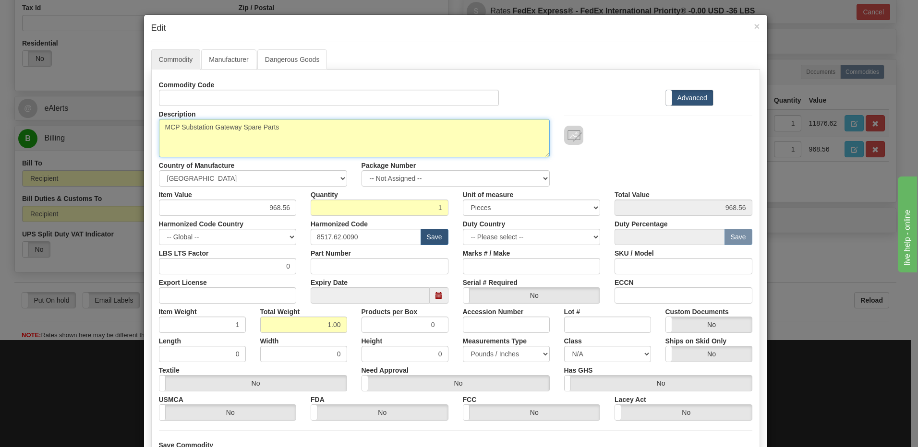
click at [286, 128] on textarea "MCP Redundancy Kit P/N MCPREDKAA096096060060060" at bounding box center [354, 138] width 391 height 38
paste textarea "MCPS4A"
type textarea "MCP Substation Gateway Spare Parts P/N MCPS4A"
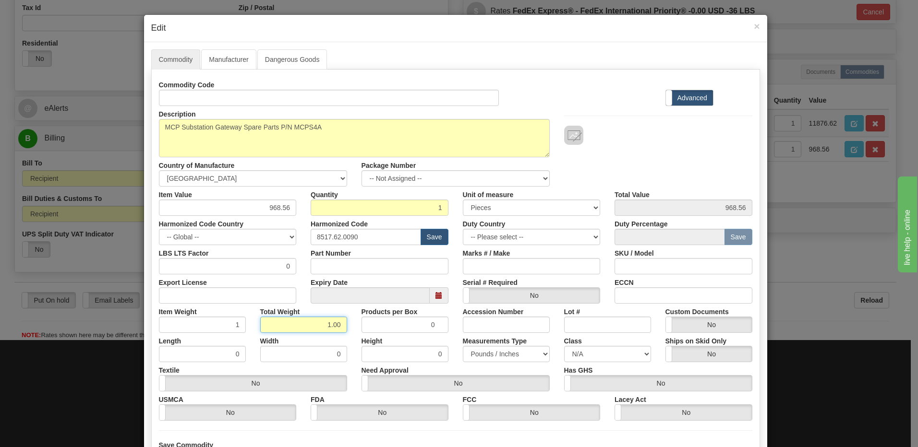
click at [315, 327] on input "1.00" at bounding box center [303, 325] width 87 height 16
drag, startPoint x: 252, startPoint y: 205, endPoint x: 305, endPoint y: 205, distance: 52.8
click at [305, 205] on div "Item Value 968.56 Quantity 1 Unit of measure 3 Thousand Square Inches Adjustmen…" at bounding box center [456, 201] width 608 height 29
type input "355.39"
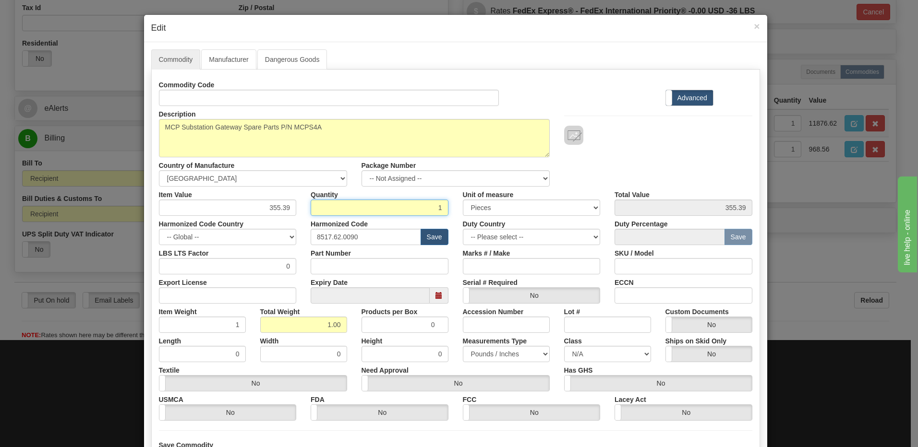
click at [335, 205] on input "1" at bounding box center [380, 208] width 138 height 16
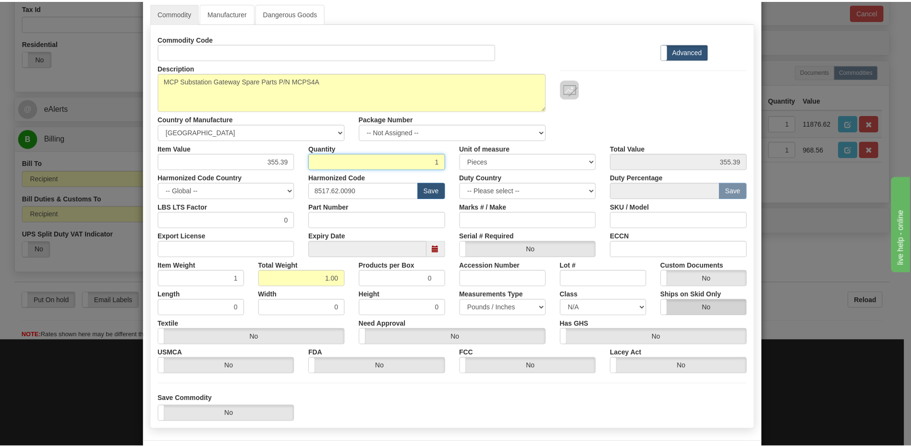
scroll to position [87, 0]
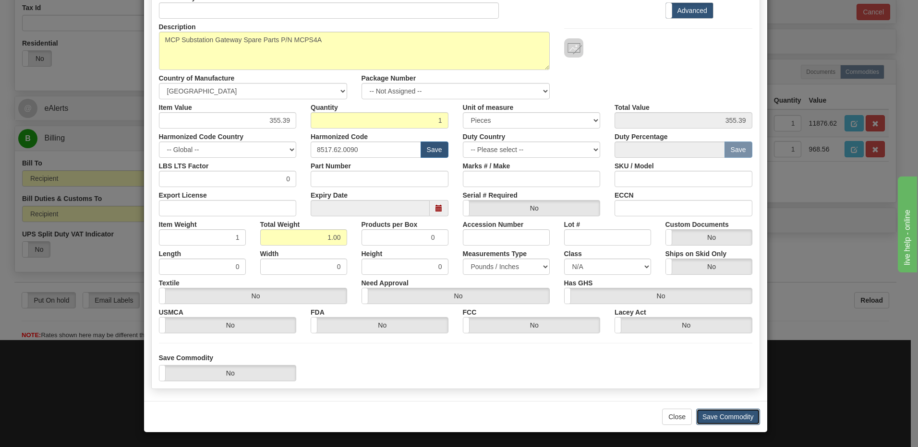
click at [743, 415] on button "Save Commodity" at bounding box center [728, 417] width 64 height 16
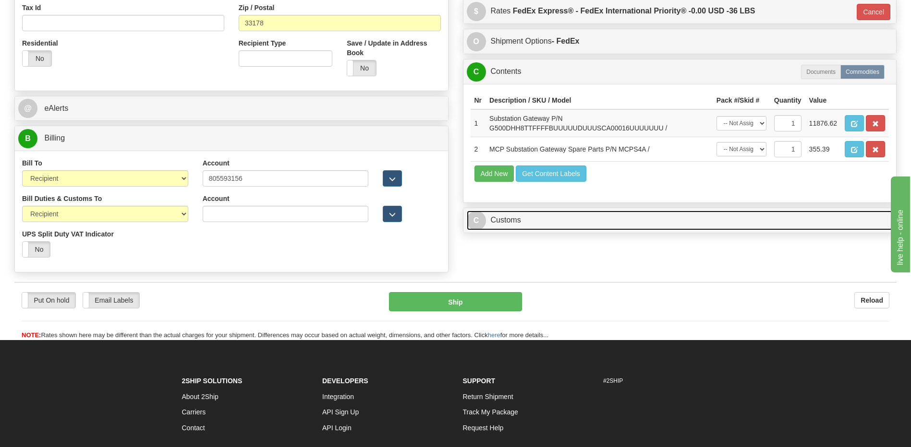
click at [562, 215] on link "C Customs" at bounding box center [680, 221] width 426 height 20
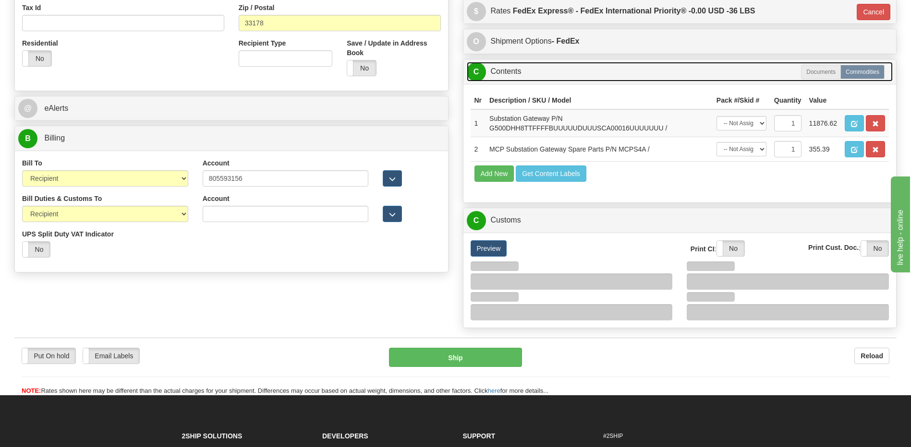
click at [534, 73] on link "C Contents" at bounding box center [680, 72] width 426 height 20
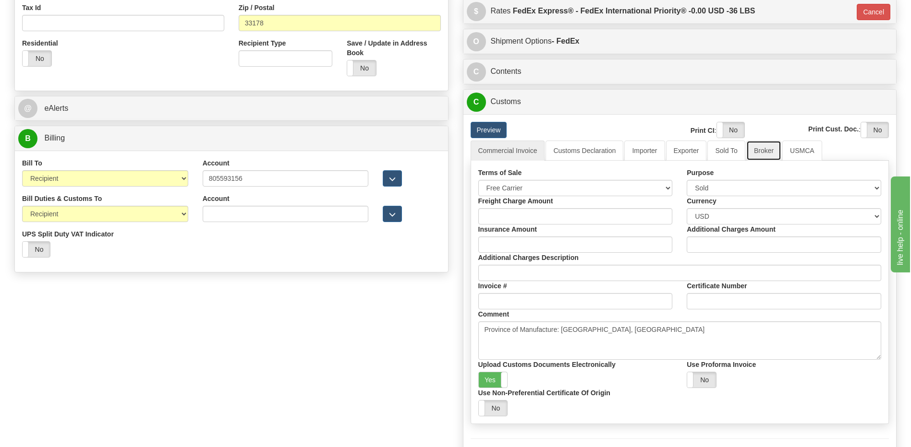
click at [765, 149] on link "Broker" at bounding box center [763, 151] width 35 height 20
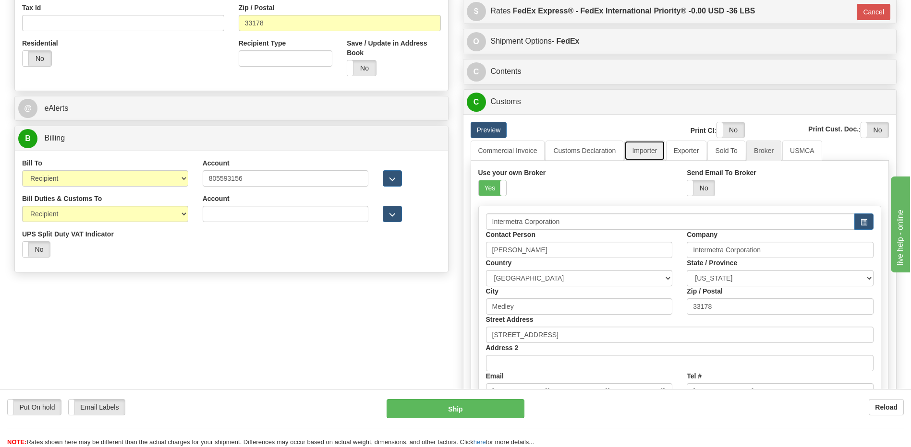
click at [647, 150] on link "Importer" at bounding box center [644, 151] width 40 height 20
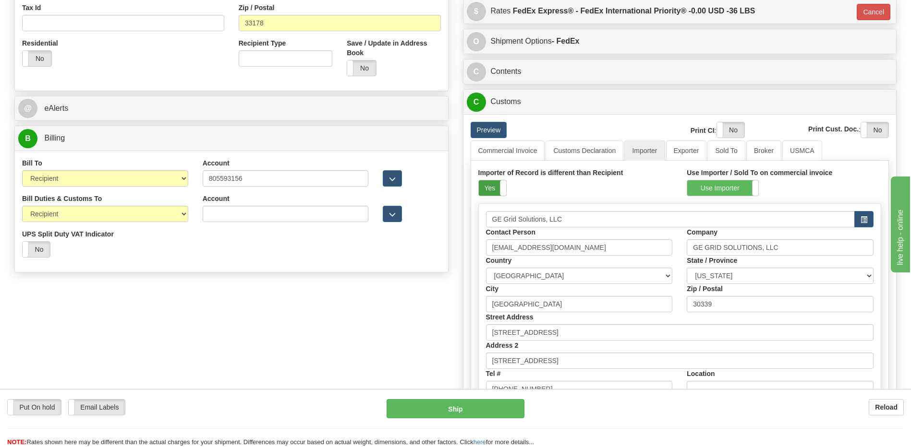
click at [490, 192] on label "Yes" at bounding box center [492, 187] width 27 height 15
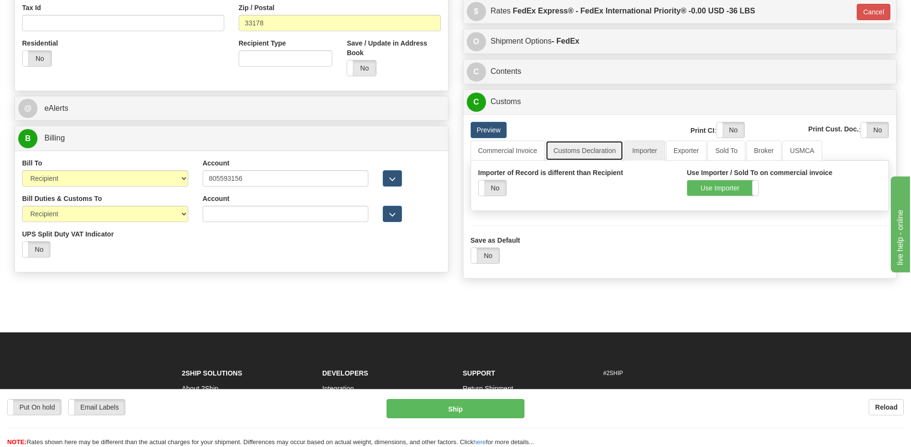
click at [585, 150] on link "Customs Declaration" at bounding box center [584, 151] width 78 height 20
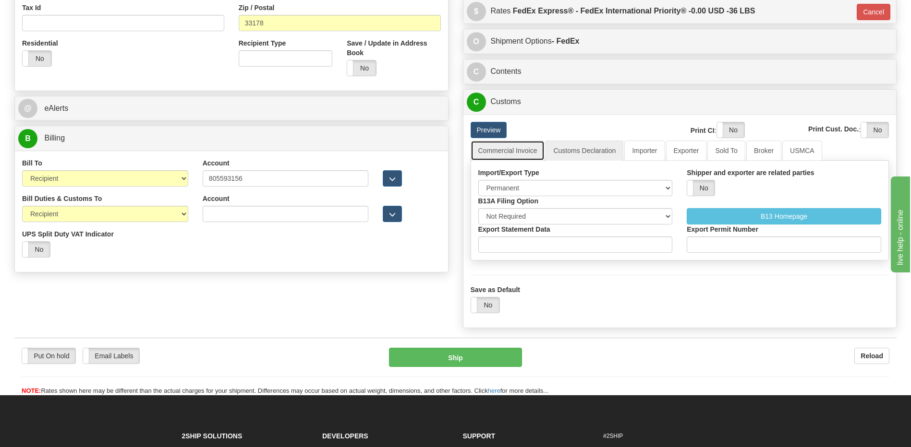
click at [517, 146] on link "Commercial Invoice" at bounding box center [507, 151] width 74 height 20
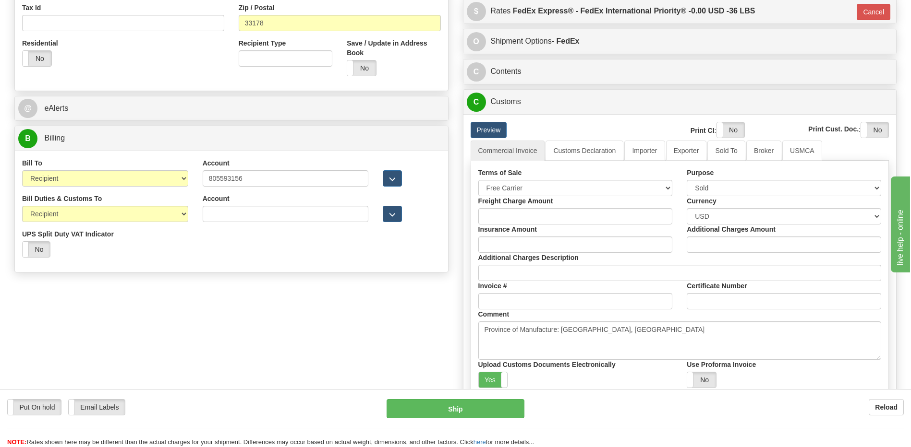
click at [209, 336] on div "Order # 86588427 -R-R S Sender" at bounding box center [455, 114] width 896 height 764
click at [766, 150] on link "Broker" at bounding box center [763, 151] width 35 height 20
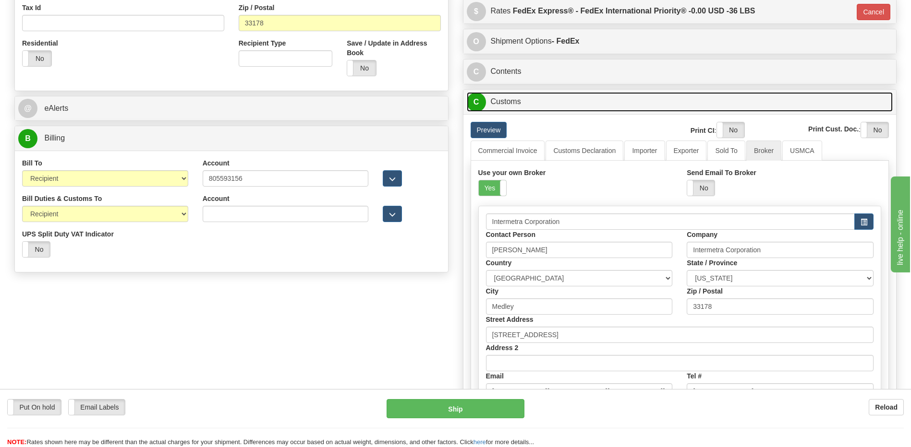
click at [519, 107] on link "C Customs" at bounding box center [680, 102] width 426 height 20
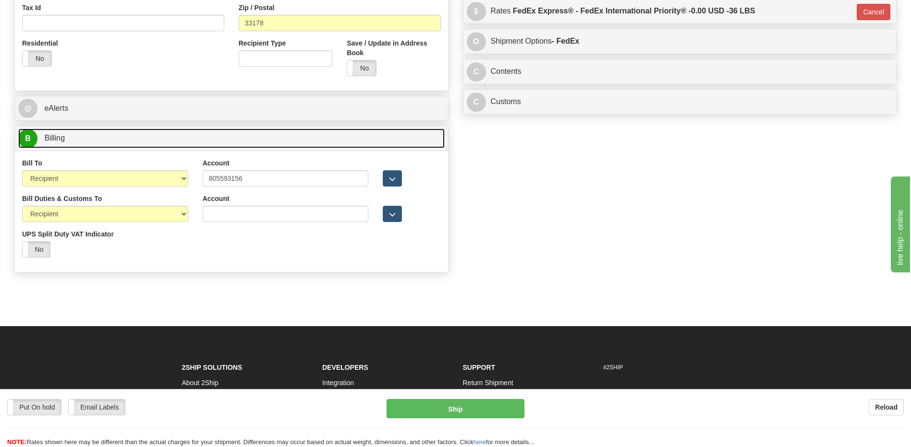
click at [97, 143] on link "B Billing" at bounding box center [231, 139] width 426 height 20
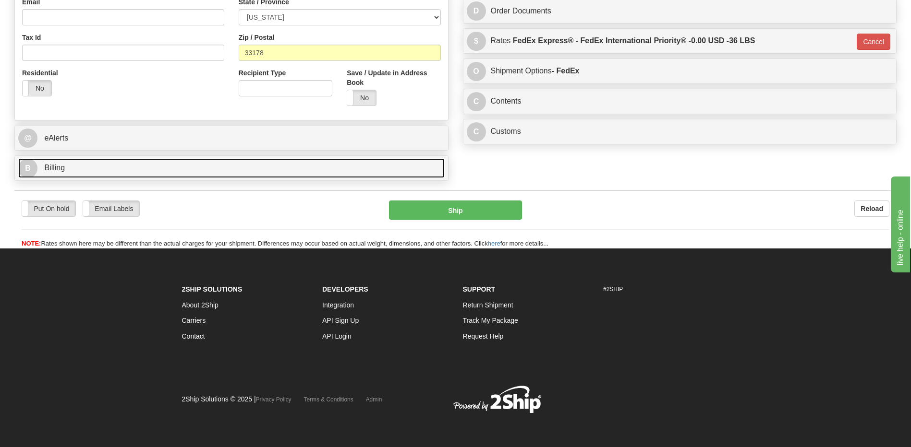
scroll to position [307, 0]
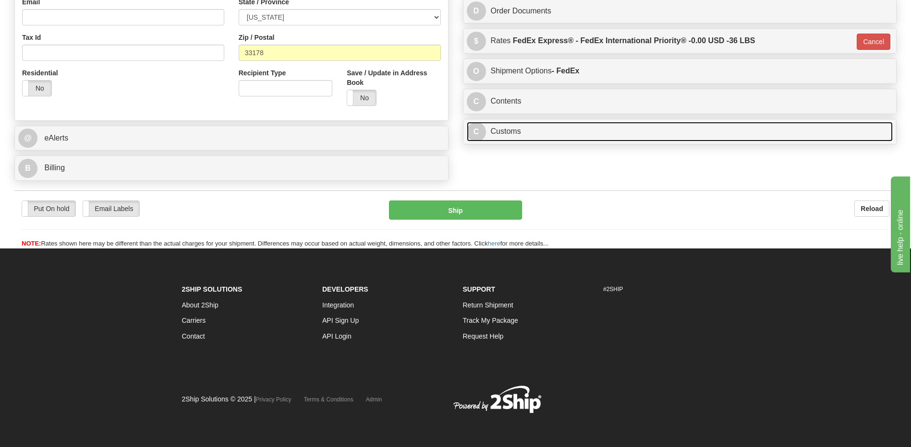
click at [517, 131] on link "C Customs" at bounding box center [680, 132] width 426 height 20
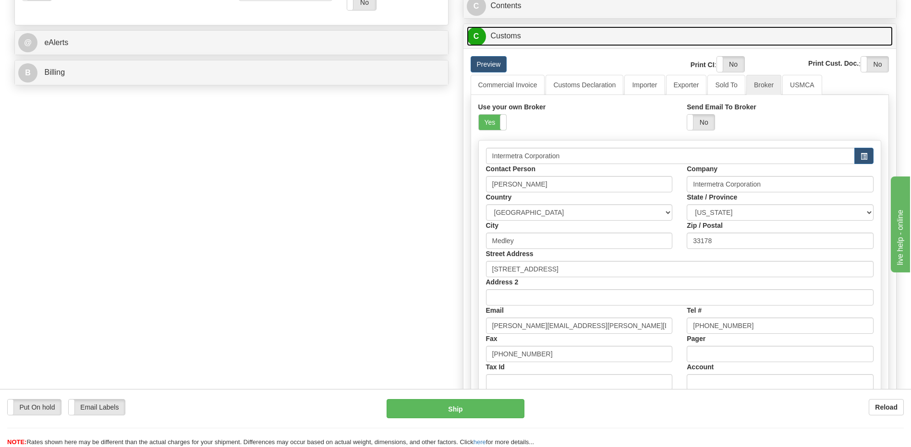
scroll to position [403, 0]
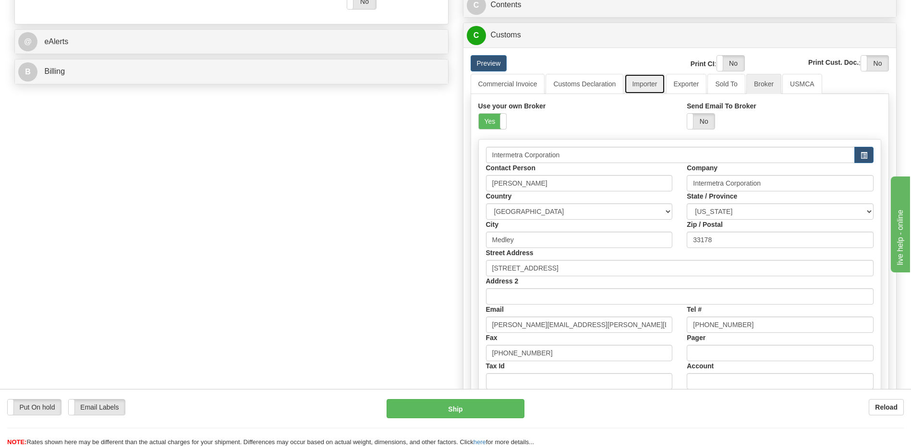
click at [660, 83] on link "Importer" at bounding box center [644, 84] width 40 height 20
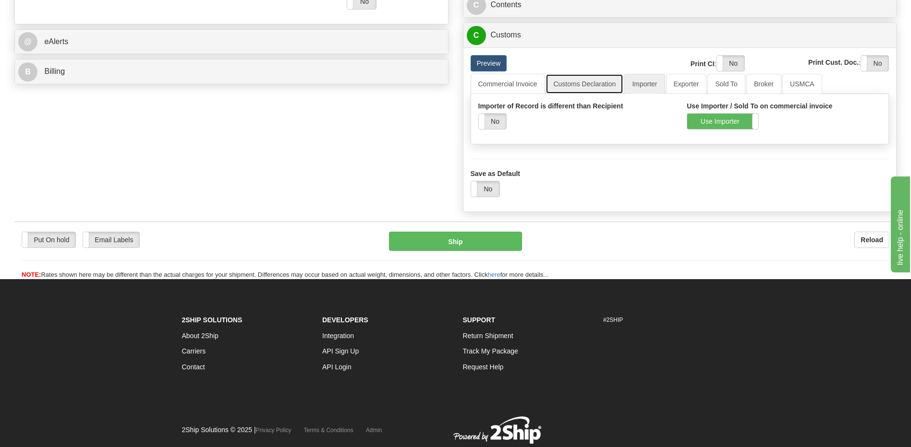
click at [595, 84] on link "Customs Declaration" at bounding box center [584, 84] width 78 height 20
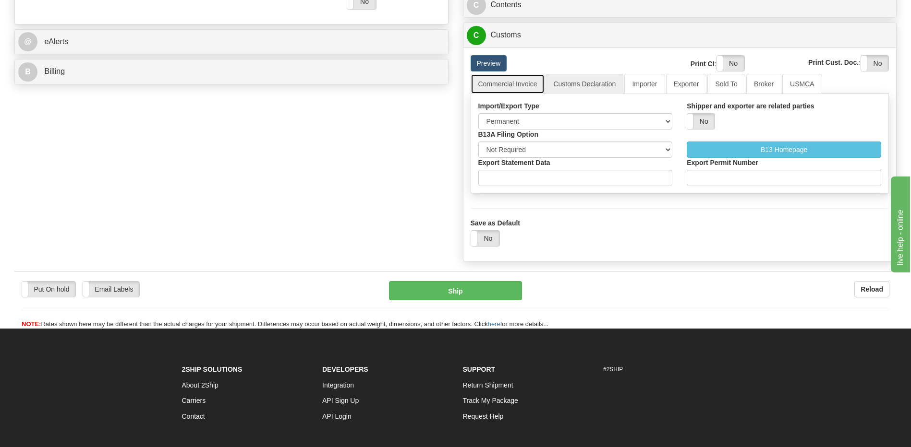
click at [521, 81] on link "Commercial Invoice" at bounding box center [507, 84] width 74 height 20
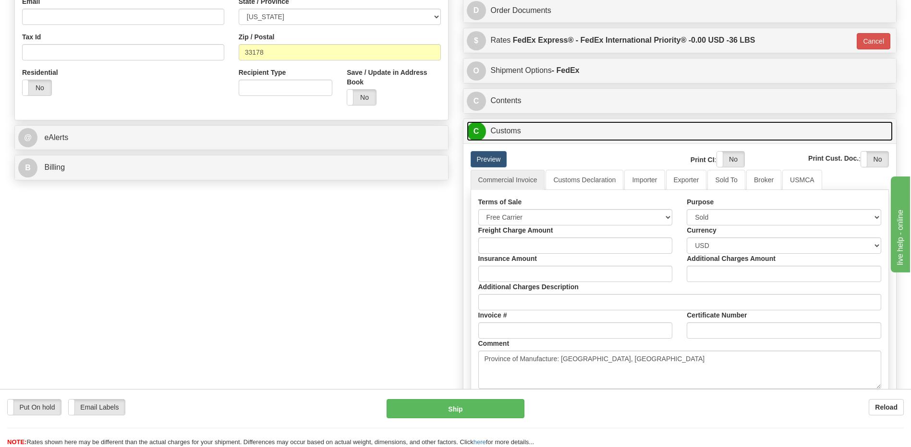
click at [505, 129] on link "C Customs" at bounding box center [680, 131] width 426 height 20
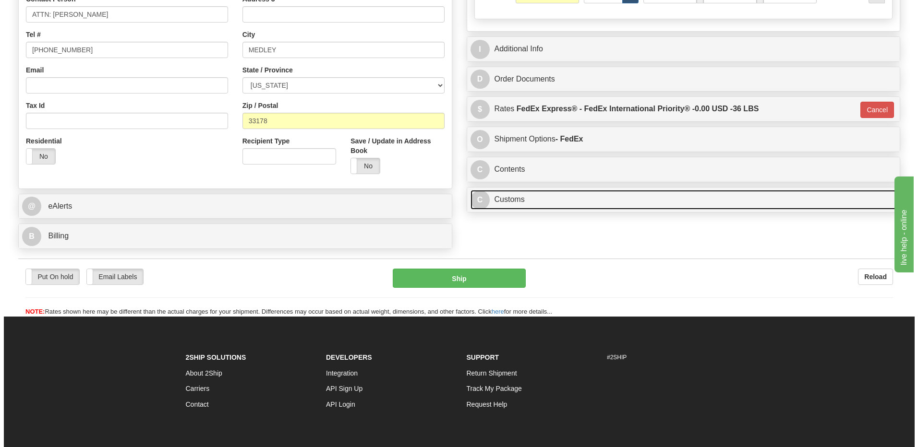
scroll to position [151, 0]
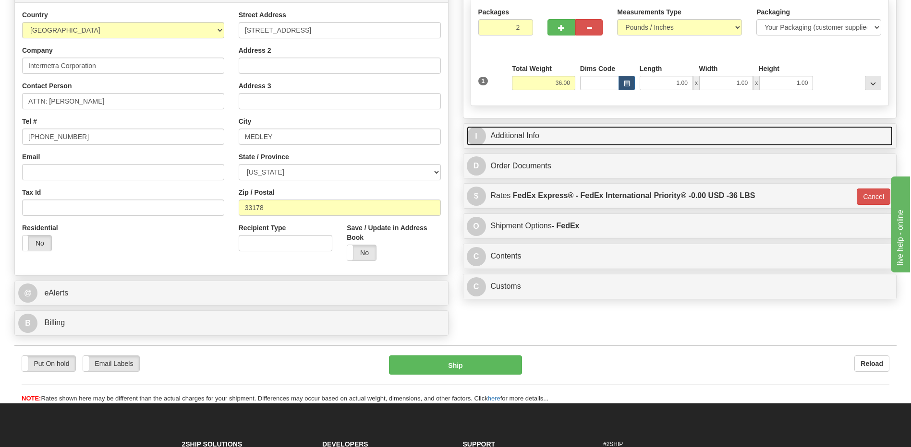
click at [528, 132] on link "I Additional Info" at bounding box center [680, 136] width 426 height 20
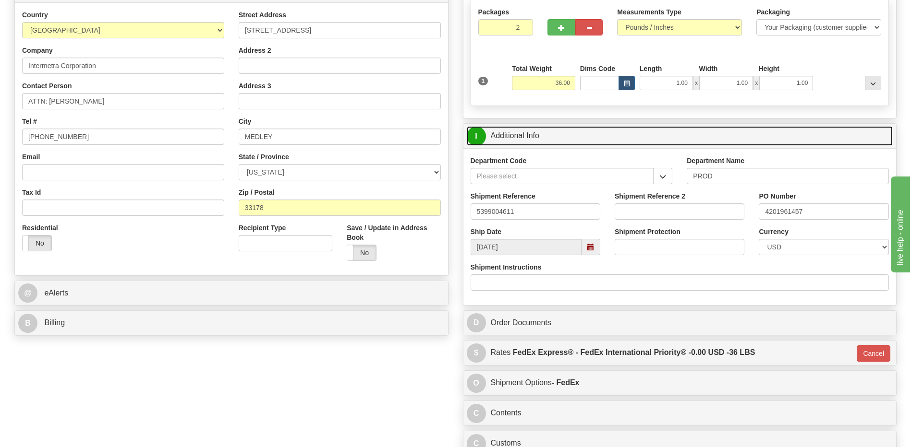
click at [528, 132] on link "I Additional Info" at bounding box center [680, 136] width 426 height 20
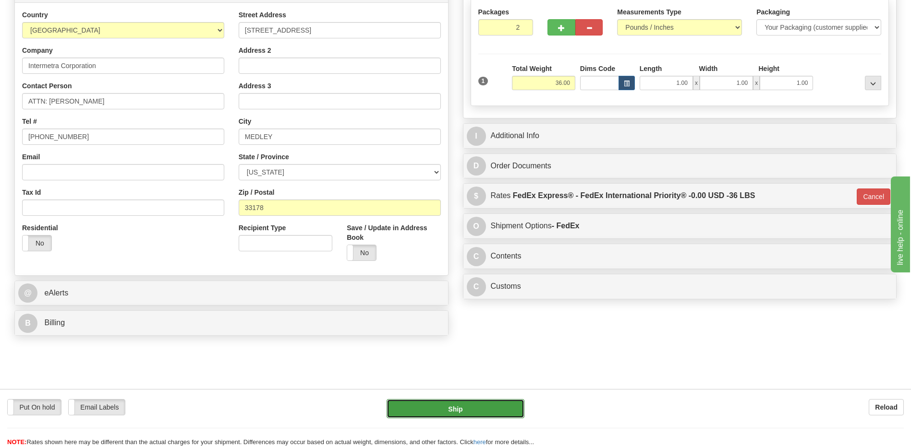
click at [438, 407] on button "Ship" at bounding box center [454, 408] width 137 height 19
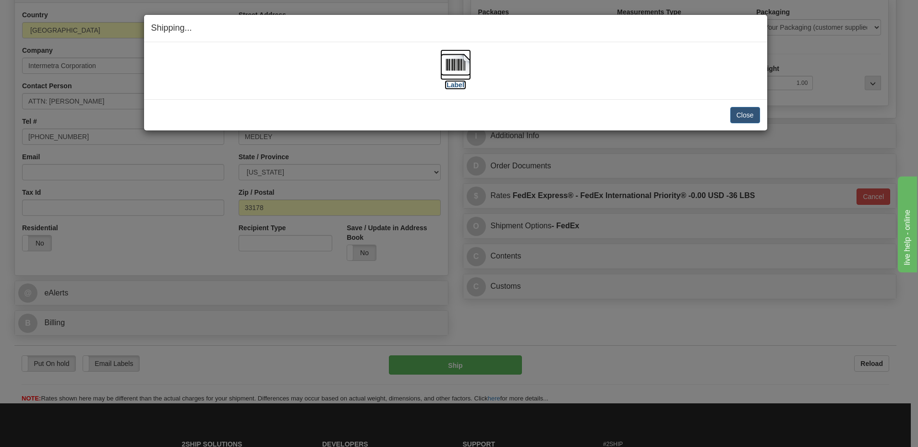
click at [453, 68] on img at bounding box center [455, 64] width 31 height 31
click at [738, 112] on button "Close" at bounding box center [745, 115] width 30 height 16
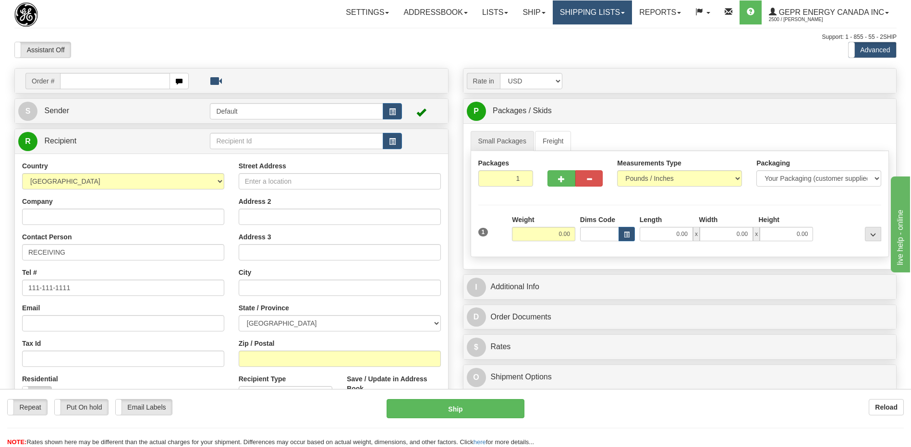
click at [566, 12] on link "Shipping lists" at bounding box center [592, 12] width 79 height 24
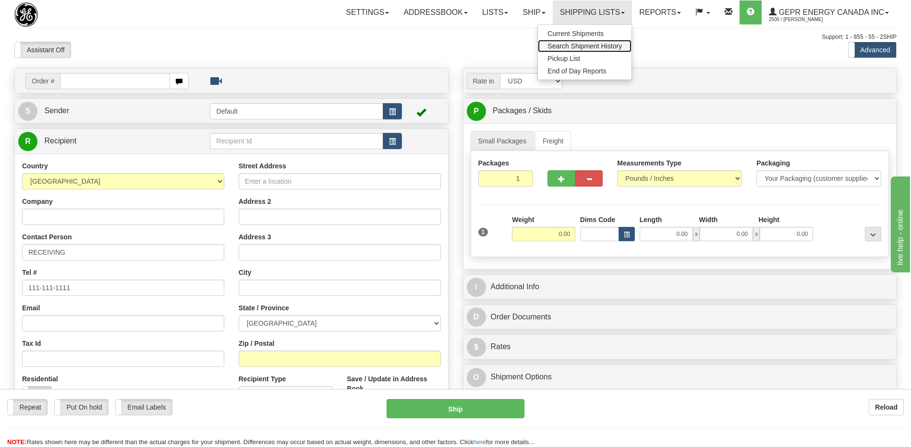
click at [565, 47] on span "Search Shipment History" at bounding box center [584, 46] width 74 height 8
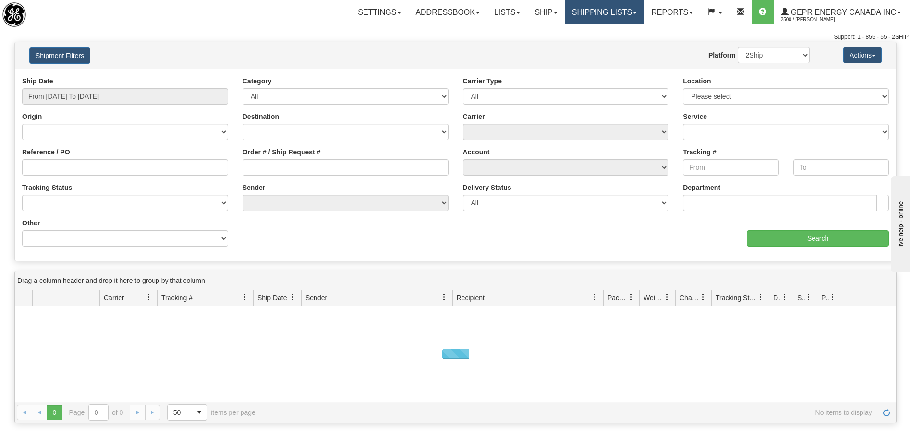
click at [599, 14] on link "Shipping lists" at bounding box center [604, 12] width 79 height 24
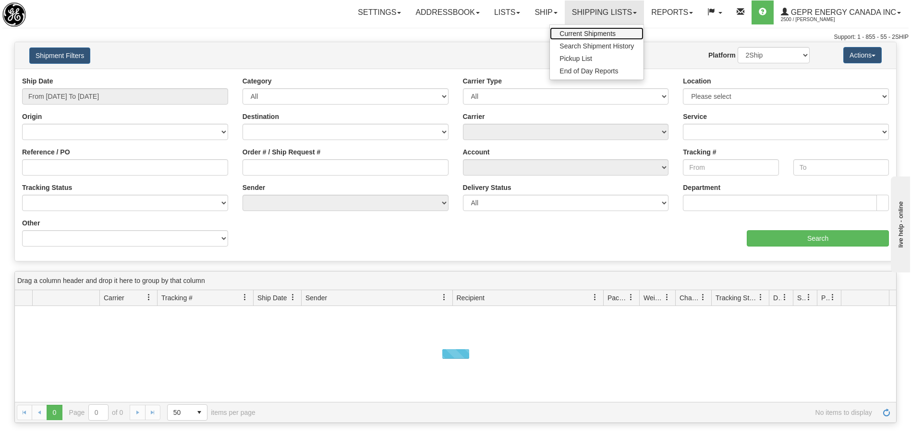
click at [590, 33] on span "Current Shipments" at bounding box center [587, 34] width 56 height 8
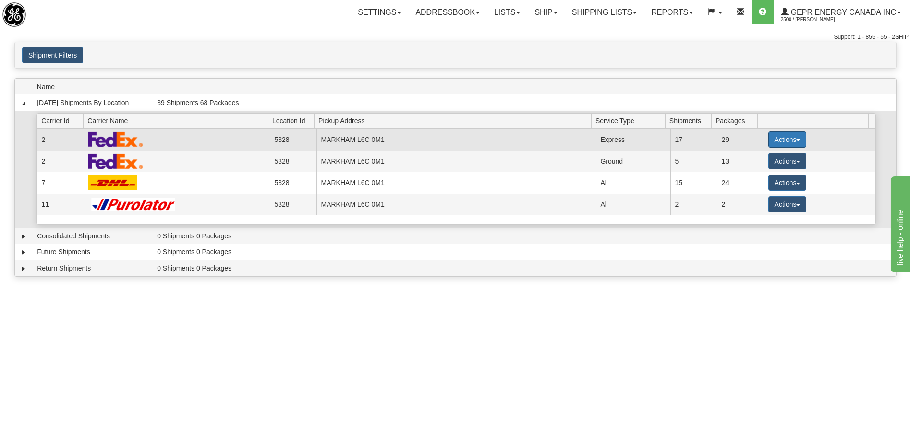
click at [772, 140] on button "Actions" at bounding box center [787, 140] width 38 height 16
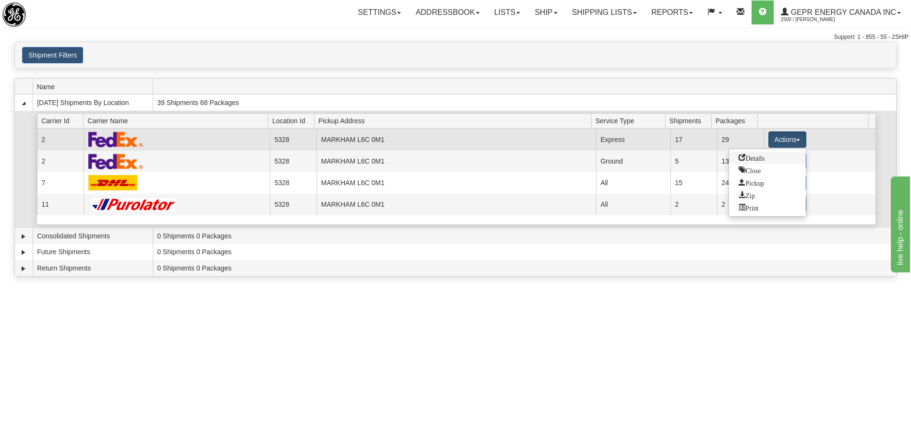
click at [757, 157] on span "Details" at bounding box center [751, 157] width 26 height 7
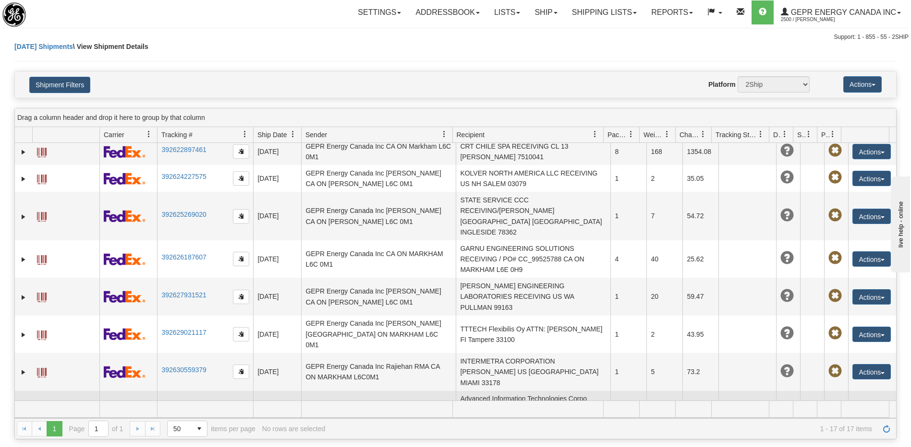
scroll to position [240, 0]
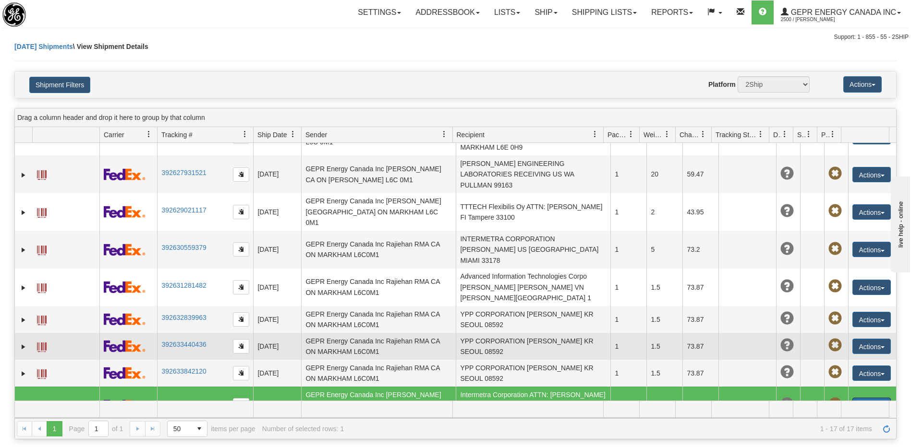
scroll to position [331, 0]
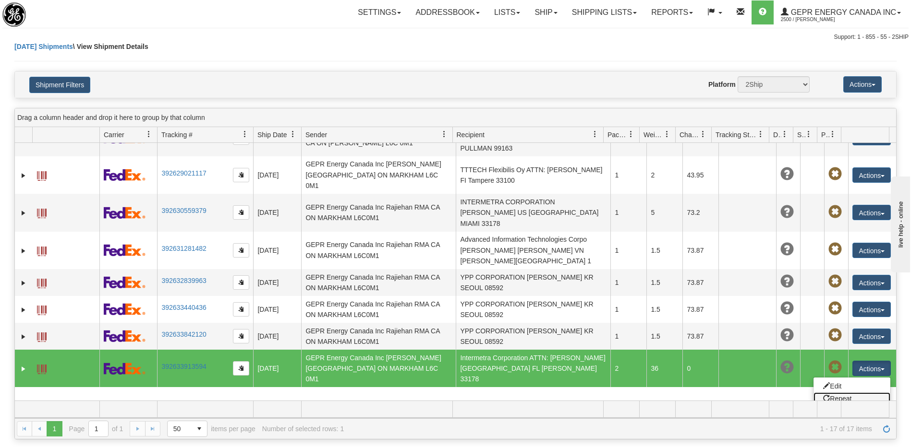
click at [829, 393] on link "Repeat" at bounding box center [851, 399] width 77 height 12
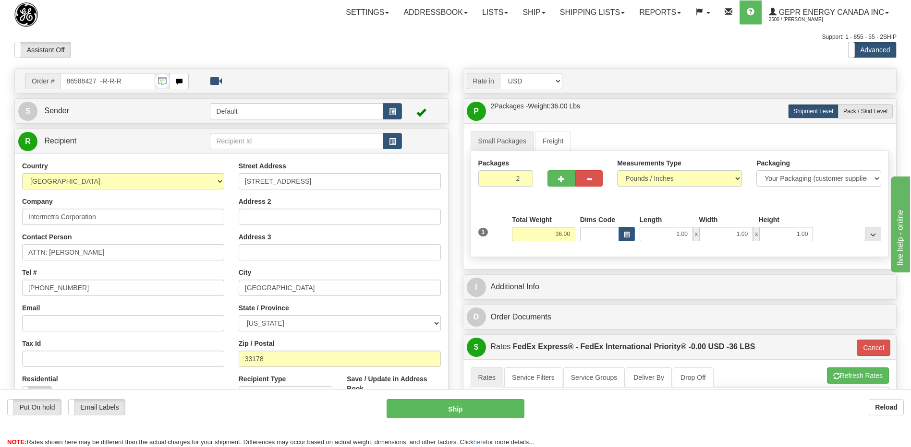
click at [151, 45] on div "Assistant On Assistant Off Do a return Do a return" at bounding box center [193, 50] width 373 height 16
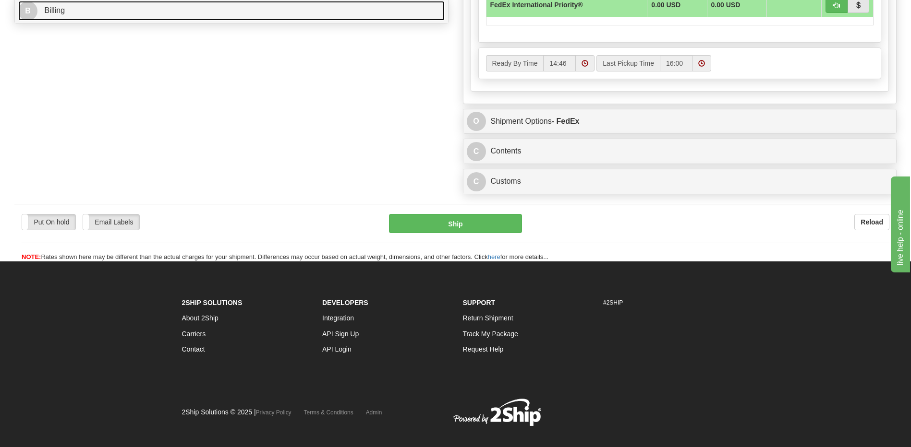
click at [105, 15] on link "B Billing" at bounding box center [231, 11] width 426 height 20
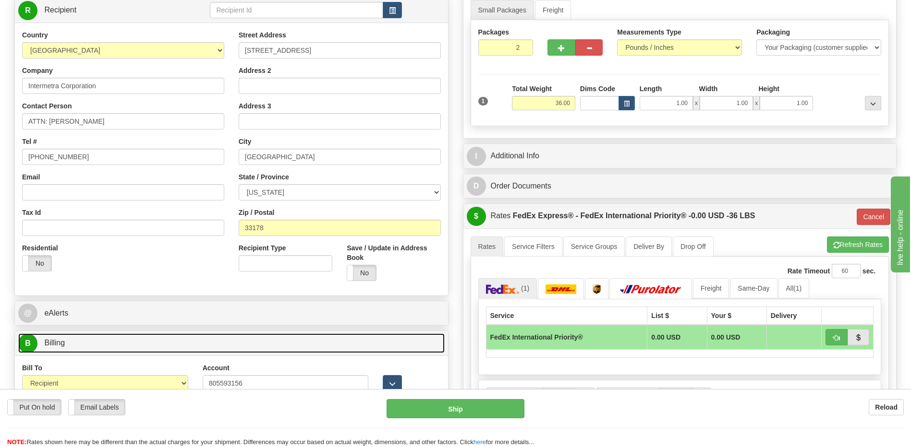
scroll to position [128, 0]
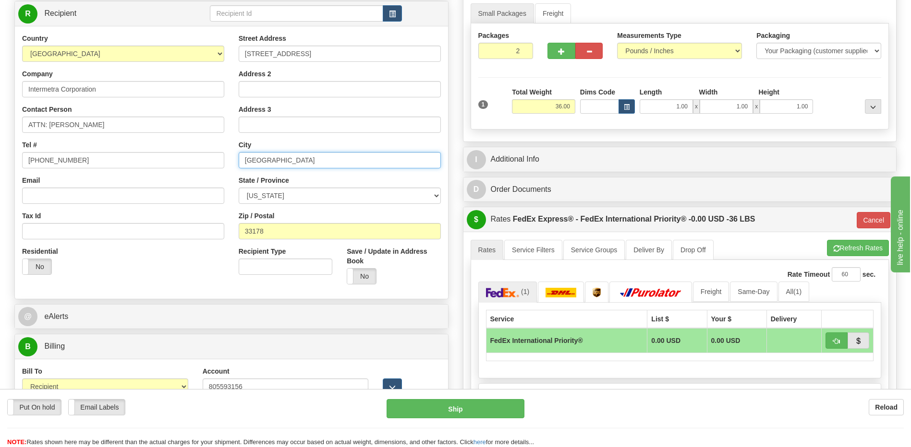
click at [281, 157] on input "[GEOGRAPHIC_DATA]" at bounding box center [340, 160] width 202 height 16
type input "MEDLEY"
click at [119, 273] on div "Residential Yes No" at bounding box center [123, 265] width 216 height 36
click at [508, 51] on input "2" at bounding box center [505, 51] width 55 height 16
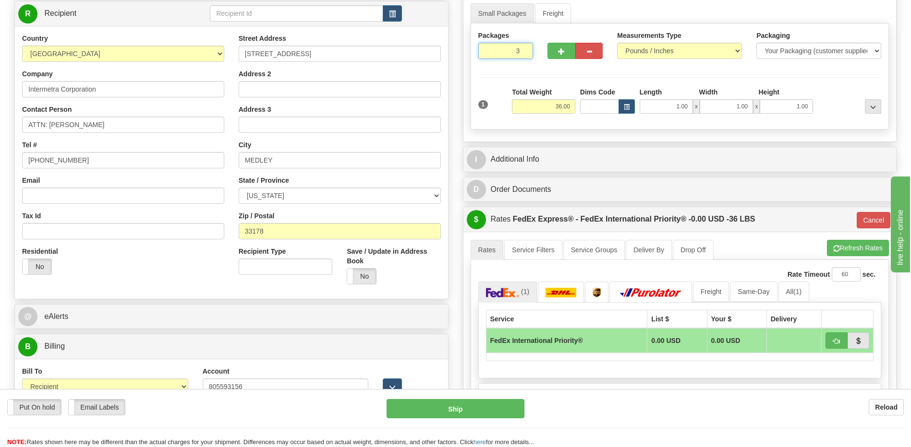
type input "3"
click at [544, 103] on div "Packages 3 1 Measurements Type" at bounding box center [679, 77] width 419 height 106
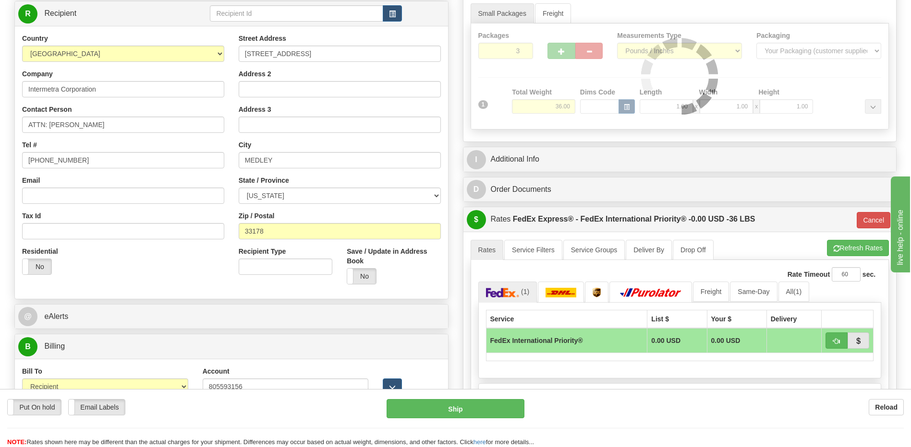
type input "01"
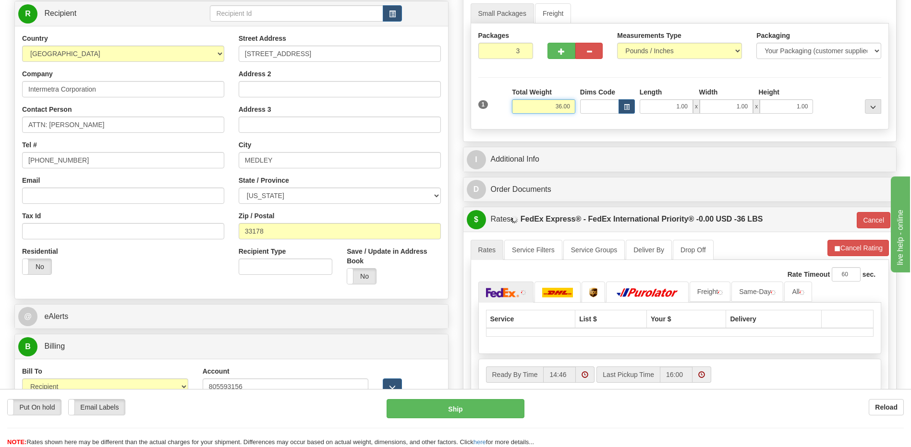
click at [557, 107] on input "36.00" at bounding box center [543, 106] width 63 height 14
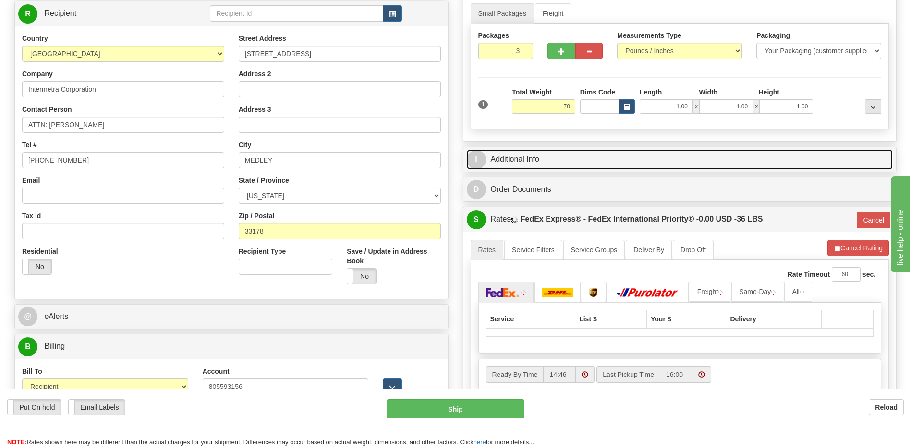
type input "70.00"
click at [519, 151] on link "I Additional Info" at bounding box center [680, 160] width 426 height 20
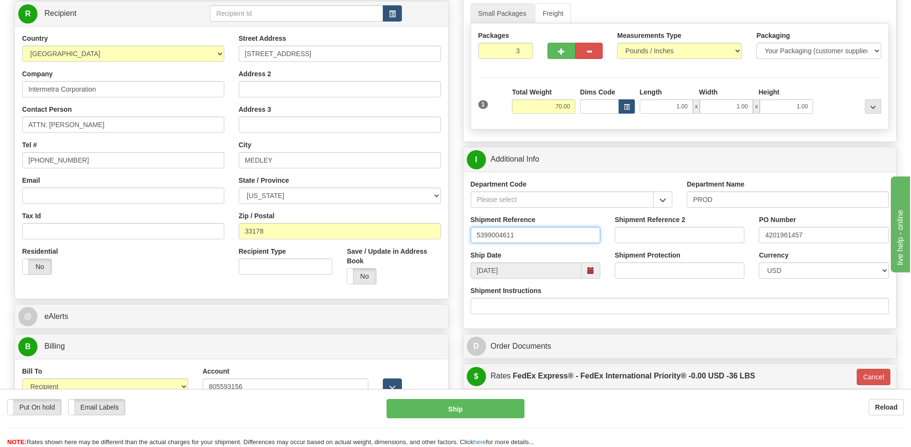
click at [559, 234] on input "5399004611" at bounding box center [535, 235] width 130 height 16
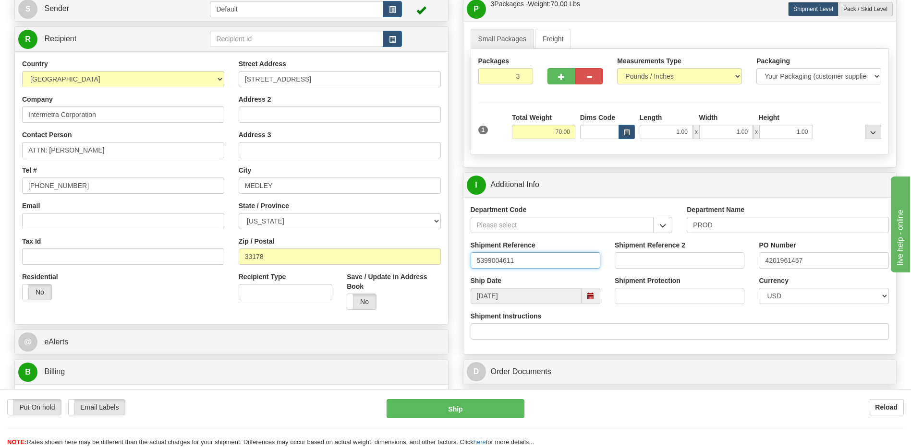
scroll to position [80, 0]
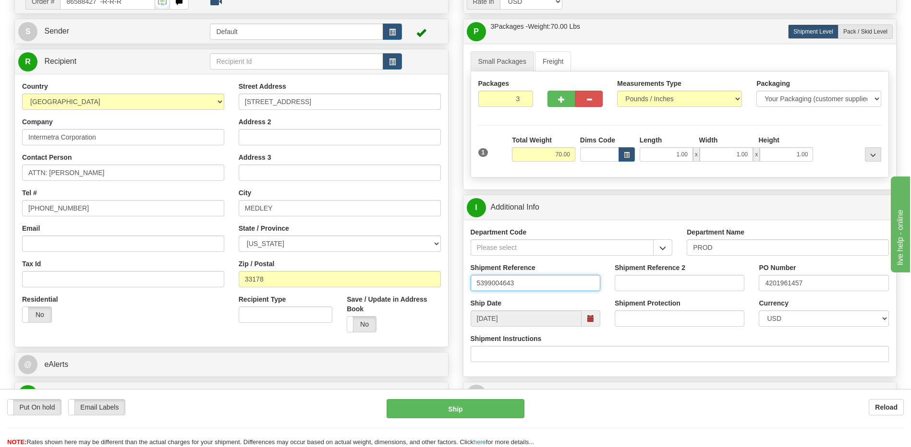
type input "5399004643"
click at [821, 287] on input "4201961457" at bounding box center [823, 283] width 130 height 16
type input "4201962142"
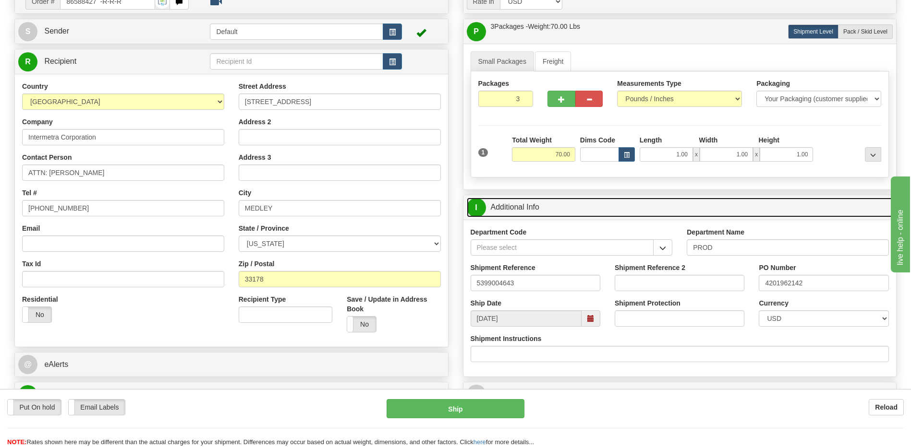
click at [553, 211] on link "I Additional Info" at bounding box center [680, 208] width 426 height 20
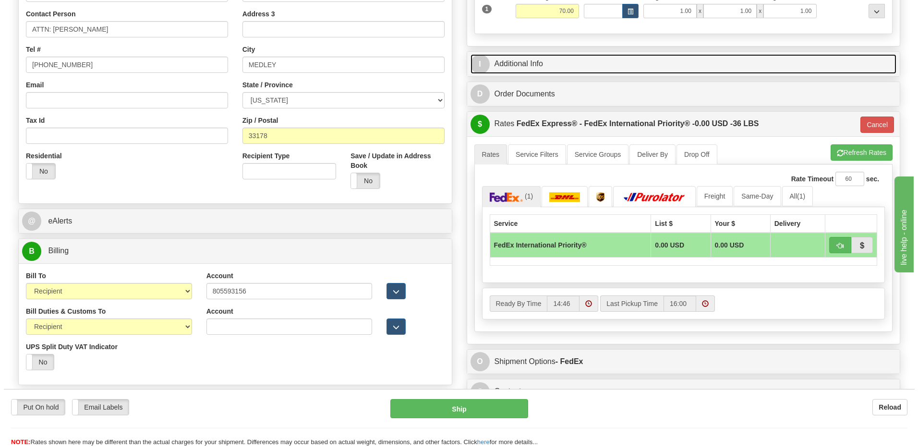
scroll to position [224, 0]
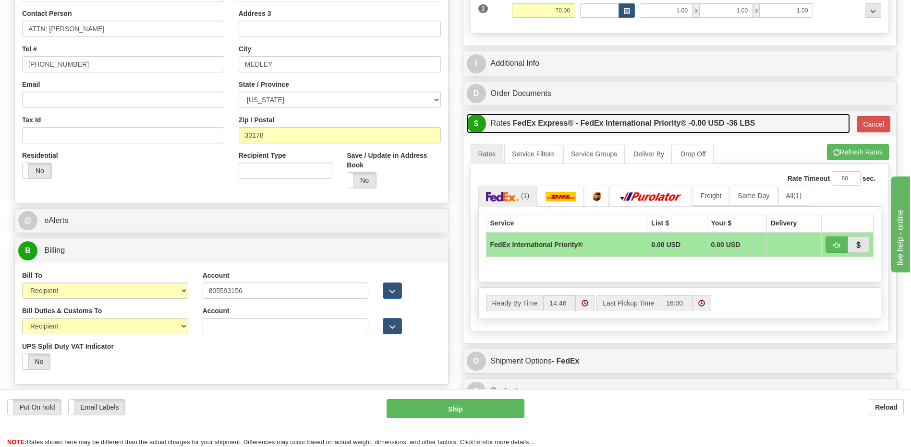
click at [633, 126] on label "FedEx Express® - FedEx International Priority® - 0.00 USD - 36 LBS" at bounding box center [634, 123] width 242 height 19
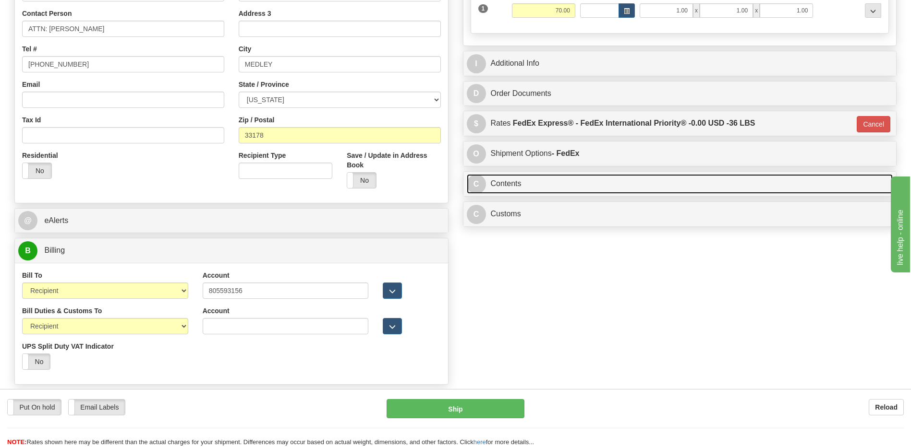
click at [529, 188] on link "C Contents" at bounding box center [680, 184] width 426 height 20
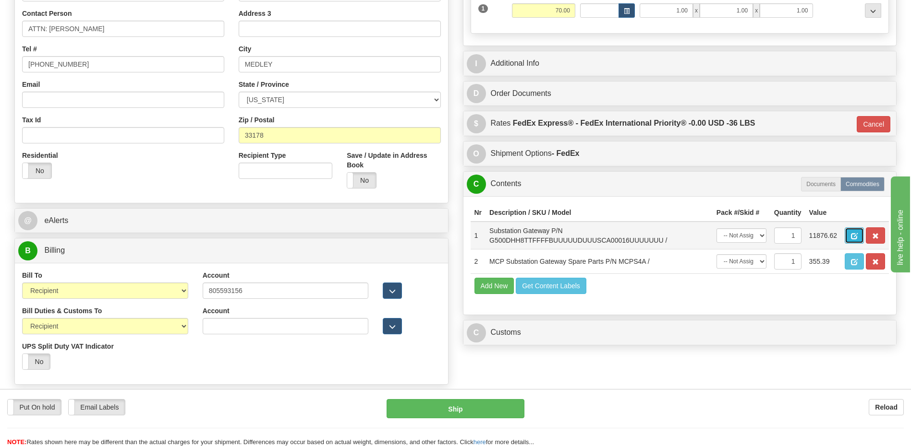
click at [849, 237] on button "button" at bounding box center [853, 236] width 19 height 16
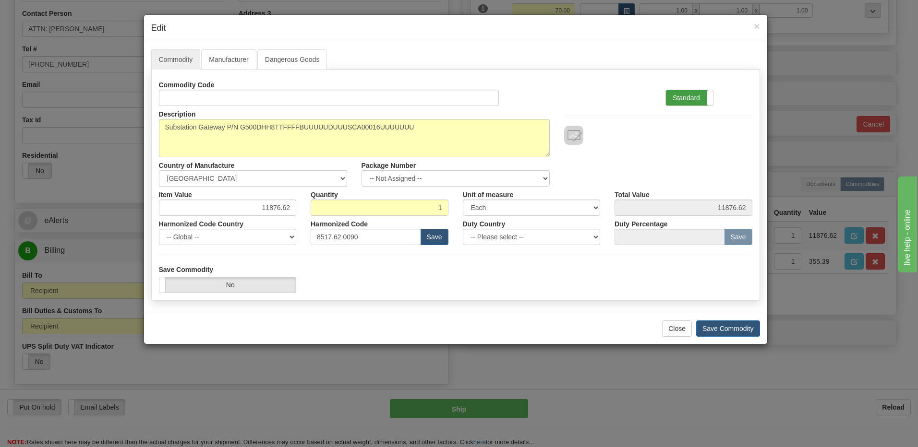
click at [674, 103] on label "Standard" at bounding box center [689, 97] width 47 height 15
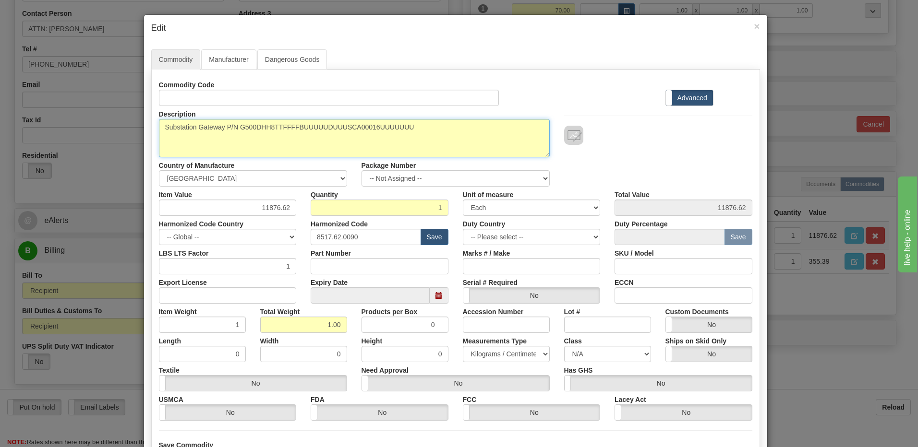
drag, startPoint x: 413, startPoint y: 125, endPoint x: 233, endPoint y: 129, distance: 180.1
click at [232, 129] on textarea "Substation Gateway P/N G500DHH8TTFFFFBUUUUUDUUUSCA00016UUUUUUU" at bounding box center [354, 138] width 391 height 38
click at [234, 129] on textarea "Substation Gateway P/N G500DHH8TTFFFFBUUUUUDUUUSCA00016UUUUUUU" at bounding box center [354, 138] width 391 height 38
drag, startPoint x: 416, startPoint y: 124, endPoint x: 239, endPoint y: 130, distance: 177.2
click at [239, 130] on textarea "Substation Gateway P/N G500DHH8TTFFFFBUUUUUDUUUSCA00016UUUUUUU" at bounding box center [354, 138] width 391 height 38
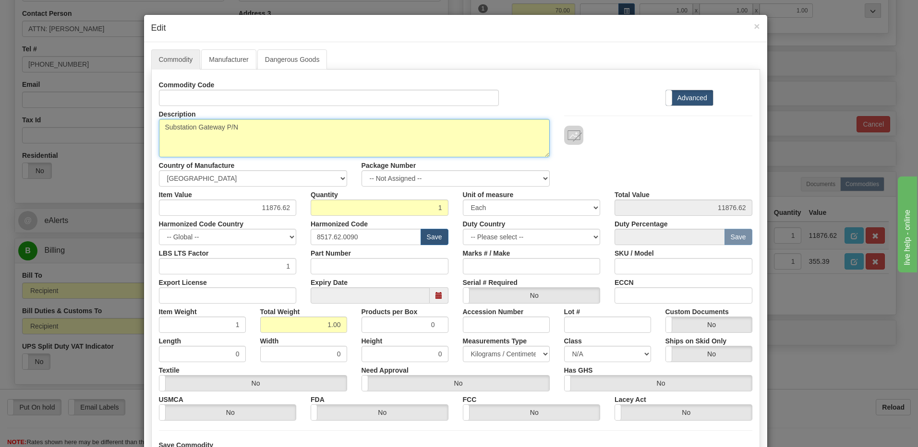
paste textarea "G500DHH8FFSSTTBUUUUUUUUUSCAE2012UUUUUUU"
type textarea "Substation Gateway P/N G500DHH8FFSSTTBUUUUUUUUUSCAE2012UUUUUUU"
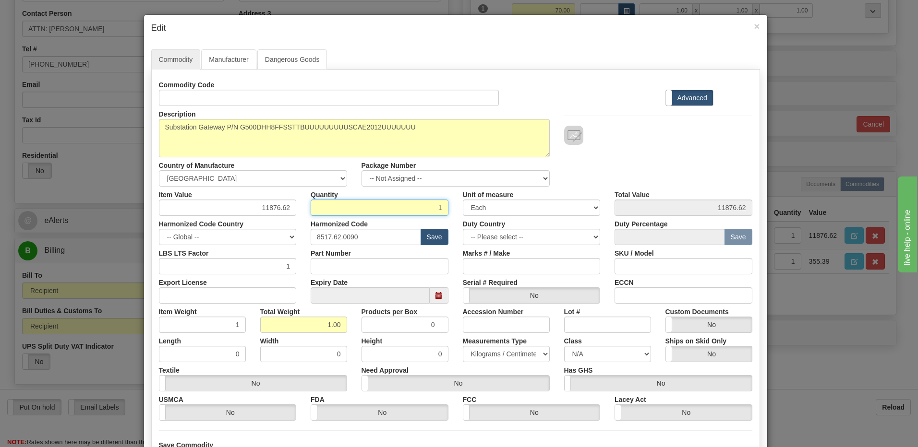
click at [415, 210] on input "1" at bounding box center [380, 208] width 138 height 16
type input "2"
type input "23753.24"
type input "2.00"
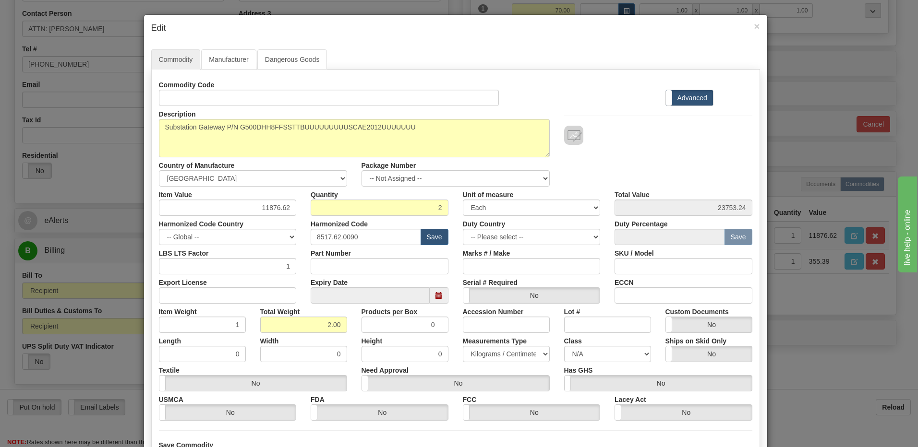
click at [628, 157] on div "Description Substation Gateway P/N G500DHH8TTFFFFBUUUUUDUUUSCA00016UUUUUUU Coun…" at bounding box center [456, 146] width 608 height 81
drag, startPoint x: 247, startPoint y: 211, endPoint x: 304, endPoint y: 211, distance: 56.6
click at [304, 211] on div "Item Value 11876.62 Quantity 2 Unit of measure 3 Thousand Square Inches Adjustm…" at bounding box center [456, 201] width 608 height 29
type input "11984.19"
type input "23968.38"
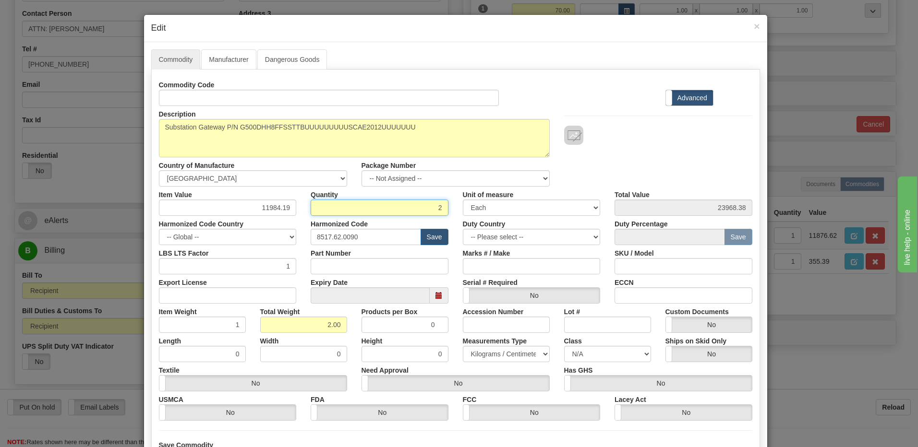
click at [342, 210] on input "2" at bounding box center [380, 208] width 138 height 16
click at [620, 143] on div at bounding box center [658, 135] width 188 height 19
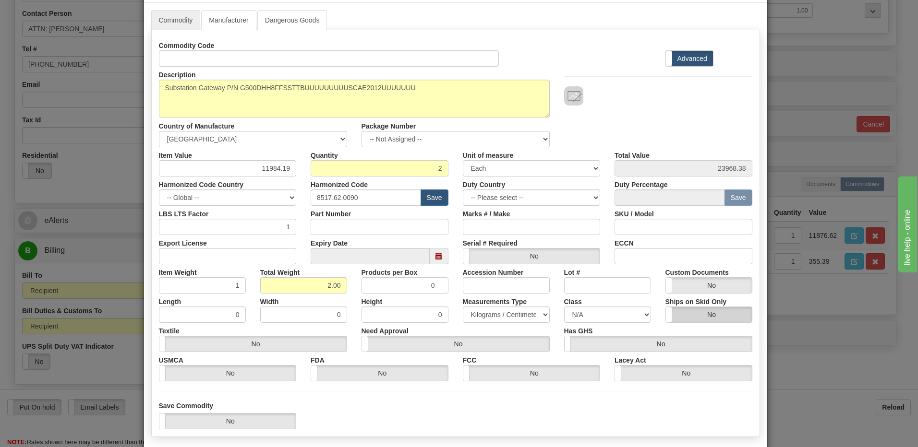
scroll to position [87, 0]
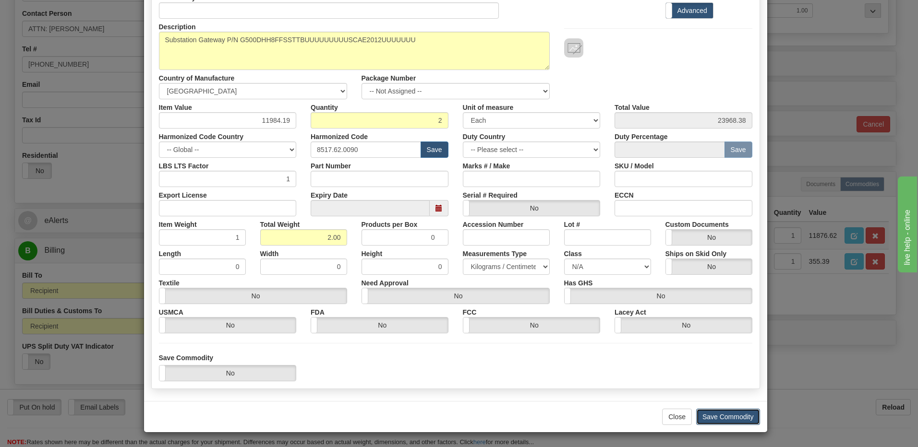
click at [713, 413] on button "Save Commodity" at bounding box center [728, 417] width 64 height 16
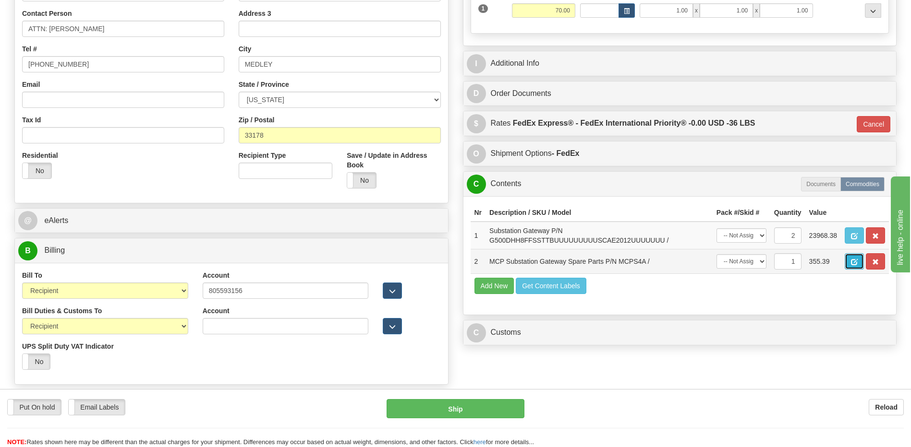
click at [850, 261] on button "button" at bounding box center [853, 261] width 19 height 16
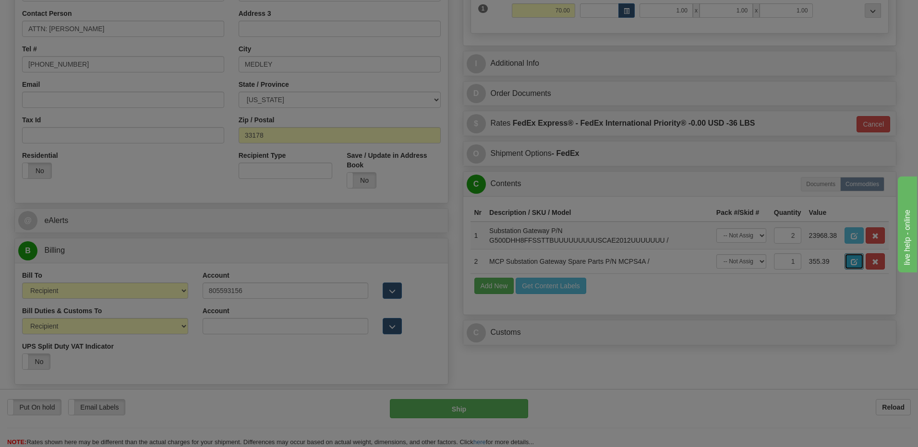
scroll to position [0, 0]
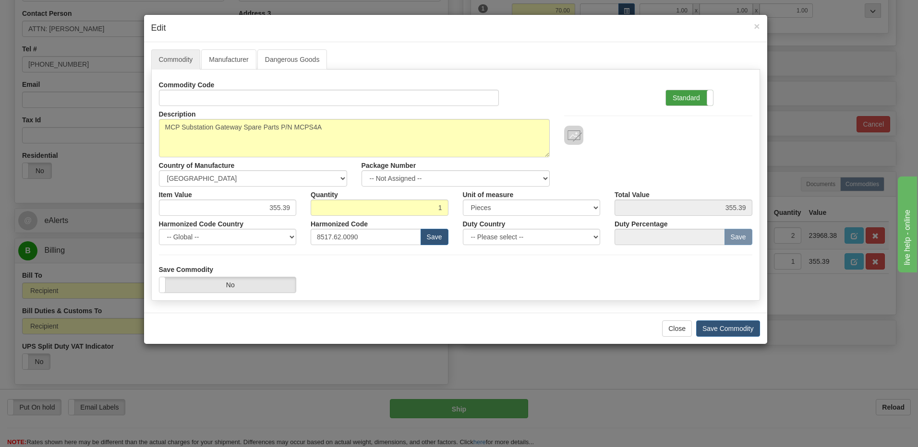
click at [685, 100] on label "Standard" at bounding box center [689, 97] width 47 height 15
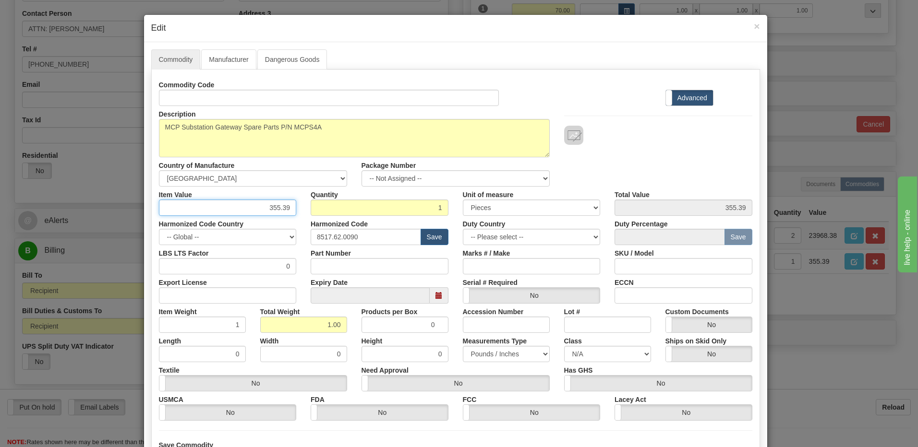
drag, startPoint x: 237, startPoint y: 208, endPoint x: 301, endPoint y: 207, distance: 63.8
click at [301, 207] on div "Item Value 355.39 Quantity 1 Unit of measure 3 Thousand Square Inches Adjustmen…" at bounding box center [456, 201] width 608 height 29
click at [638, 161] on div "Description MCP Substation Gateway Spare Parts P/N MCPS4A Country of Manufactur…" at bounding box center [456, 146] width 608 height 81
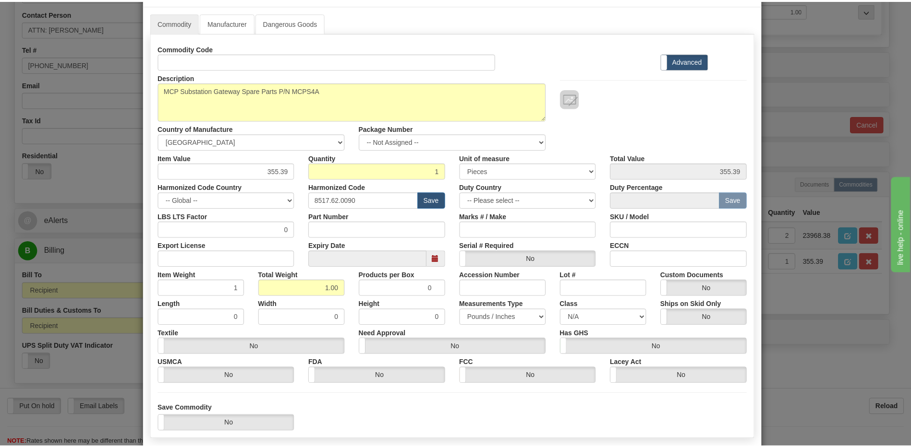
scroll to position [87, 0]
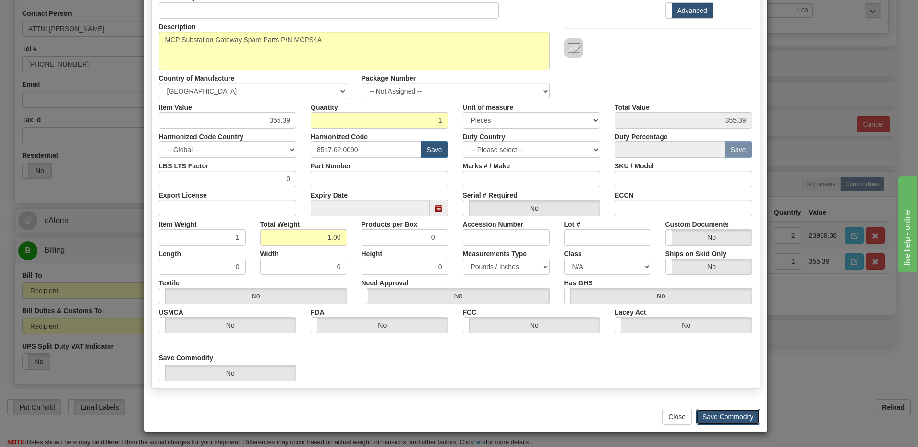
click at [711, 417] on button "Save Commodity" at bounding box center [728, 417] width 64 height 16
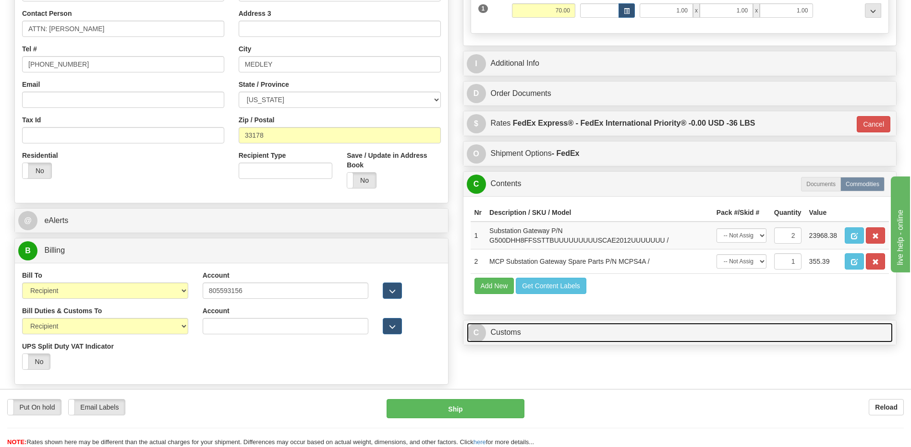
drag, startPoint x: 563, startPoint y: 337, endPoint x: 560, endPoint y: 319, distance: 18.5
click at [563, 337] on link "C Customs" at bounding box center [680, 333] width 426 height 20
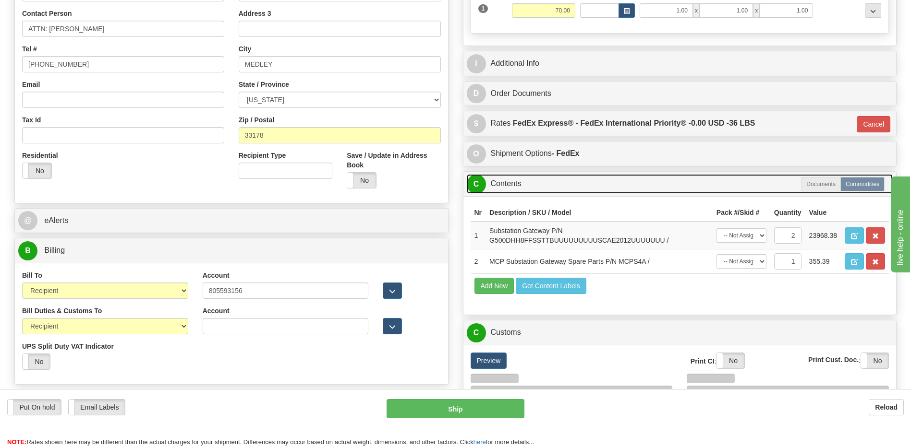
click at [536, 187] on link "C Contents" at bounding box center [680, 184] width 426 height 20
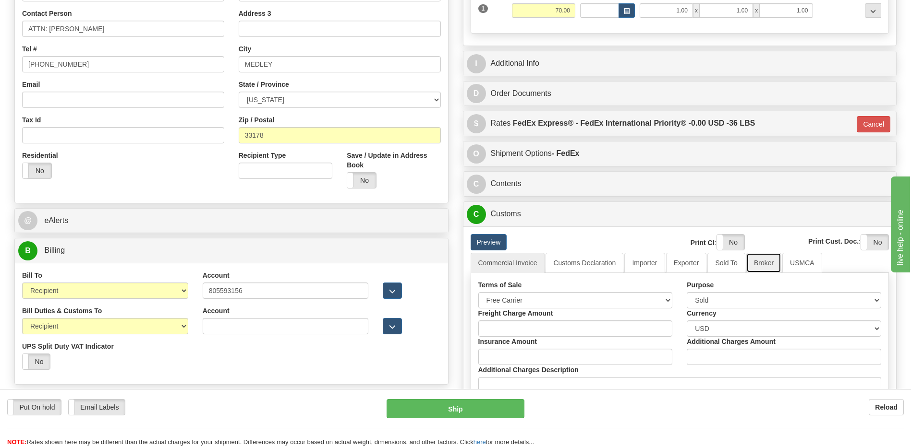
click at [764, 266] on link "Broker" at bounding box center [763, 263] width 35 height 20
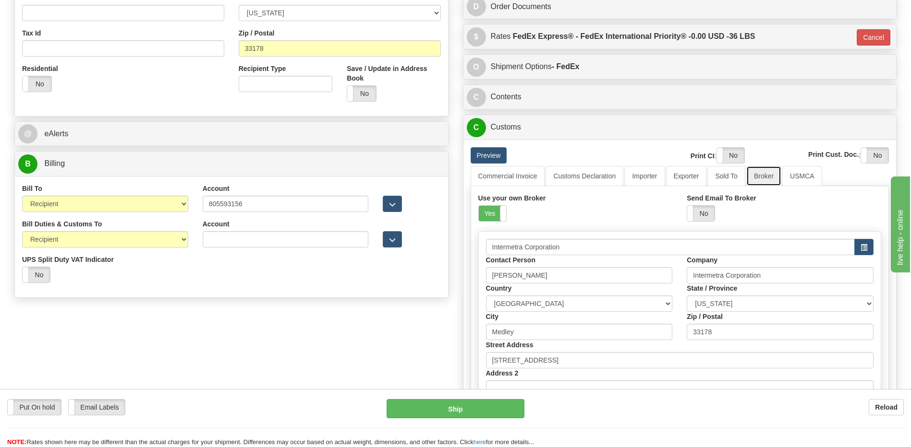
scroll to position [320, 0]
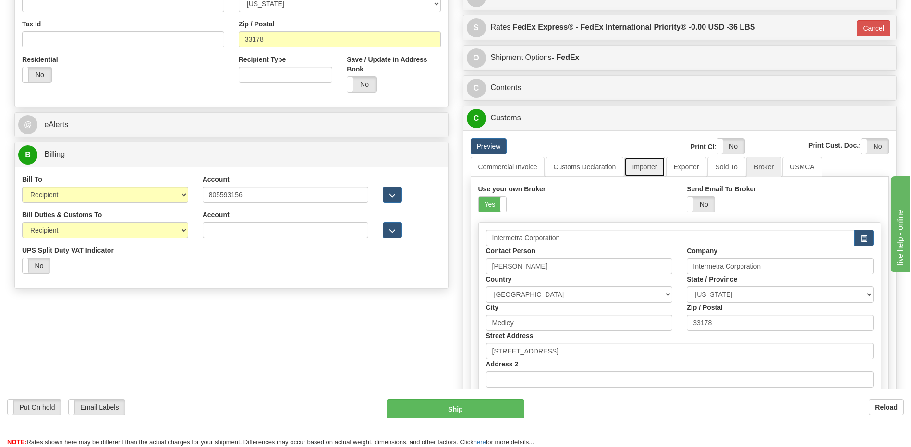
click at [644, 166] on link "Importer" at bounding box center [644, 167] width 40 height 20
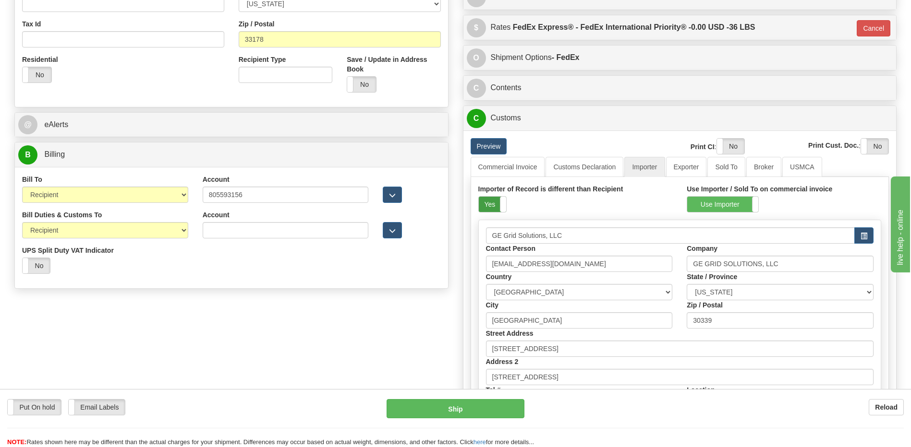
click at [492, 204] on label "Yes" at bounding box center [492, 204] width 27 height 15
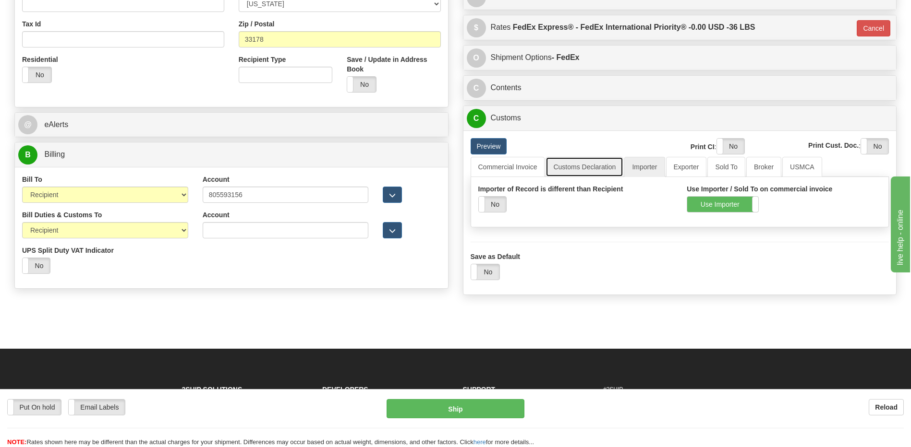
click at [598, 168] on link "Customs Declaration" at bounding box center [584, 167] width 78 height 20
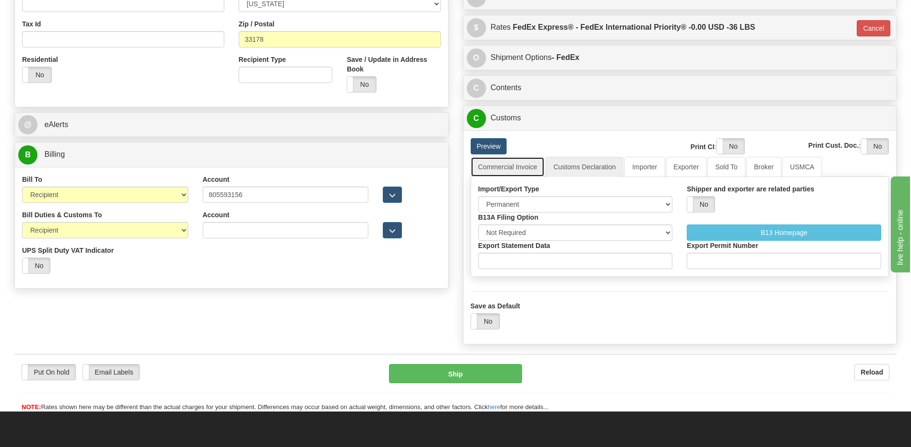
click at [505, 168] on link "Commercial Invoice" at bounding box center [507, 167] width 74 height 20
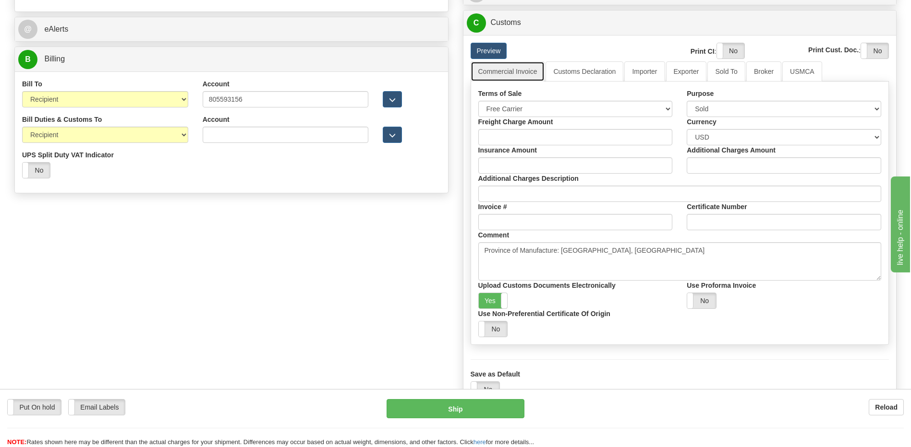
scroll to position [416, 0]
click at [312, 319] on div "Order # 86588427 -R-R-R S" at bounding box center [455, 34] width 896 height 764
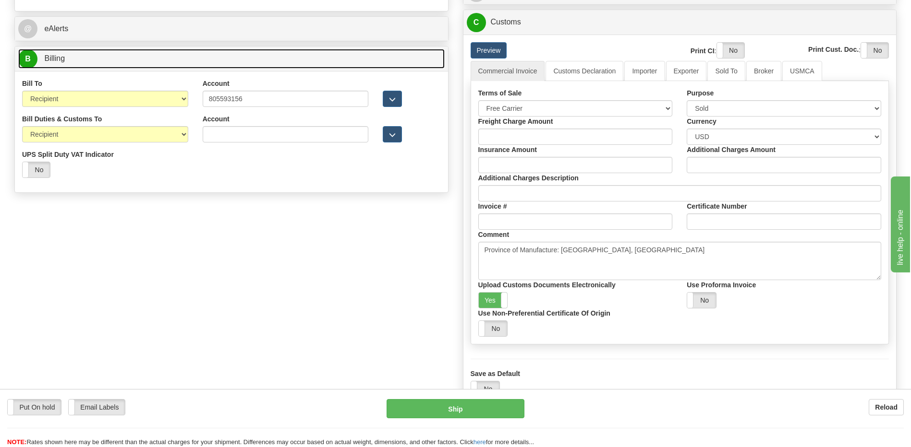
click at [94, 61] on link "B Billing" at bounding box center [231, 59] width 426 height 20
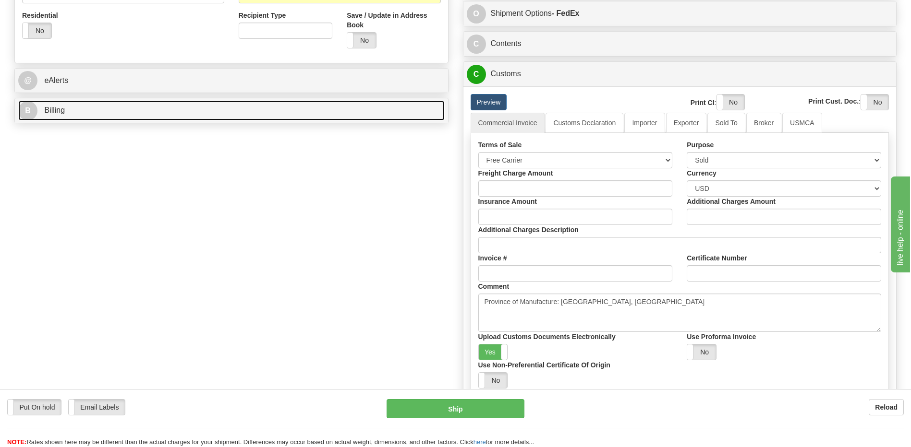
scroll to position [320, 0]
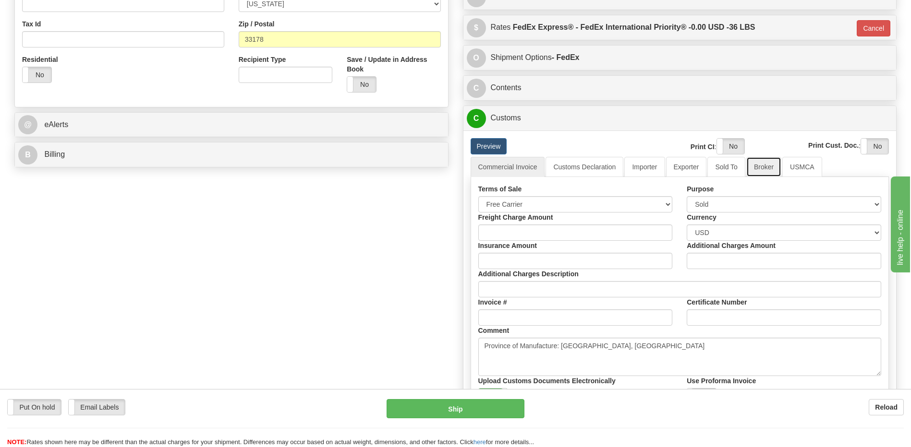
click at [761, 169] on link "Broker" at bounding box center [763, 167] width 35 height 20
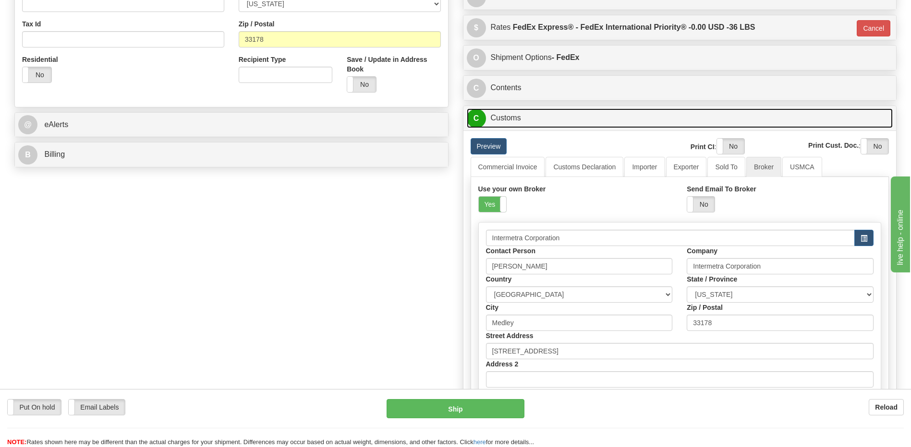
click at [538, 124] on link "C Customs" at bounding box center [680, 118] width 426 height 20
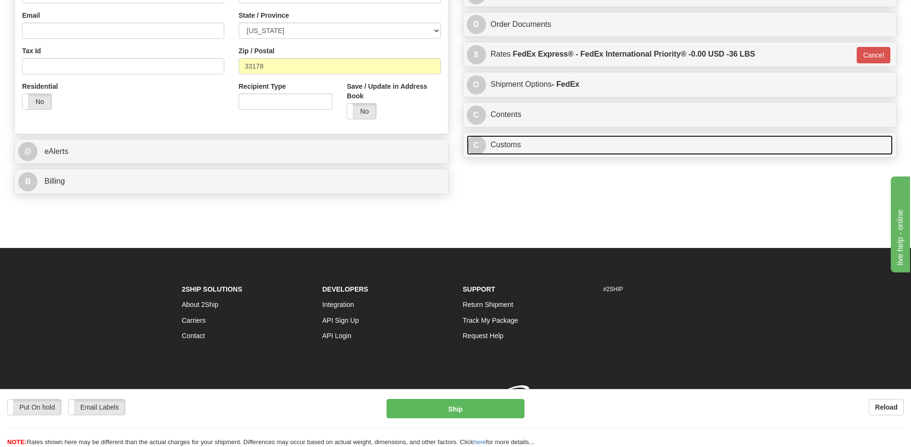
scroll to position [307, 0]
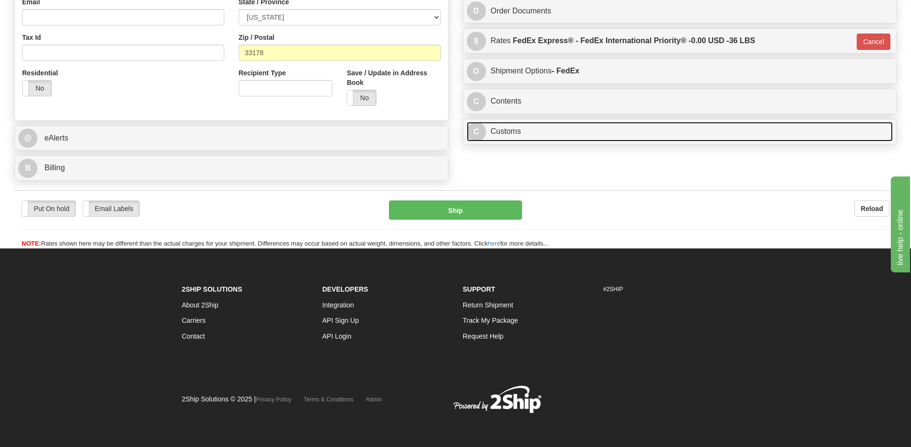
click at [520, 133] on link "C Customs" at bounding box center [680, 132] width 426 height 20
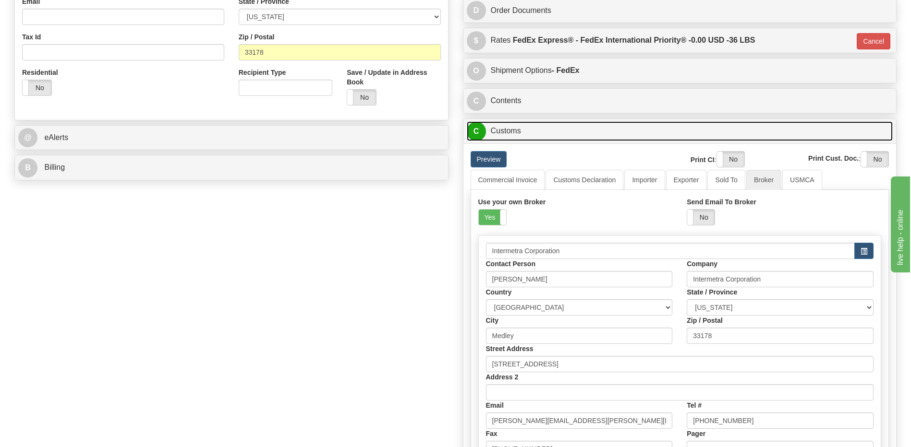
scroll to position [314, 0]
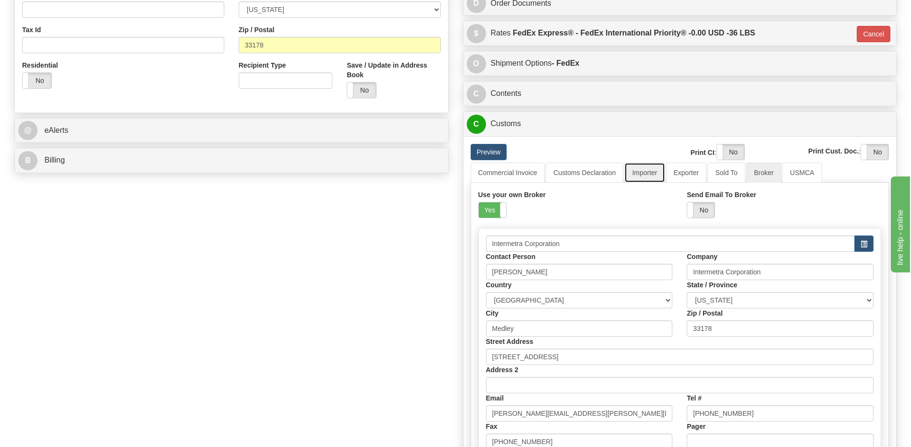
click at [650, 173] on link "Importer" at bounding box center [644, 173] width 40 height 20
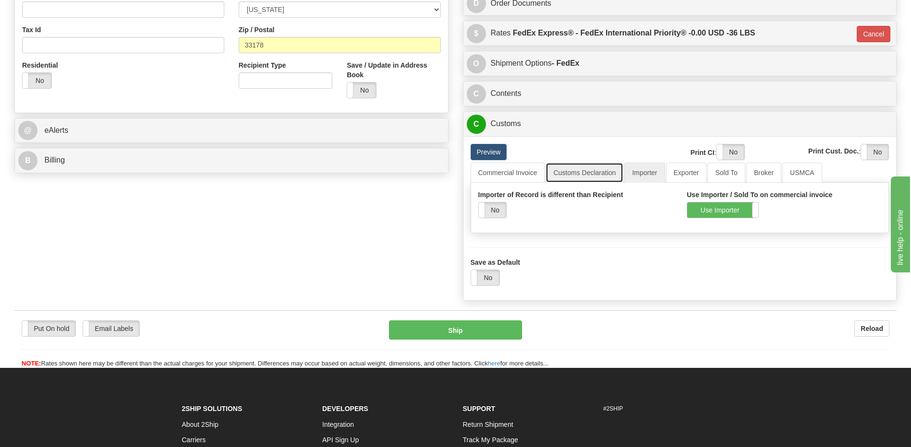
click at [597, 173] on link "Customs Declaration" at bounding box center [584, 173] width 78 height 20
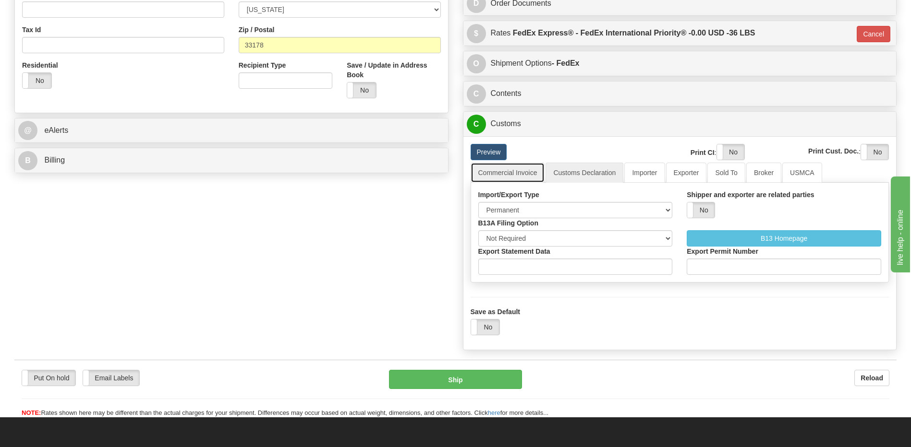
click at [500, 177] on link "Commercial Invoice" at bounding box center [507, 173] width 74 height 20
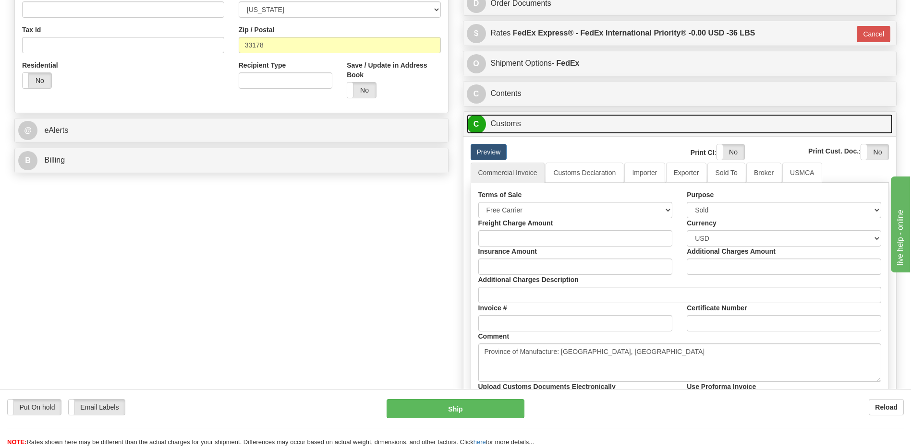
click at [524, 124] on link "C Customs" at bounding box center [680, 124] width 426 height 20
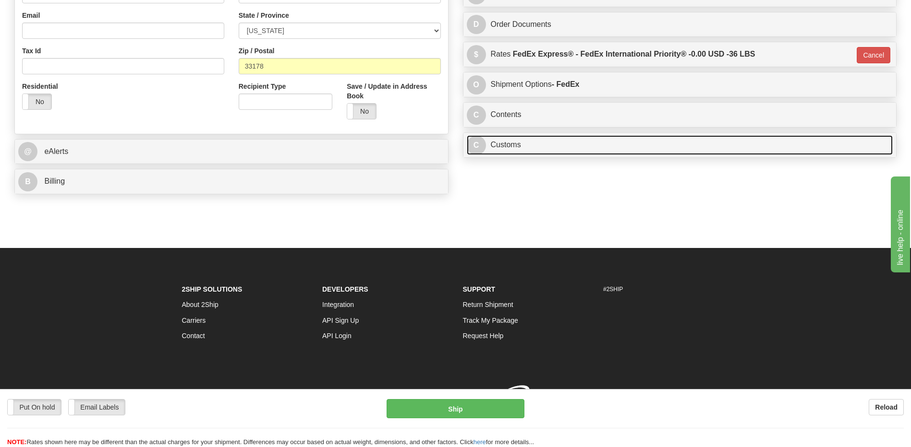
scroll to position [307, 0]
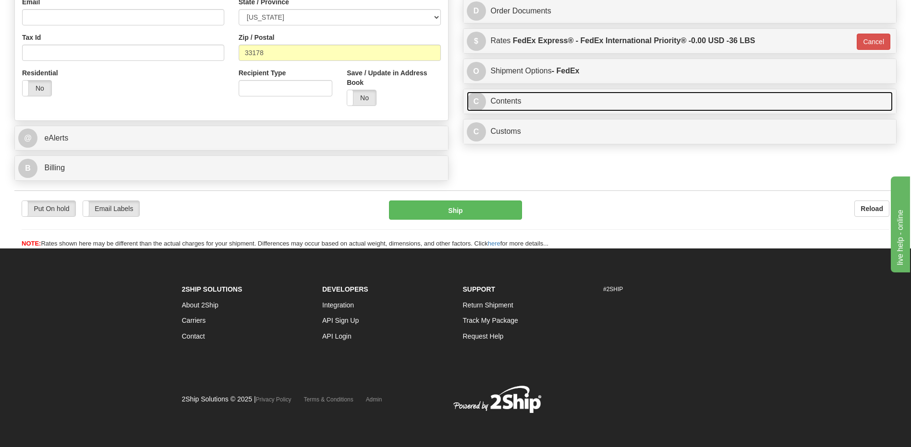
click at [517, 103] on link "C Contents" at bounding box center [680, 102] width 426 height 20
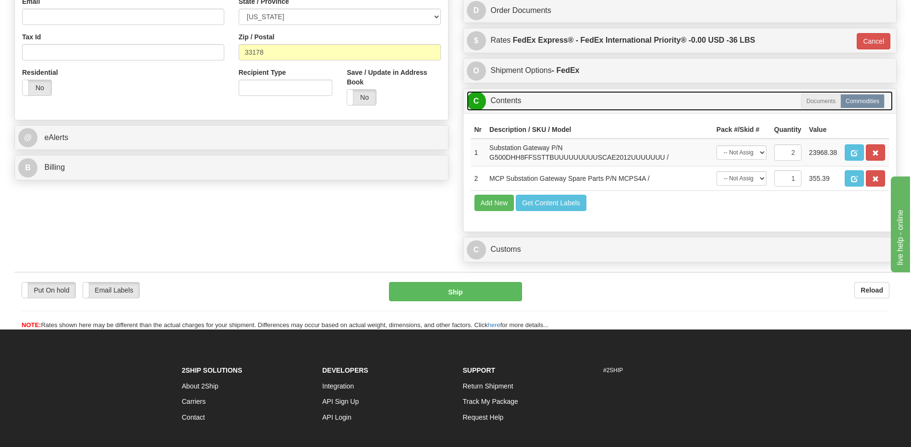
click at [517, 103] on link "C Contents" at bounding box center [680, 101] width 426 height 20
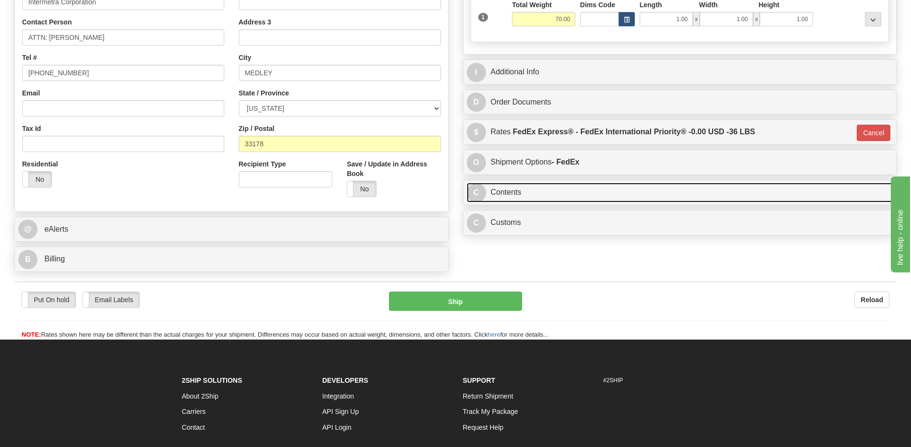
scroll to position [211, 0]
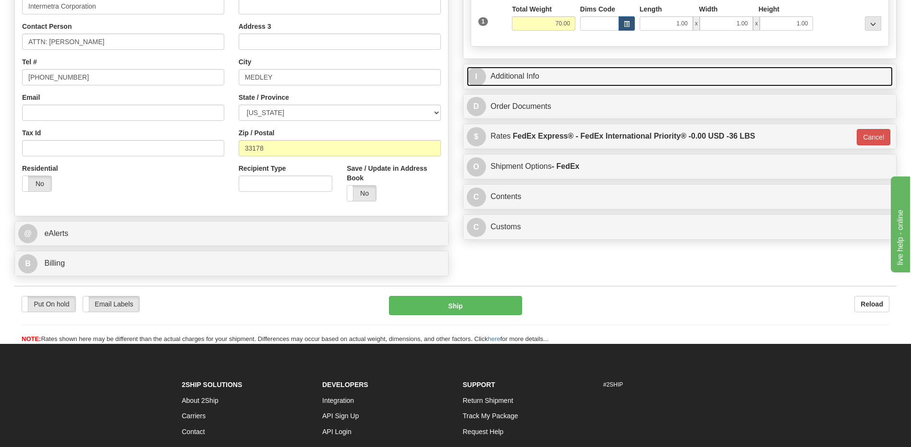
click at [534, 84] on link "I Additional Info" at bounding box center [680, 77] width 426 height 20
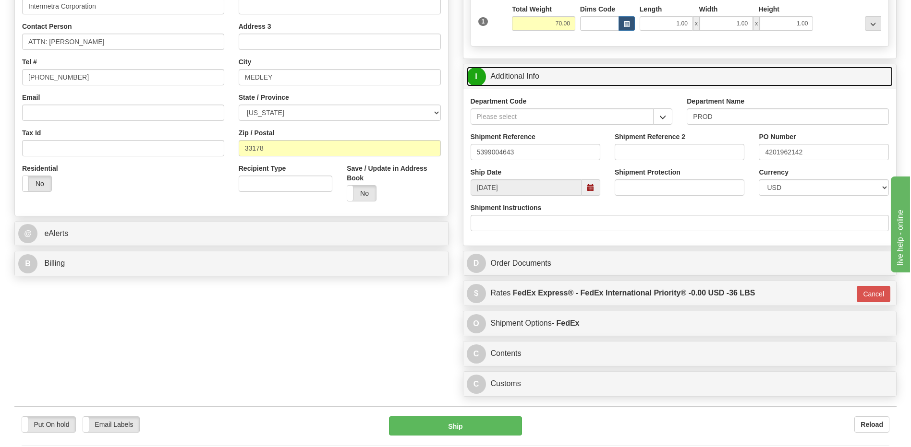
click at [534, 84] on link "I Additional Info" at bounding box center [680, 77] width 426 height 20
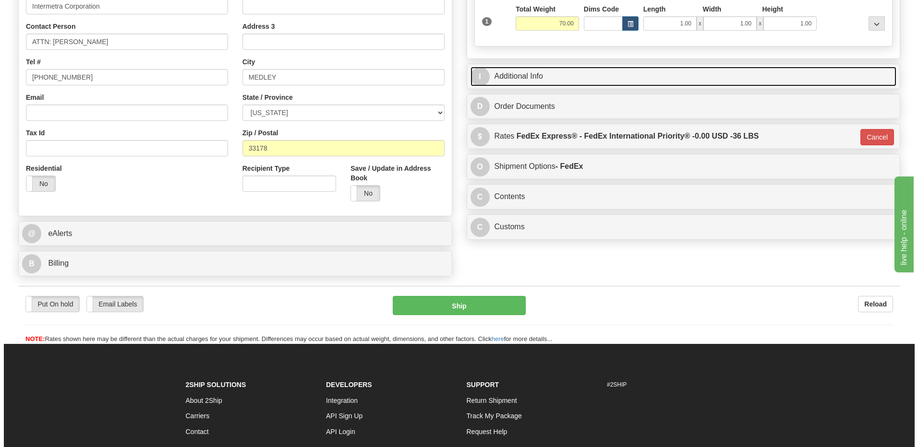
scroll to position [67, 0]
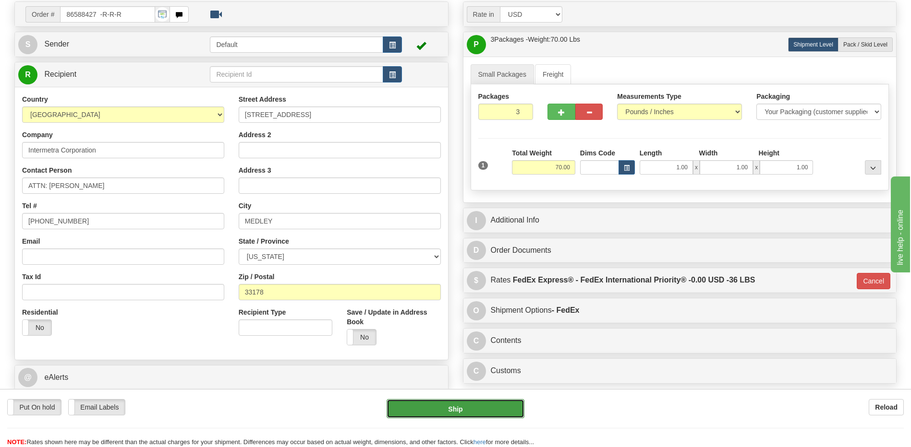
click at [455, 409] on button "Ship" at bounding box center [454, 408] width 137 height 19
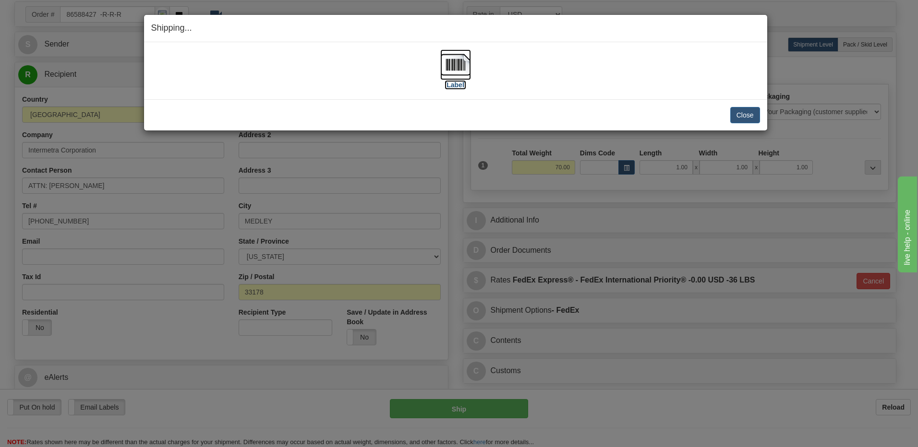
click at [455, 74] on img at bounding box center [455, 64] width 31 height 31
click at [740, 120] on button "Close" at bounding box center [745, 115] width 30 height 16
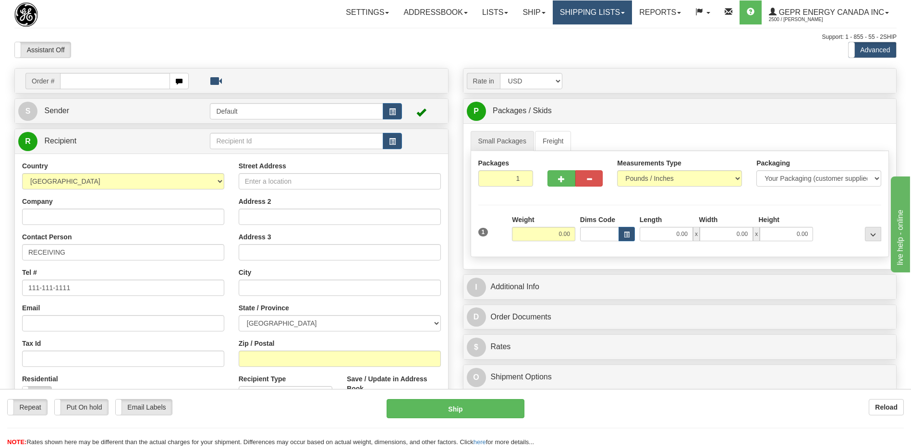
click at [581, 12] on link "Shipping lists" at bounding box center [592, 12] width 79 height 24
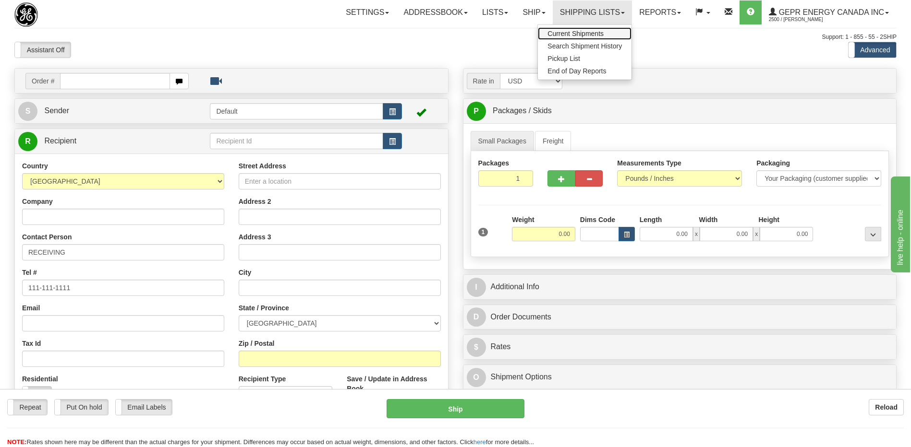
click at [579, 34] on span "Current Shipments" at bounding box center [575, 34] width 56 height 8
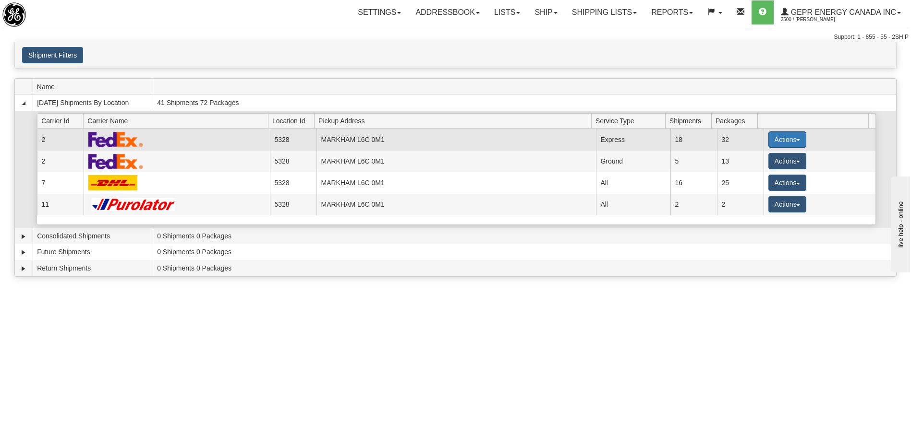
click at [774, 140] on button "Actions" at bounding box center [787, 140] width 38 height 16
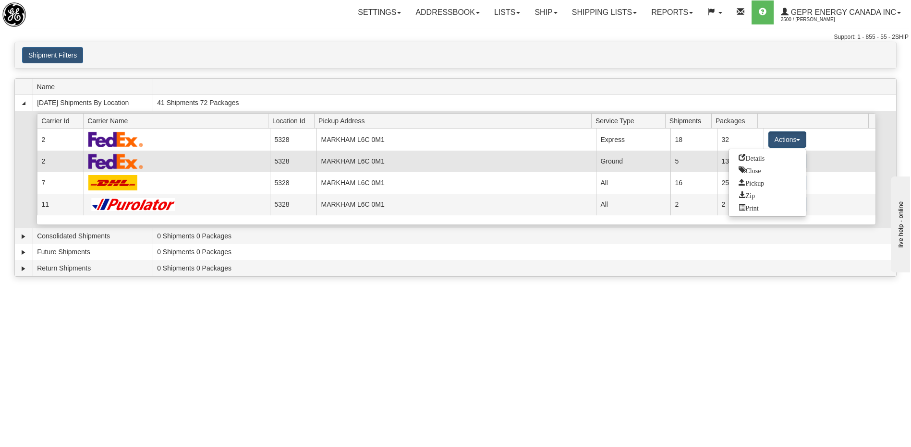
drag, startPoint x: 754, startPoint y: 158, endPoint x: 755, endPoint y: 169, distance: 11.6
click at [754, 158] on span "Details" at bounding box center [751, 157] width 26 height 7
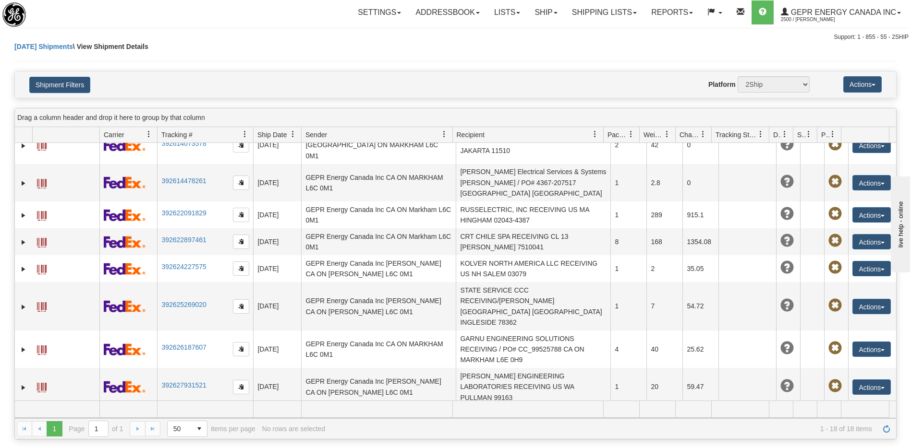
scroll to position [269, 0]
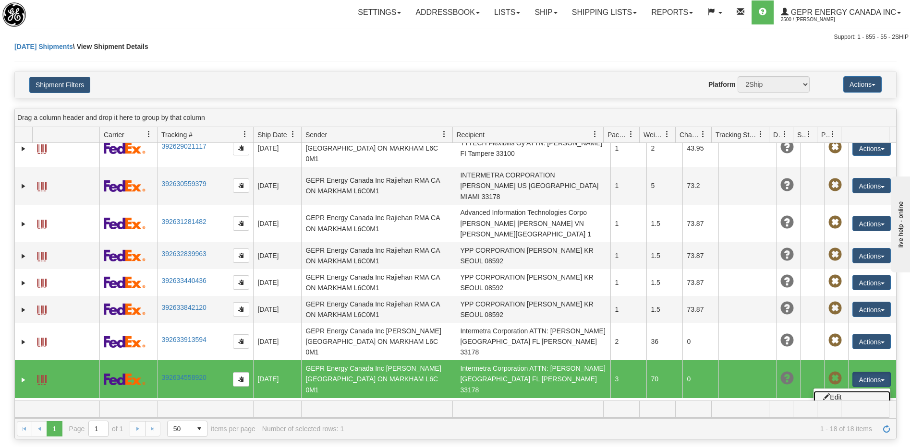
click at [834, 391] on link "Edit" at bounding box center [851, 397] width 77 height 12
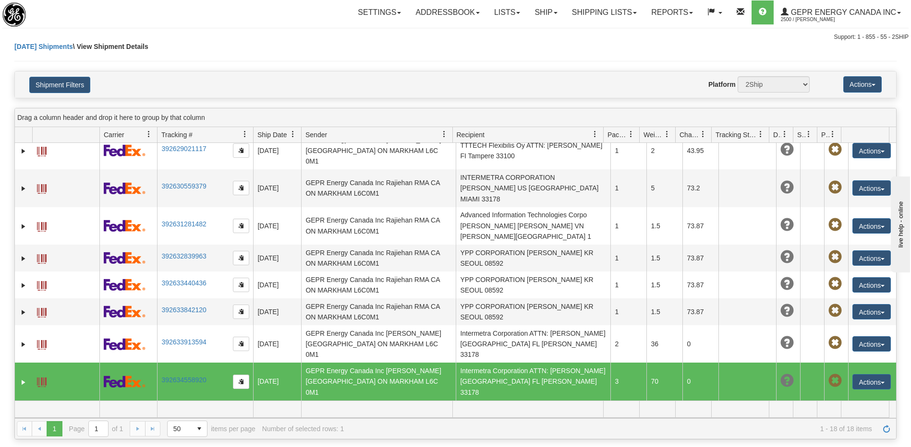
scroll to position [269, 0]
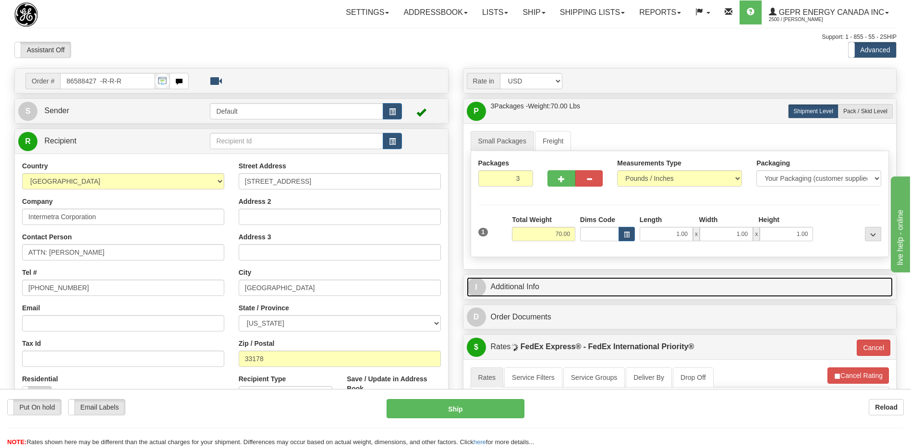
click at [550, 288] on link "I Additional Info" at bounding box center [680, 287] width 426 height 20
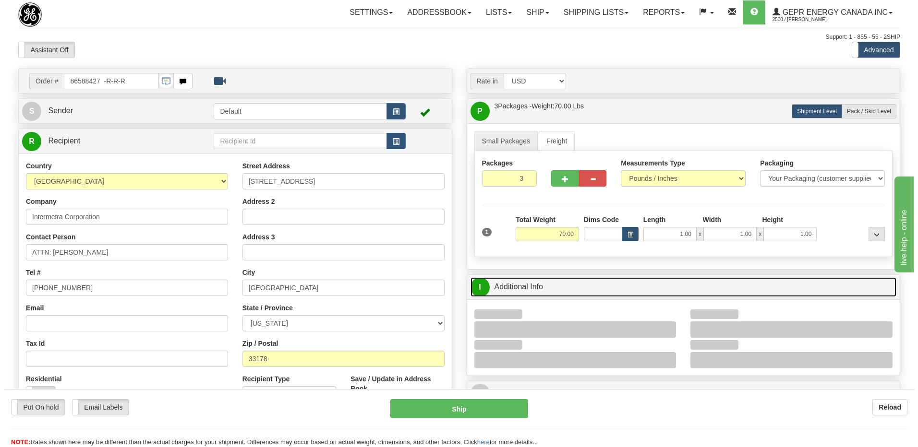
scroll to position [192, 0]
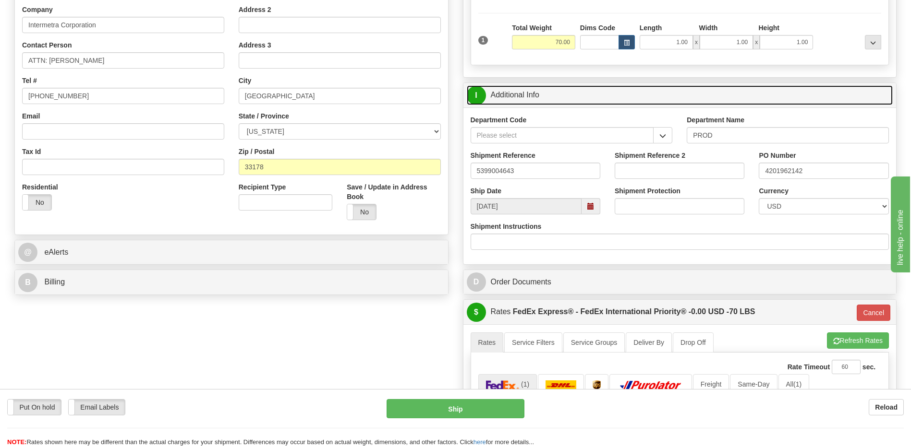
click at [532, 95] on link "I Additional Info" at bounding box center [680, 95] width 426 height 20
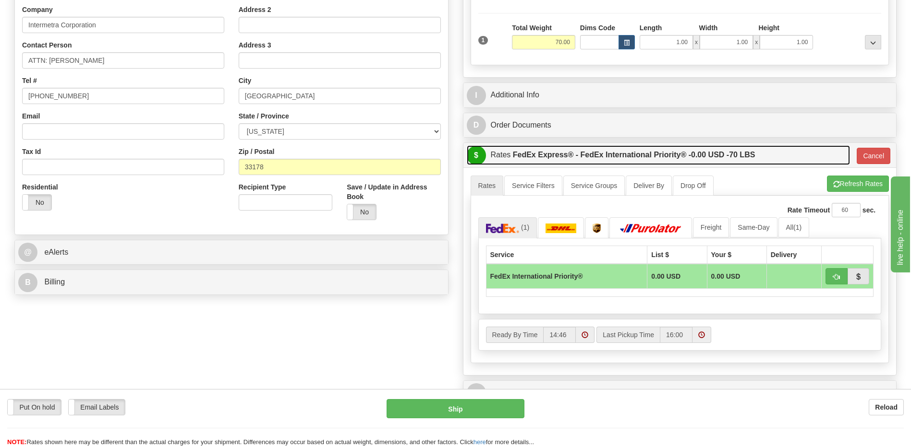
click at [548, 159] on label "FedEx Express® - FedEx International Priority® - 0.00 USD - 70 LBS" at bounding box center [634, 154] width 242 height 19
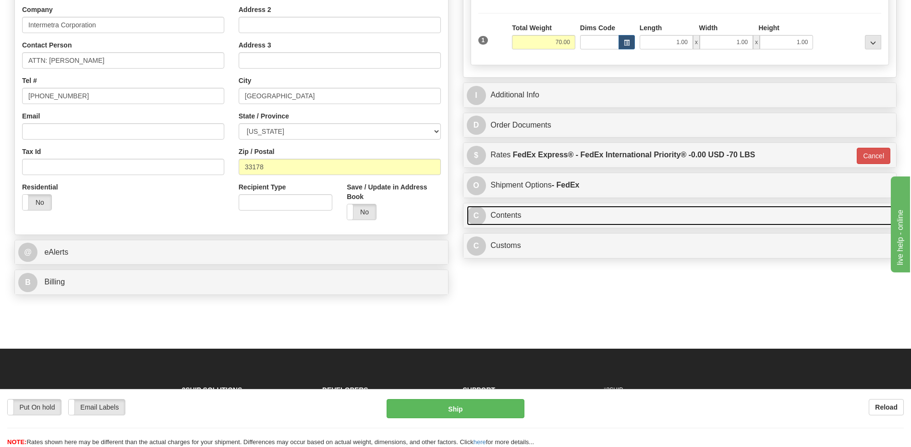
click at [531, 215] on link "C Contents" at bounding box center [680, 216] width 426 height 20
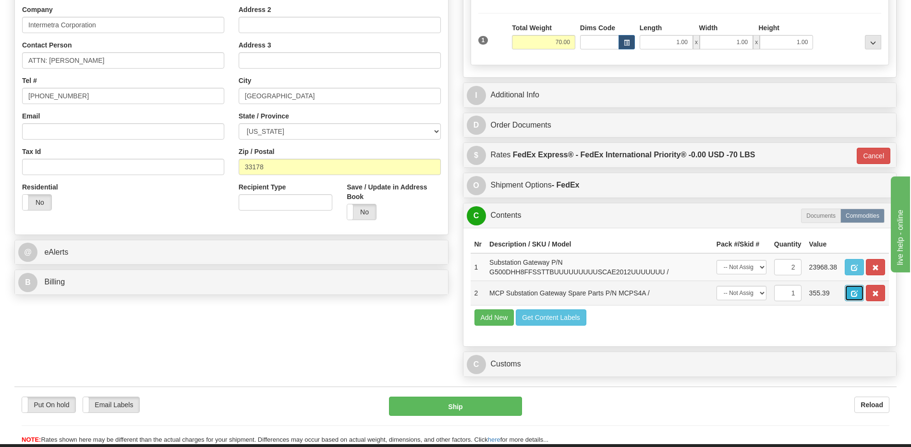
click at [853, 292] on span "button" at bounding box center [854, 294] width 7 height 6
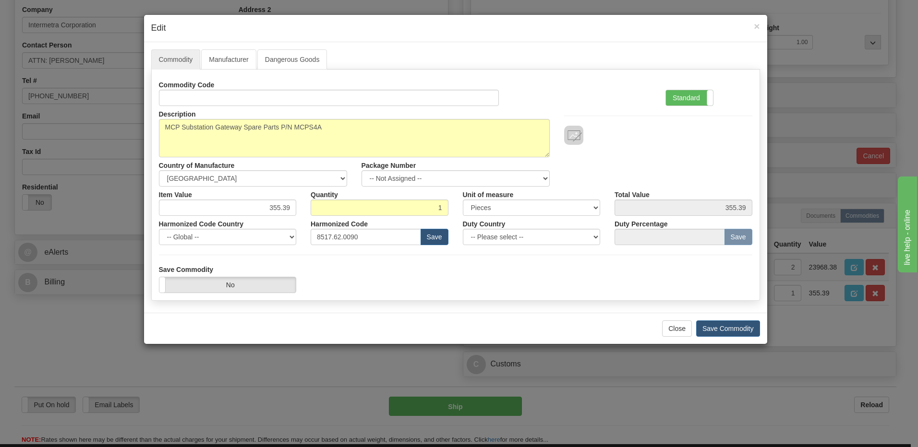
drag, startPoint x: 684, startPoint y: 100, endPoint x: 533, endPoint y: 194, distance: 177.7
click at [684, 100] on label "Standard" at bounding box center [689, 97] width 47 height 15
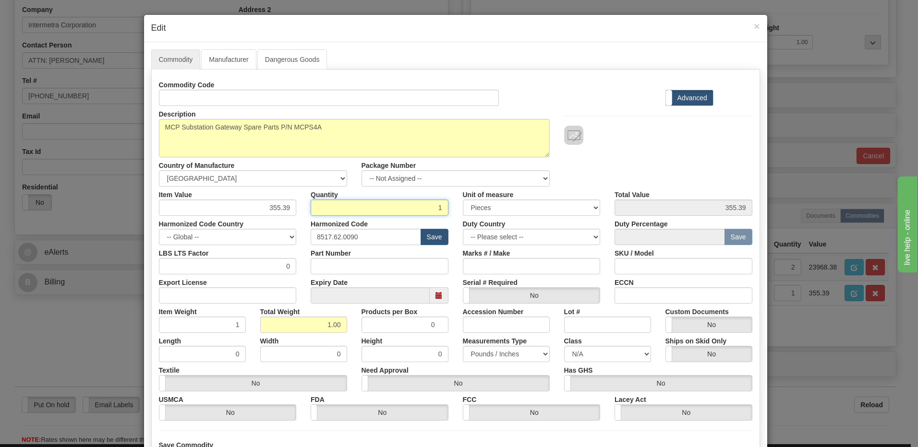
click at [430, 205] on input "1" at bounding box center [380, 208] width 138 height 16
type input "2"
type input "710.78"
type input "2.00"
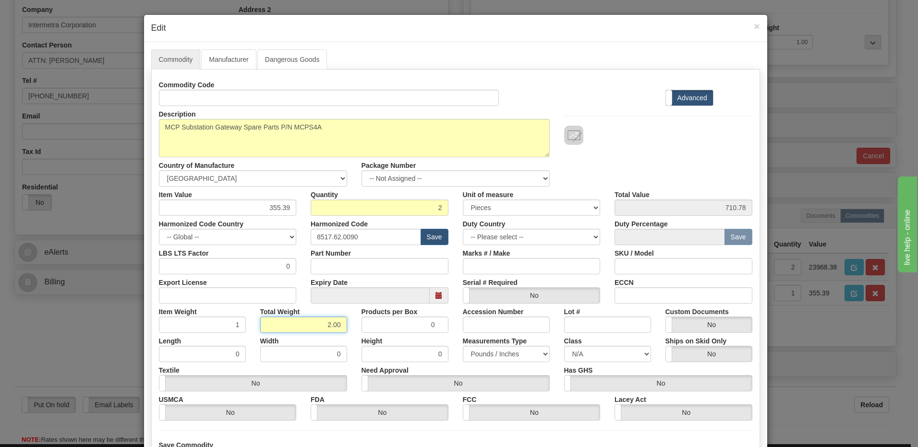
click at [260, 324] on input "2.00" at bounding box center [303, 325] width 87 height 16
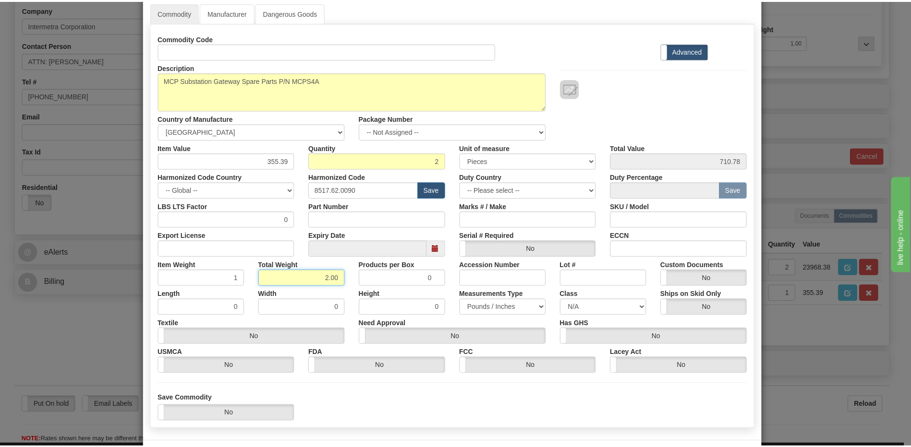
scroll to position [87, 0]
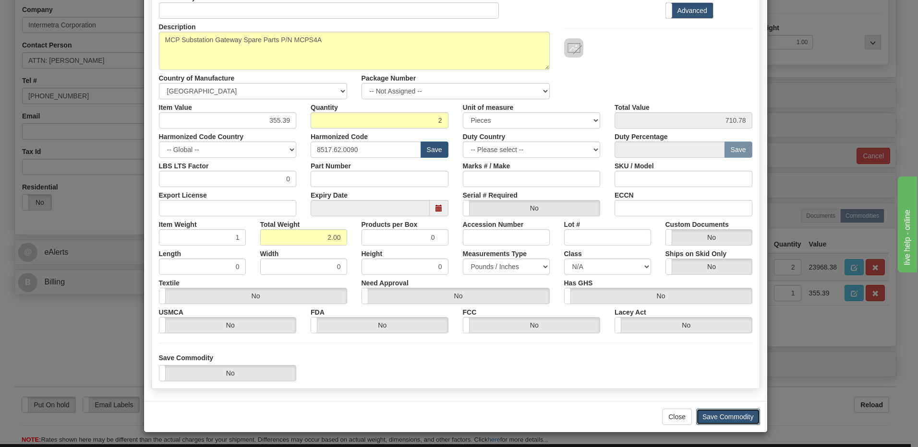
click at [726, 416] on button "Save Commodity" at bounding box center [728, 417] width 64 height 16
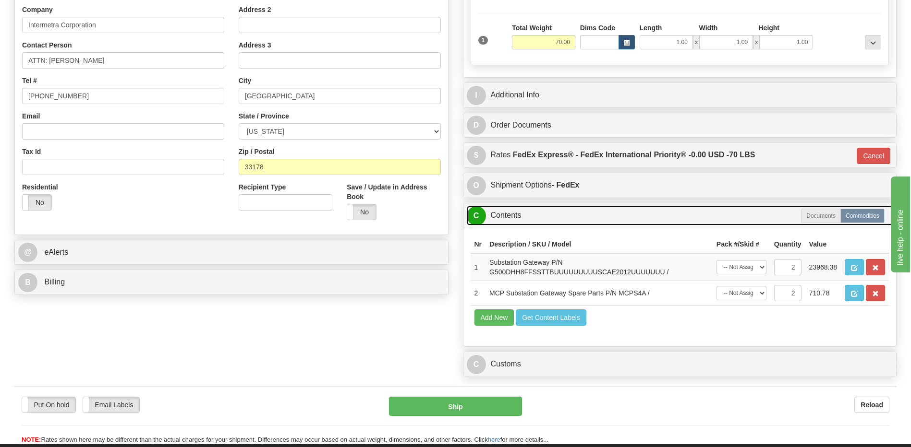
click at [533, 216] on link "C Contents" at bounding box center [680, 216] width 426 height 20
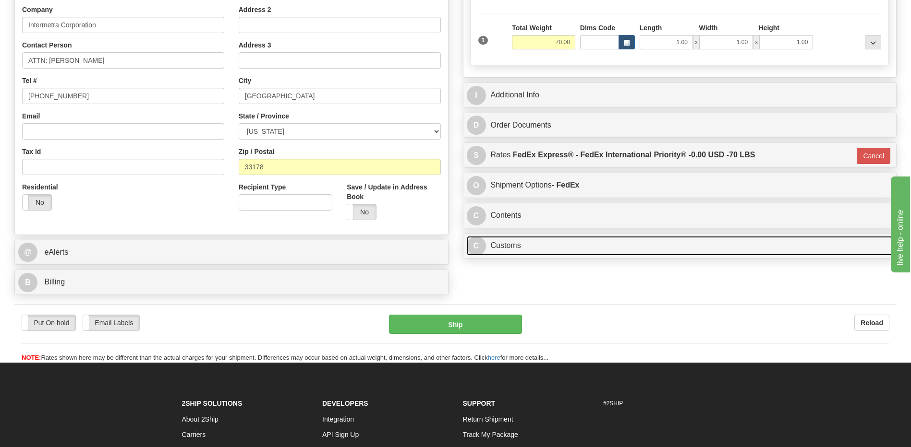
click at [513, 254] on link "C Customs" at bounding box center [680, 246] width 426 height 20
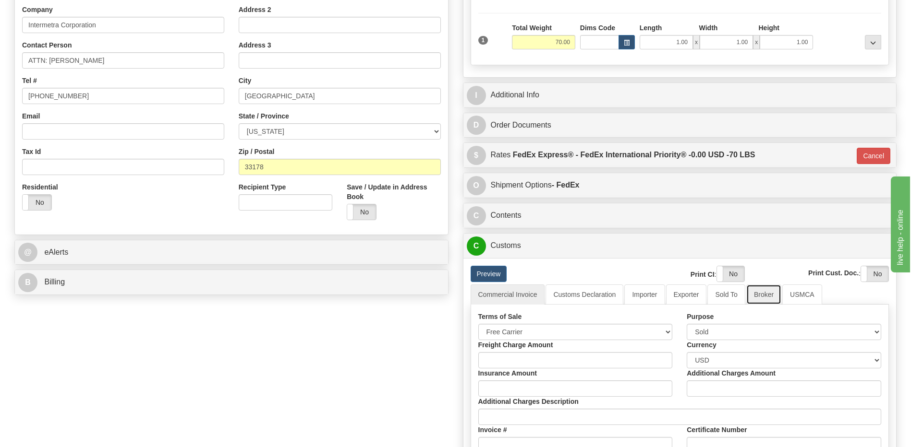
click at [756, 294] on link "Broker" at bounding box center [763, 295] width 35 height 20
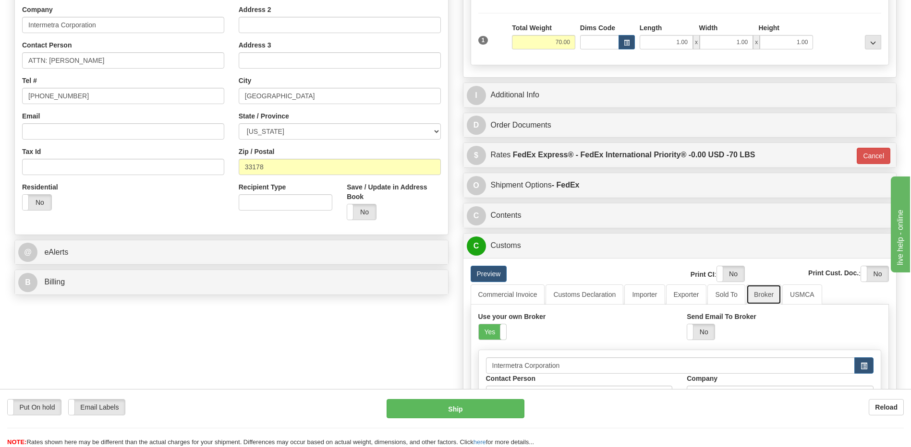
scroll to position [336, 0]
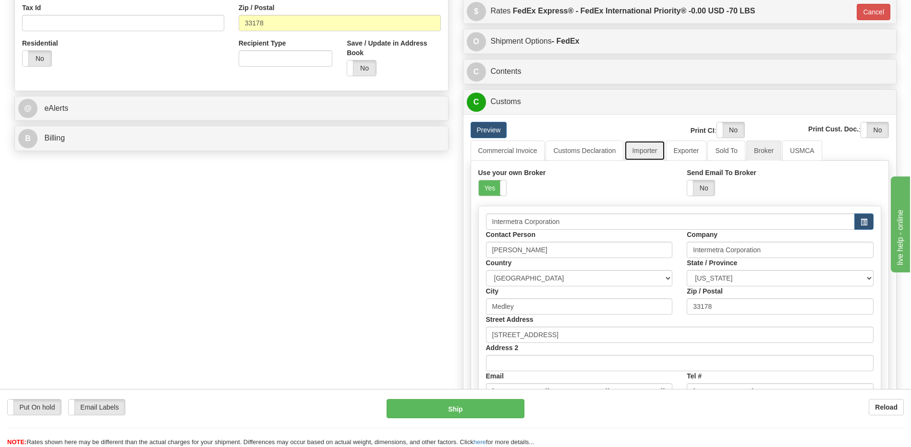
click at [645, 152] on link "Importer" at bounding box center [644, 151] width 40 height 20
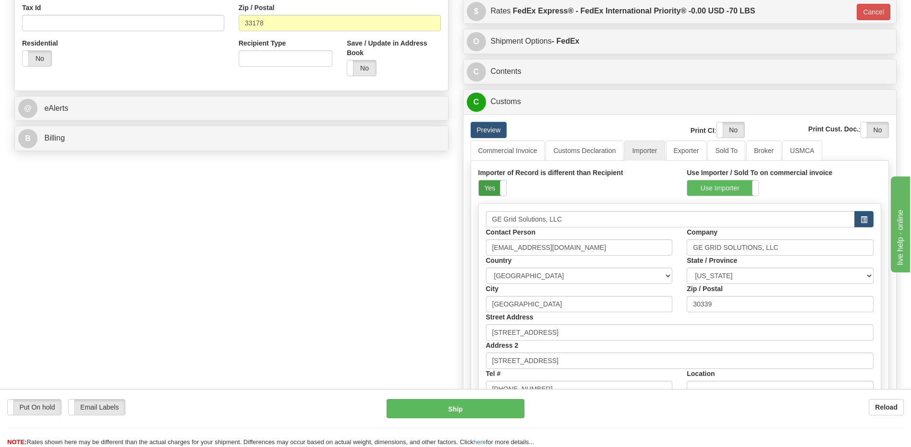
click at [490, 191] on label "Yes" at bounding box center [492, 187] width 27 height 15
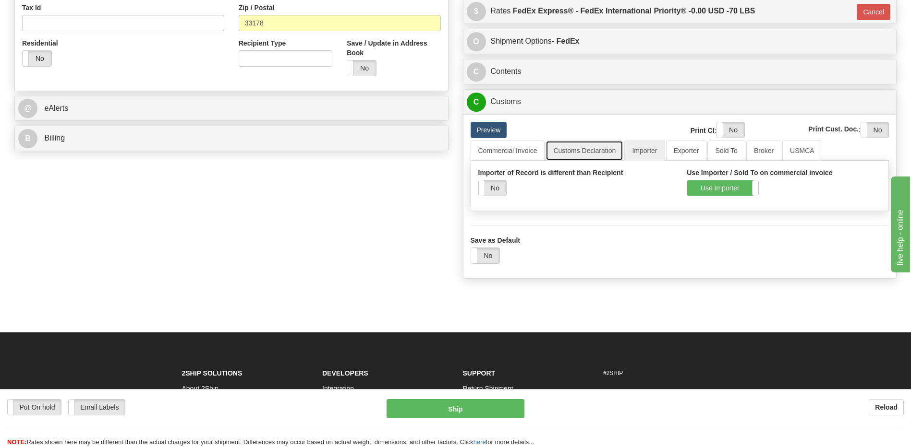
click at [593, 149] on link "Customs Declaration" at bounding box center [584, 151] width 78 height 20
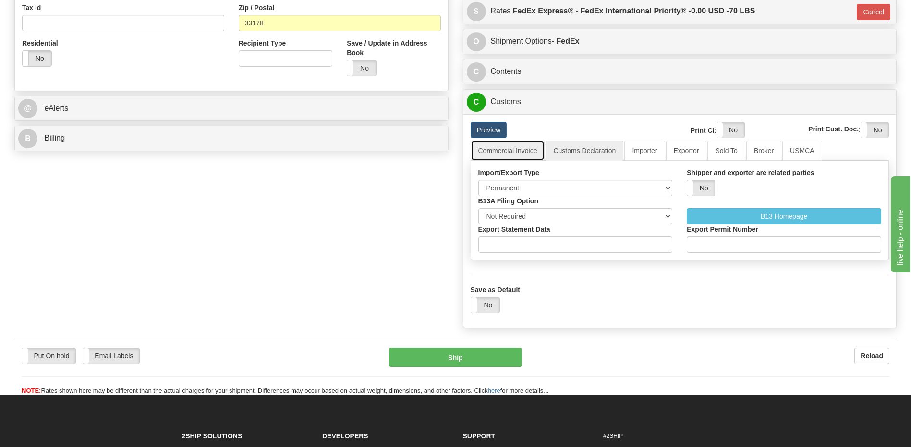
click at [518, 152] on link "Commercial Invoice" at bounding box center [507, 151] width 74 height 20
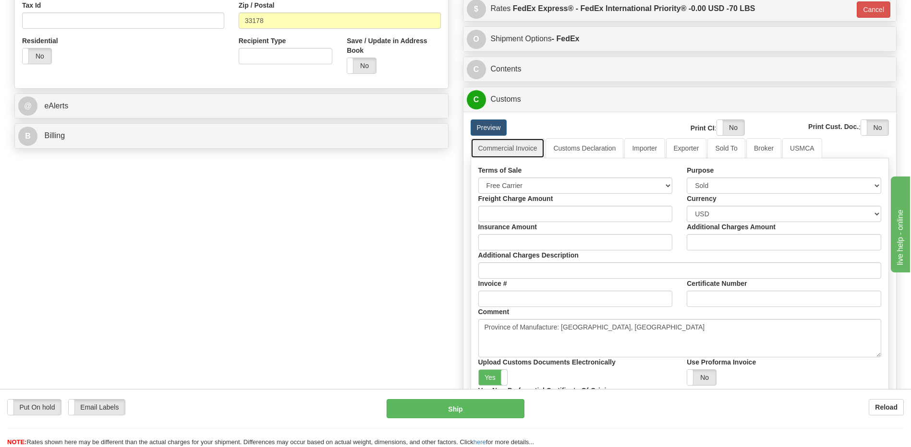
scroll to position [432, 0]
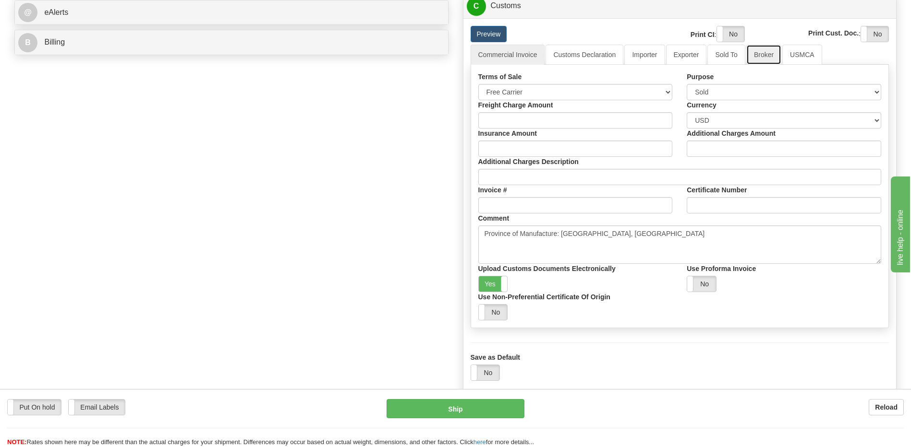
click at [768, 54] on link "Broker" at bounding box center [763, 55] width 35 height 20
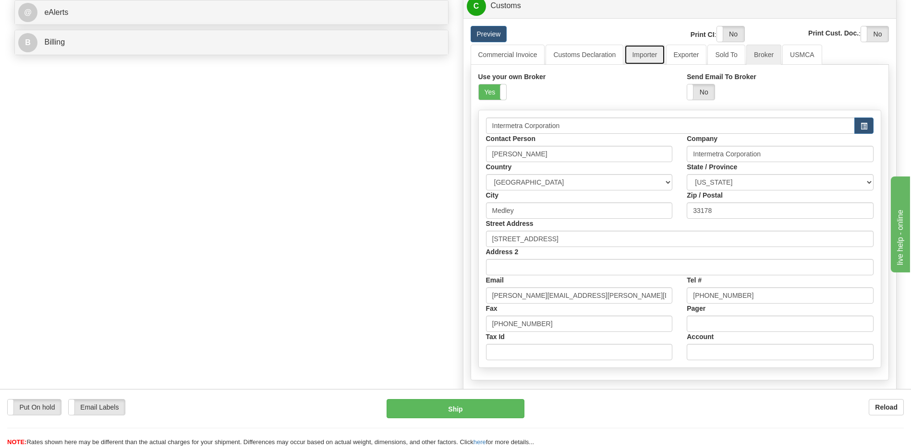
click at [643, 53] on link "Importer" at bounding box center [644, 55] width 40 height 20
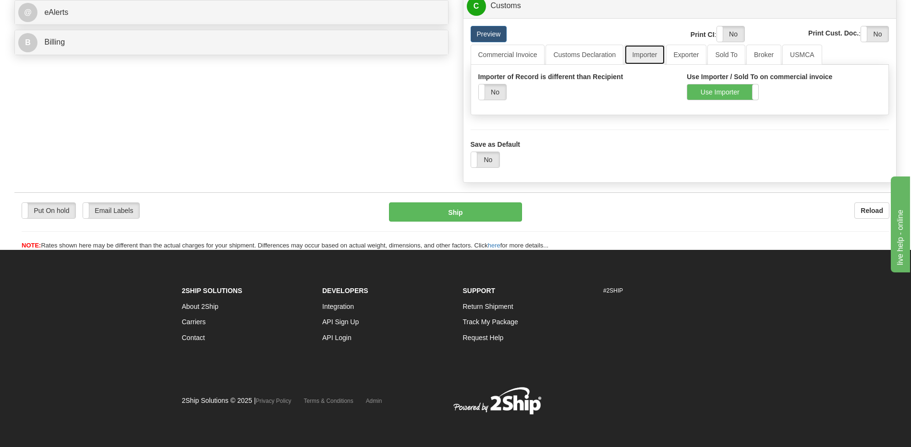
scroll to position [421, 0]
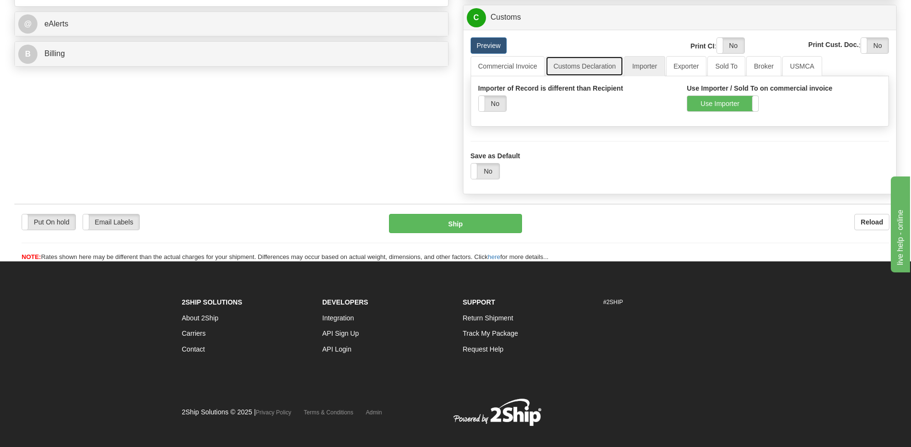
click at [593, 68] on link "Customs Declaration" at bounding box center [584, 66] width 78 height 20
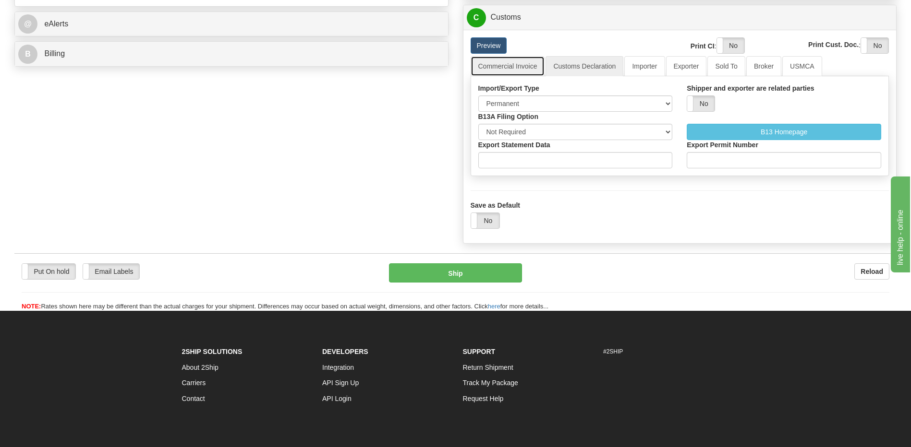
click at [513, 61] on link "Commercial Invoice" at bounding box center [507, 66] width 74 height 20
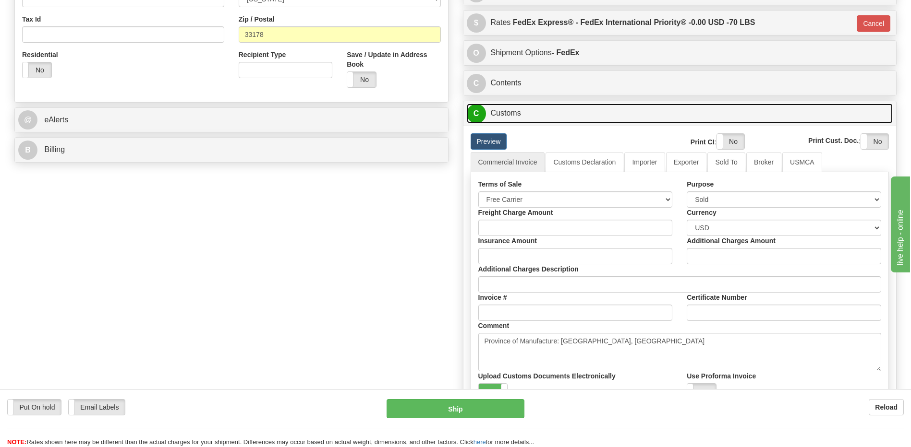
click at [511, 114] on link "C Customs" at bounding box center [680, 114] width 426 height 20
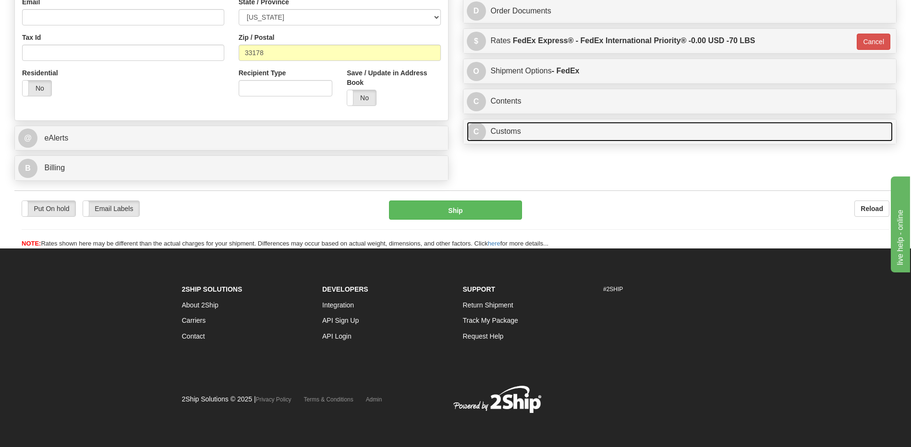
scroll to position [307, 0]
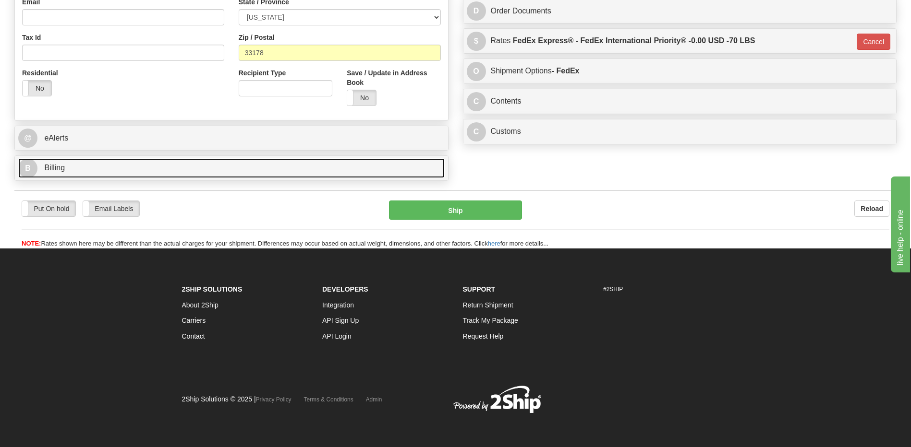
click at [124, 167] on link "B Billing" at bounding box center [231, 168] width 426 height 20
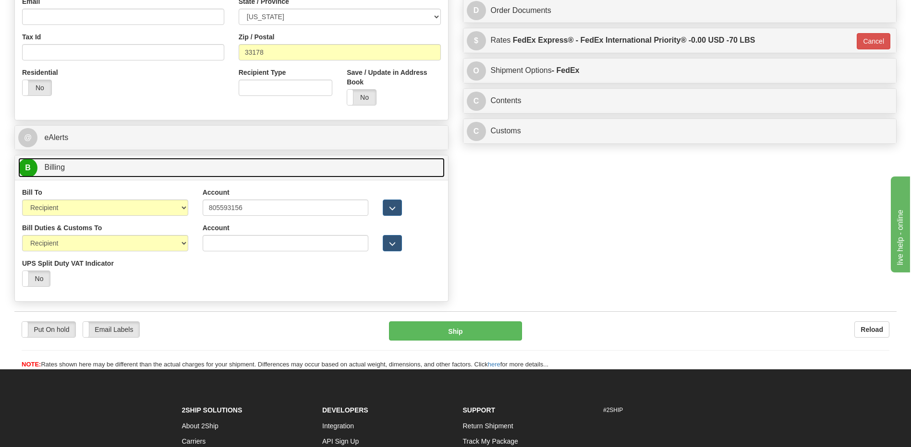
click at [124, 167] on link "B Billing" at bounding box center [231, 168] width 426 height 20
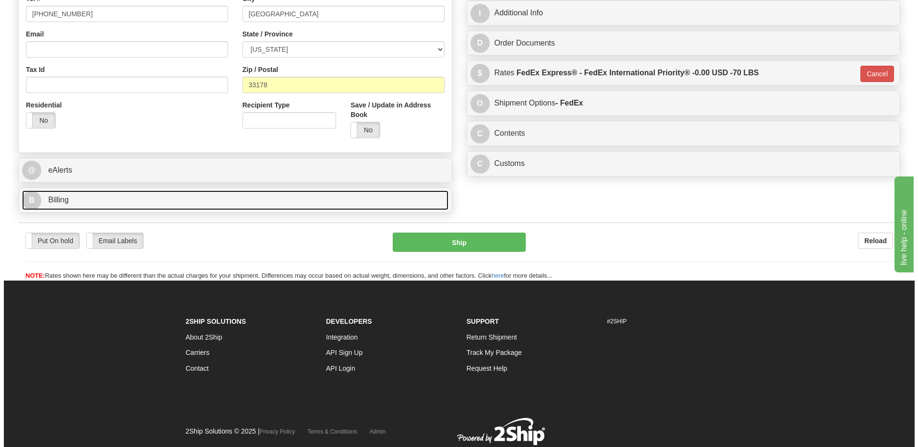
scroll to position [211, 0]
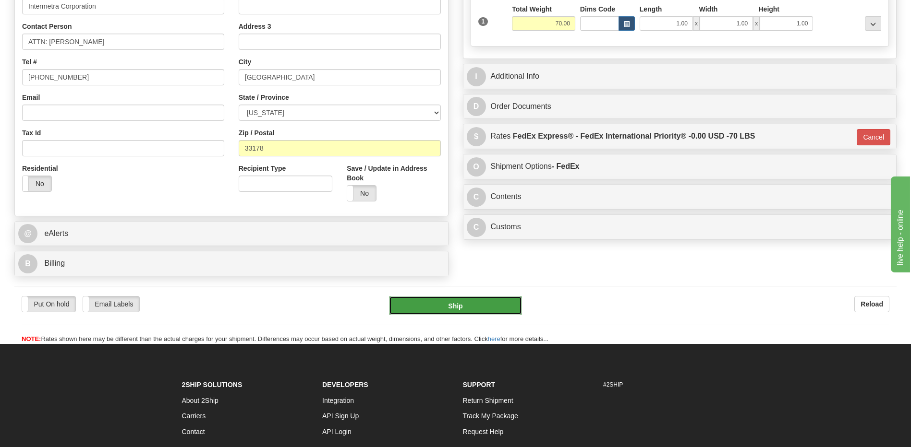
click at [496, 313] on button "Ship" at bounding box center [455, 305] width 132 height 19
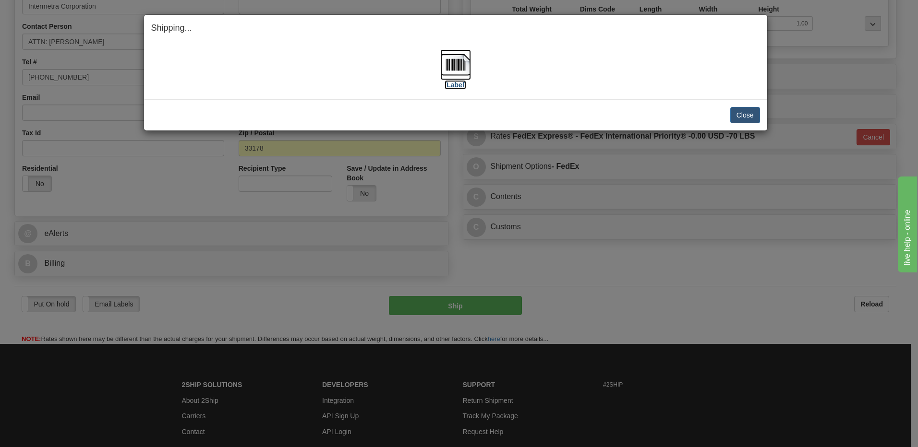
click at [459, 55] on img at bounding box center [455, 64] width 31 height 31
